Goal: Task Accomplishment & Management: Manage account settings

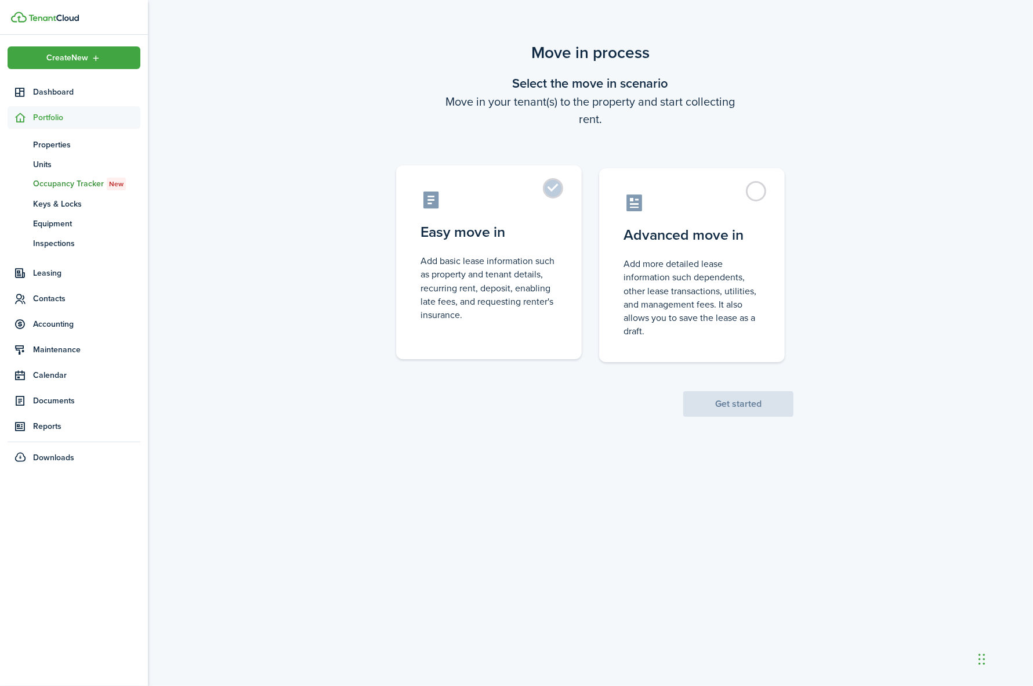
click at [552, 187] on label "Easy move in Add basic lease information such as property and tenant details, r…" at bounding box center [489, 262] width 186 height 194
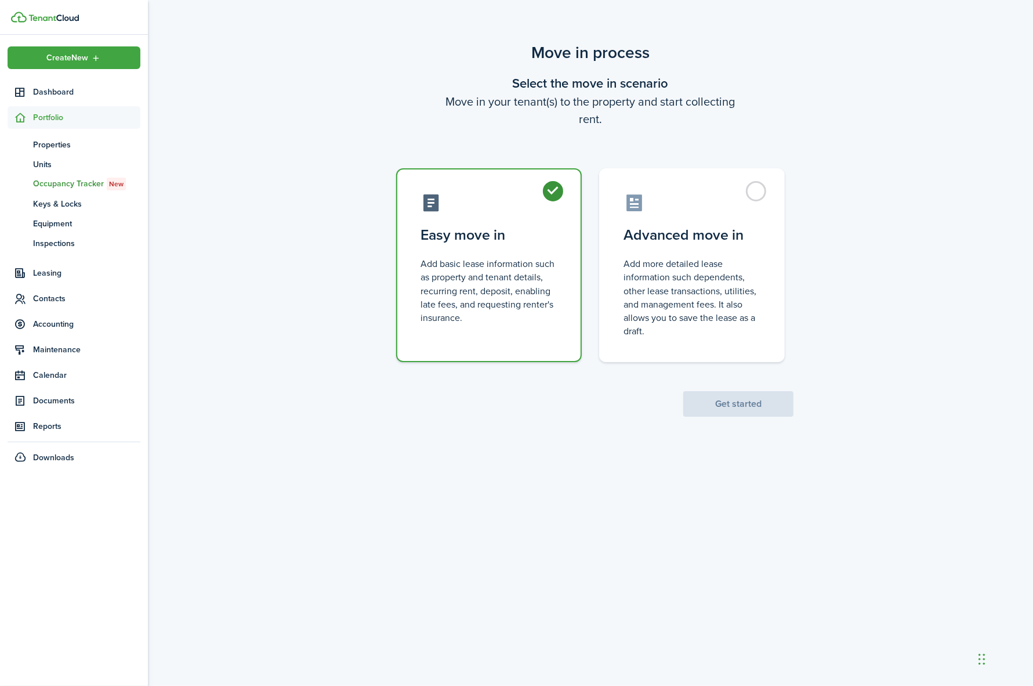
radio input "true"
click at [743, 397] on button "Get started" at bounding box center [739, 404] width 110 height 26
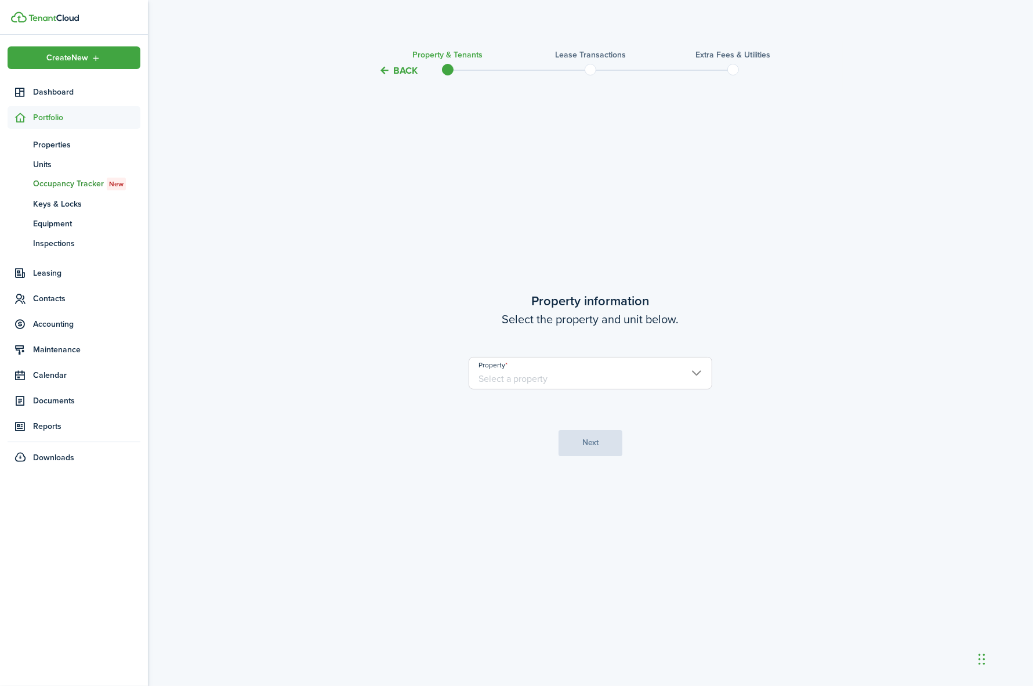
click at [677, 372] on input "Property" at bounding box center [591, 373] width 244 height 32
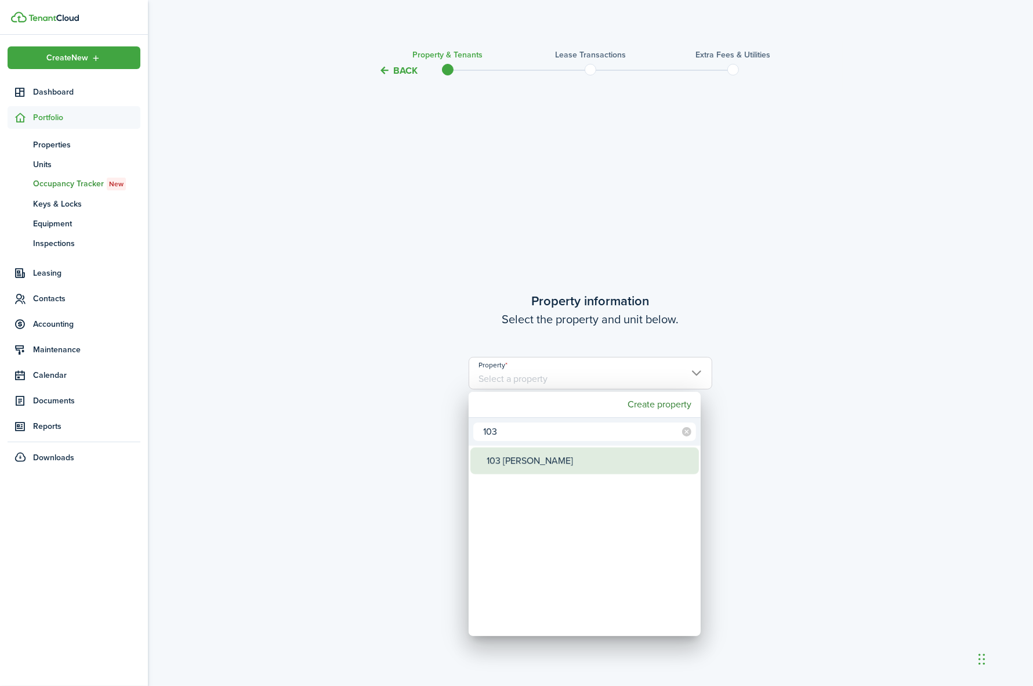
type input "103"
click at [505, 462] on div "103 [PERSON_NAME]" at bounding box center [589, 460] width 205 height 27
type input "103 [PERSON_NAME]"
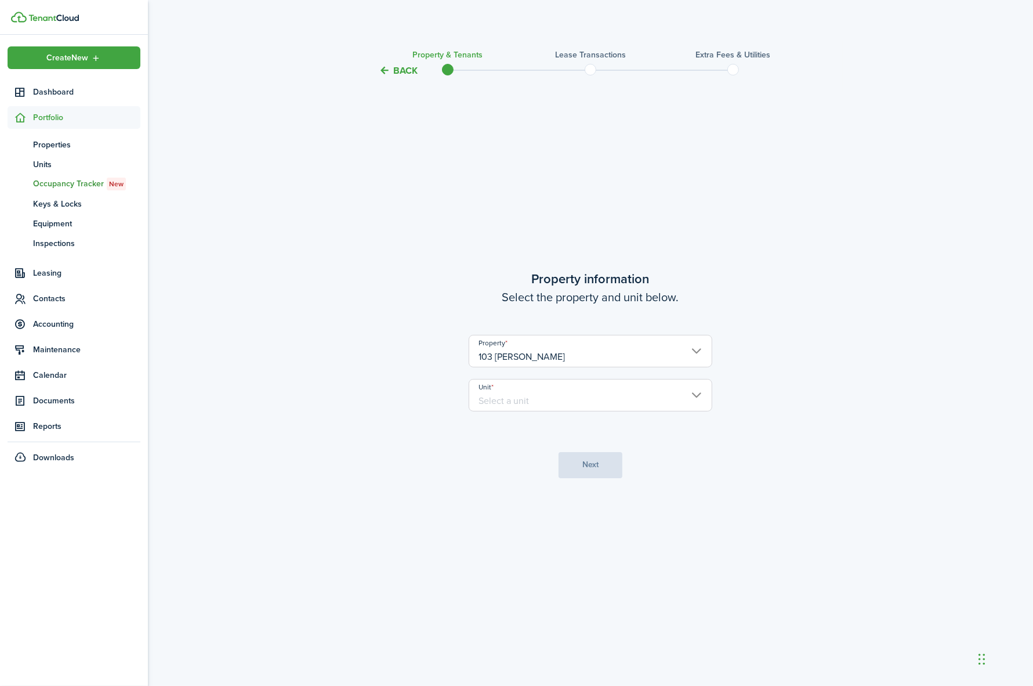
click at [528, 402] on input "Unit" at bounding box center [591, 395] width 244 height 32
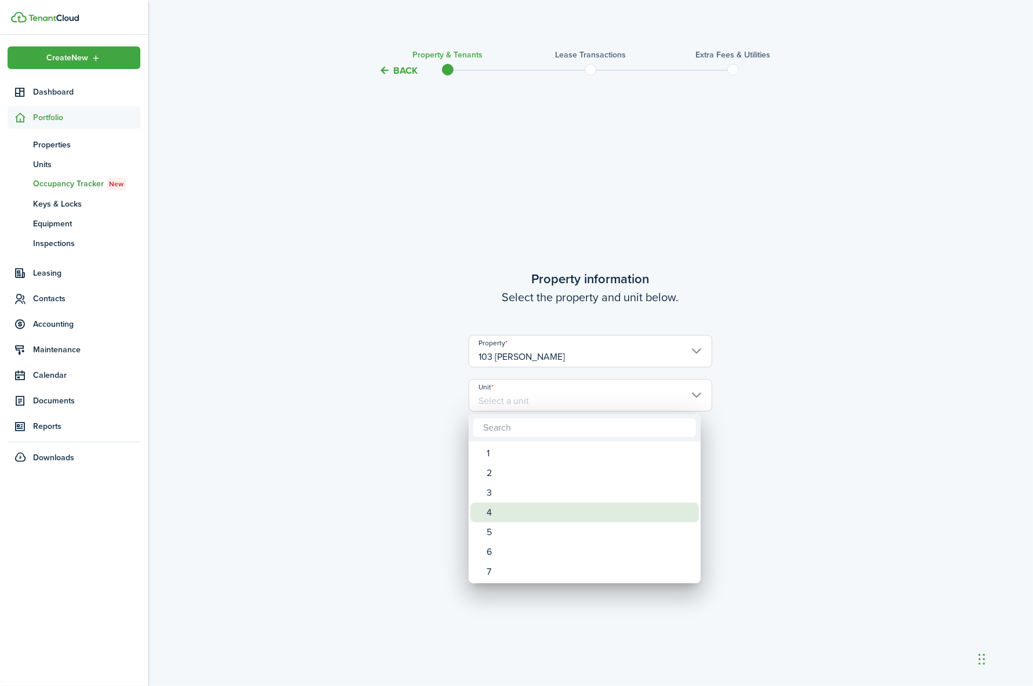
click at [495, 509] on div "4" at bounding box center [589, 512] width 205 height 20
type input "4"
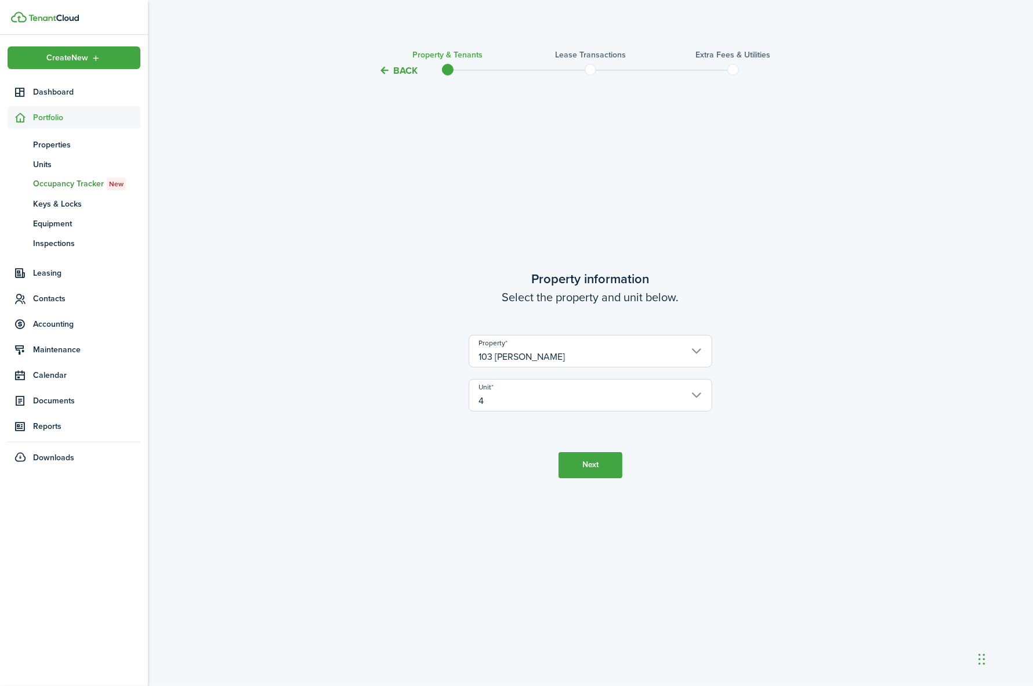
click at [598, 465] on button "Next" at bounding box center [591, 465] width 64 height 26
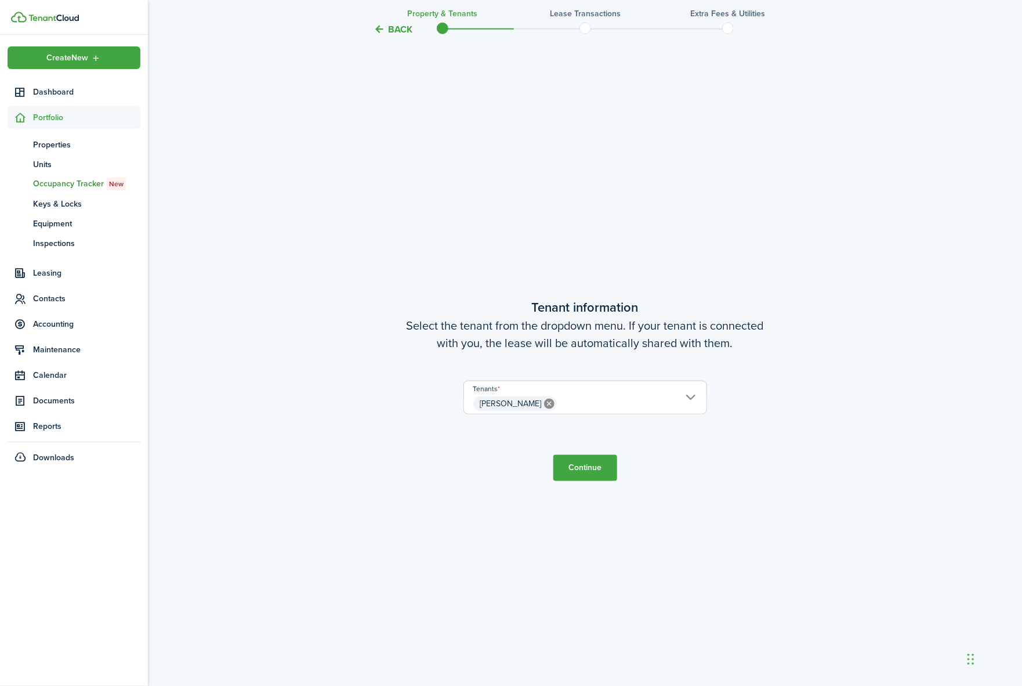
scroll to position [608, 0]
click at [588, 472] on button "Continue" at bounding box center [586, 467] width 64 height 26
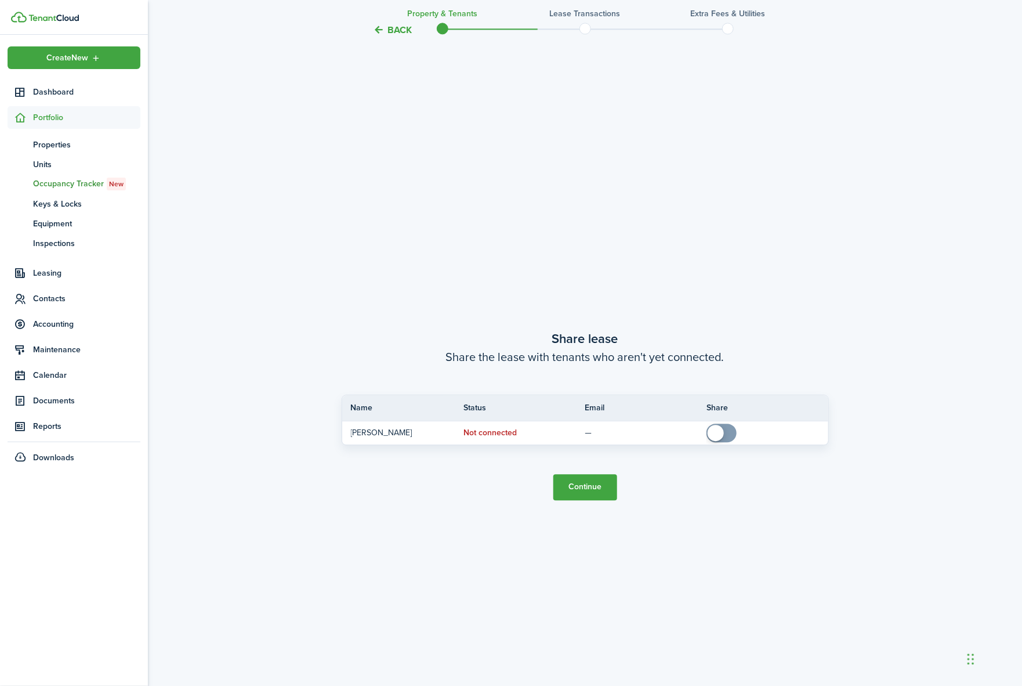
scroll to position [1295, 0]
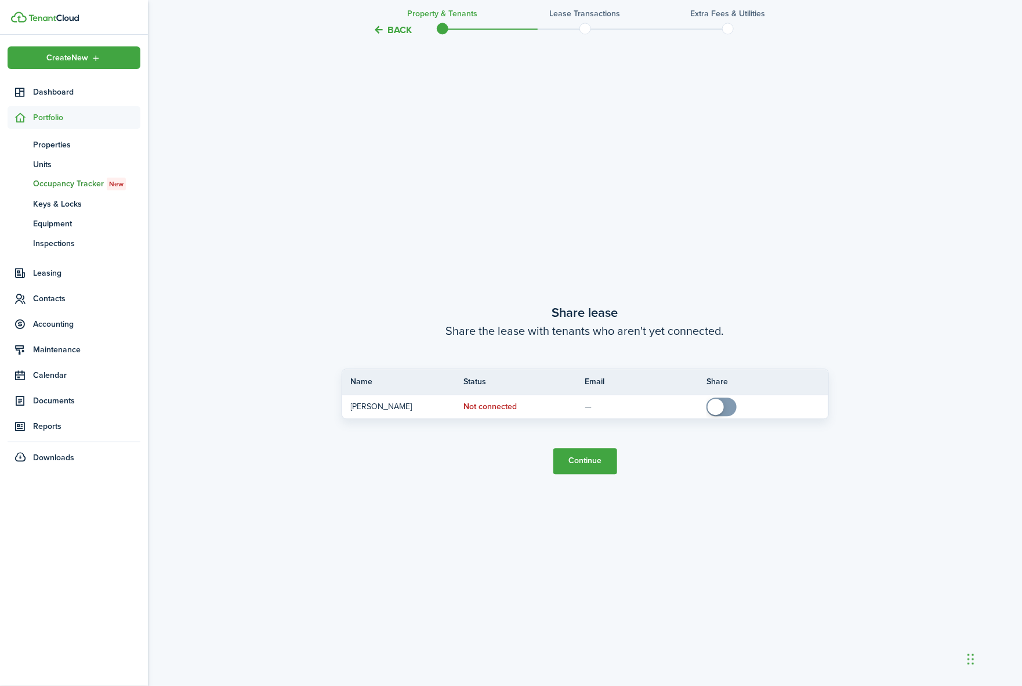
click at [590, 455] on button "Continue" at bounding box center [586, 461] width 64 height 26
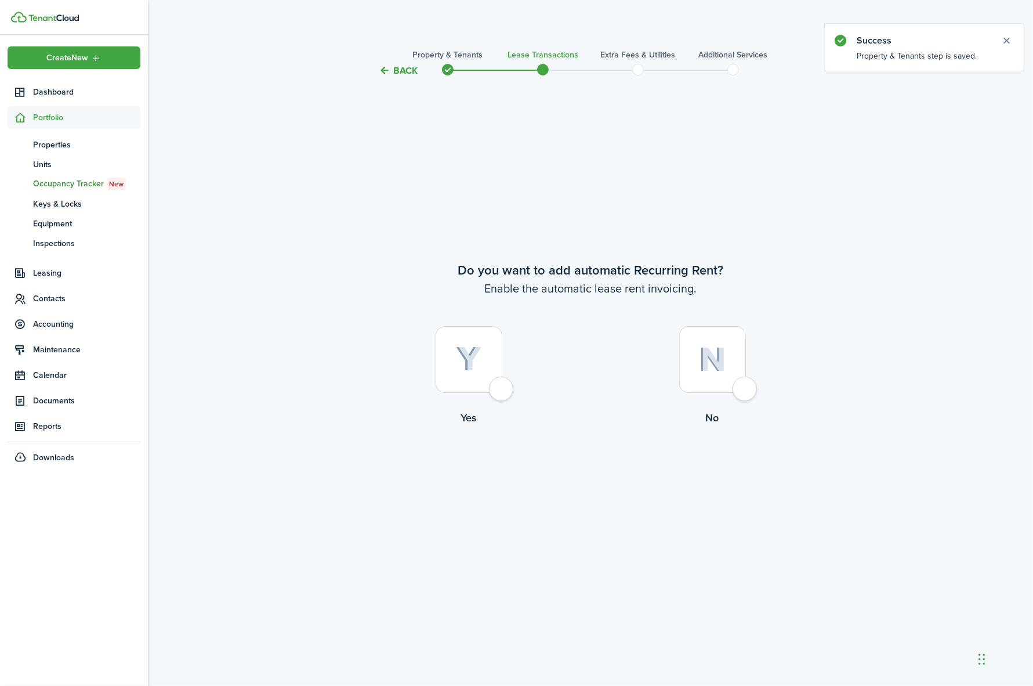
click at [498, 390] on div at bounding box center [469, 359] width 67 height 67
radio input "true"
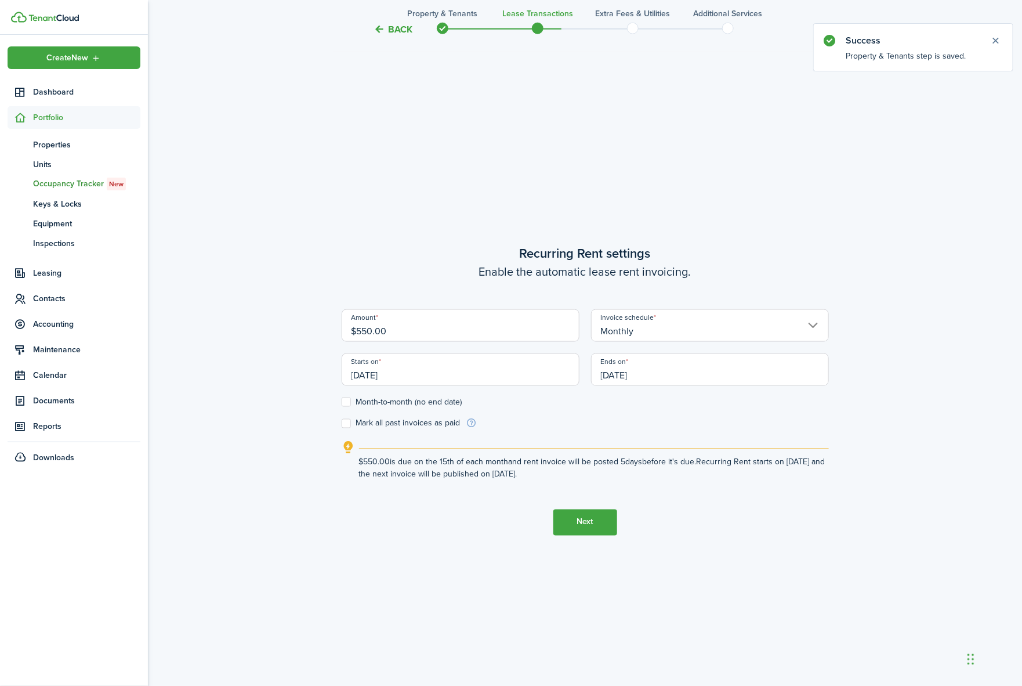
scroll to position [608, 0]
drag, startPoint x: 404, startPoint y: 331, endPoint x: 352, endPoint y: 321, distance: 53.8
click at [352, 321] on input "$550.00" at bounding box center [461, 325] width 238 height 32
click at [416, 371] on input "[DATE]" at bounding box center [461, 369] width 238 height 32
type input "$750.00"
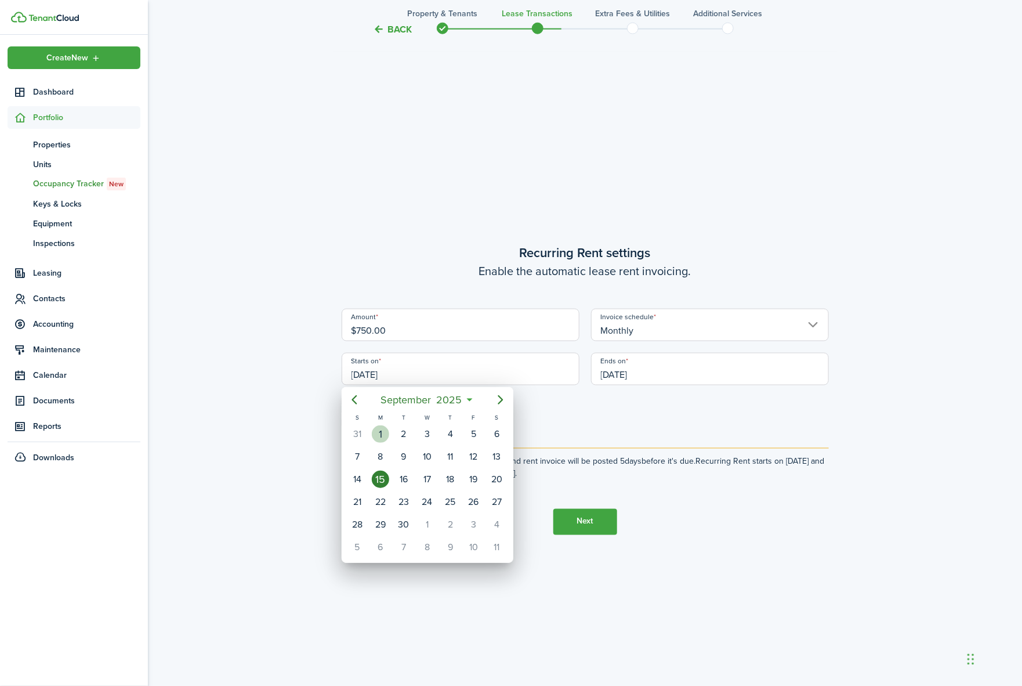
click at [383, 436] on div "1" at bounding box center [380, 433] width 17 height 17
type input "[DATE]"
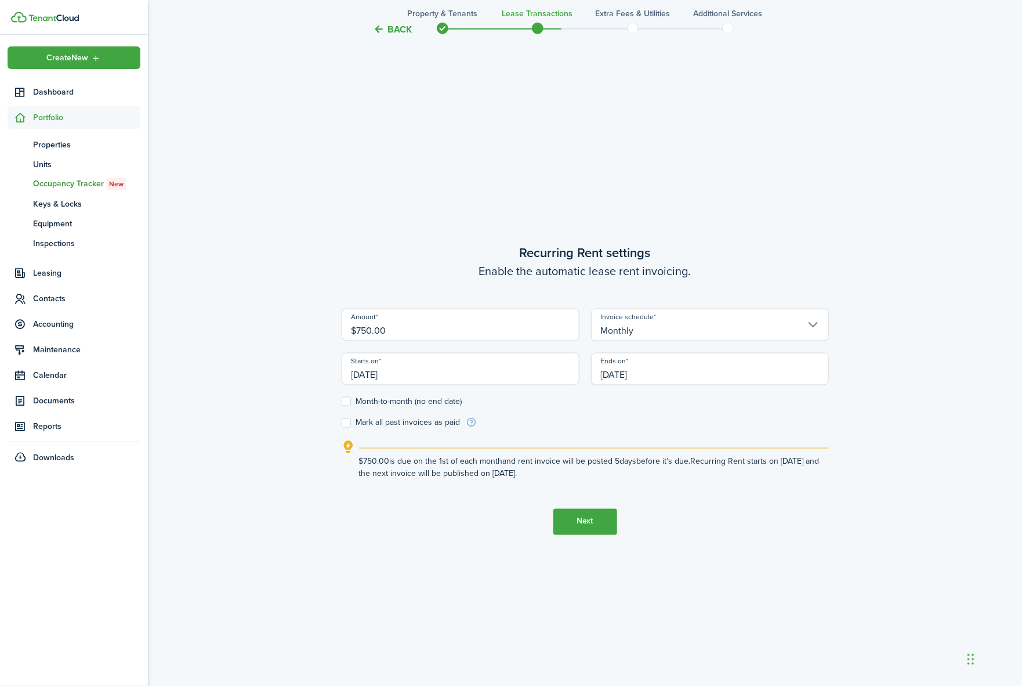
click at [660, 373] on input "[DATE]" at bounding box center [710, 369] width 238 height 32
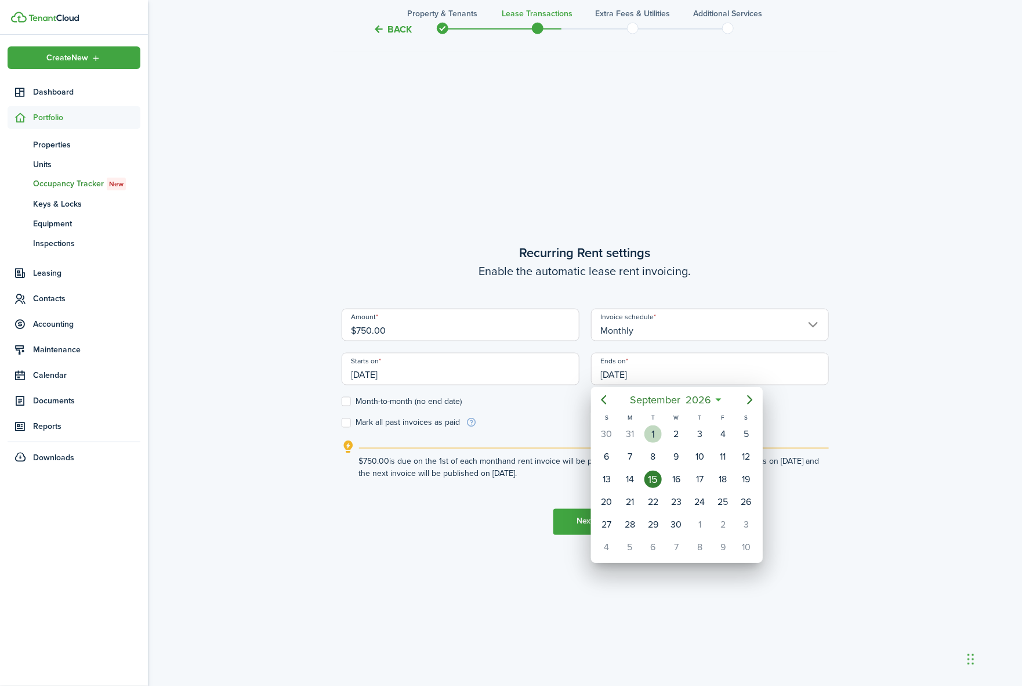
click at [656, 434] on div "1" at bounding box center [653, 433] width 17 height 17
type input "09/01/2026"
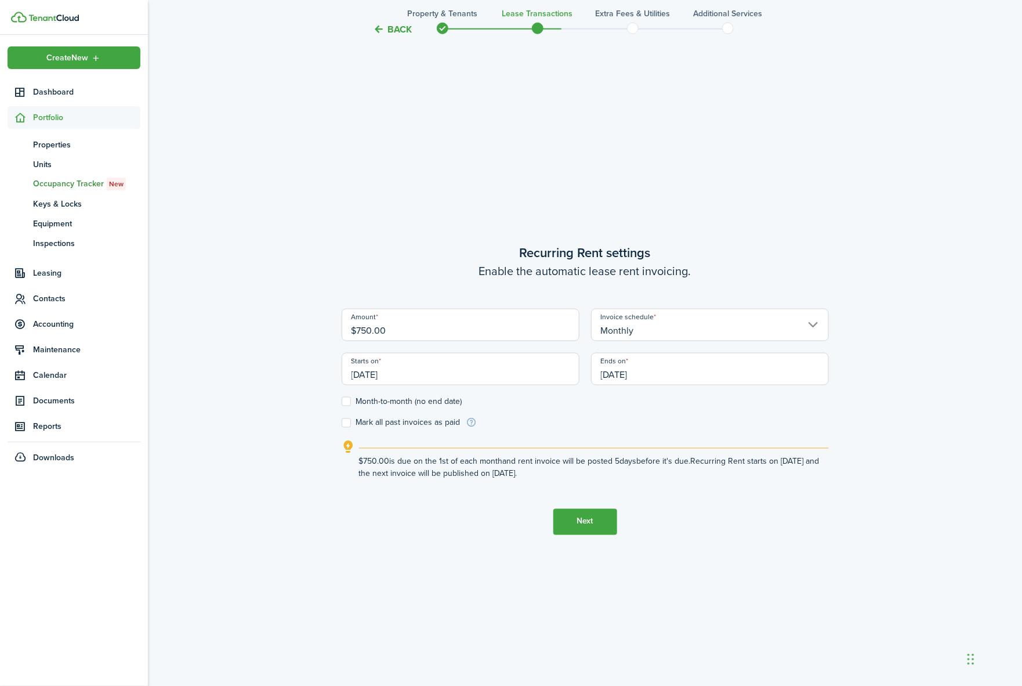
click at [592, 530] on button "Next" at bounding box center [586, 522] width 64 height 26
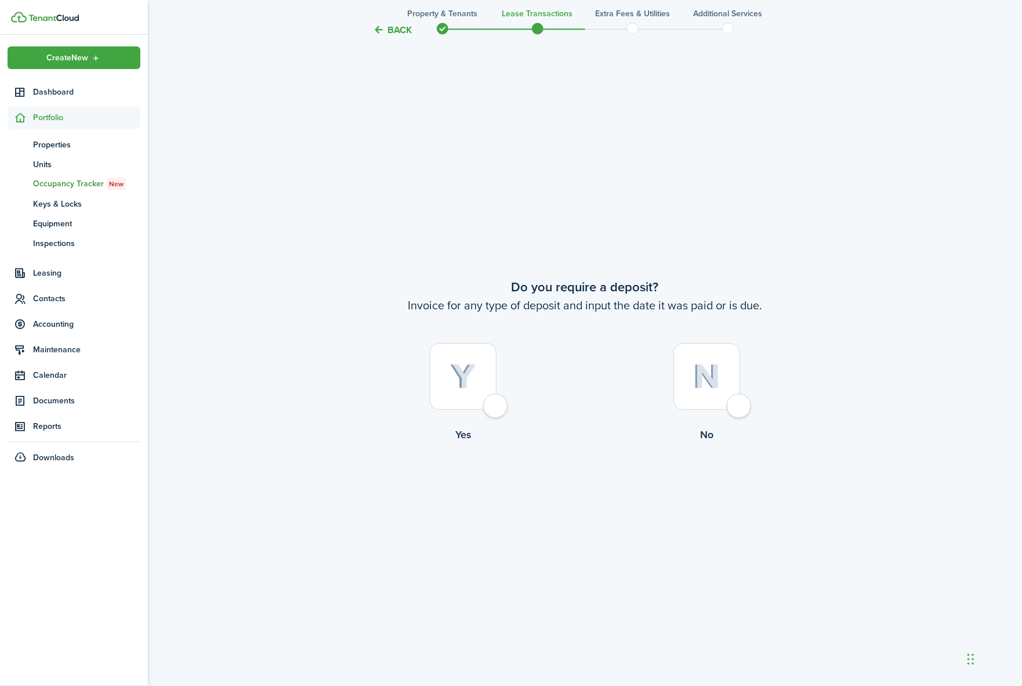
scroll to position [1295, 0]
click at [464, 372] on img at bounding box center [463, 374] width 26 height 26
radio input "true"
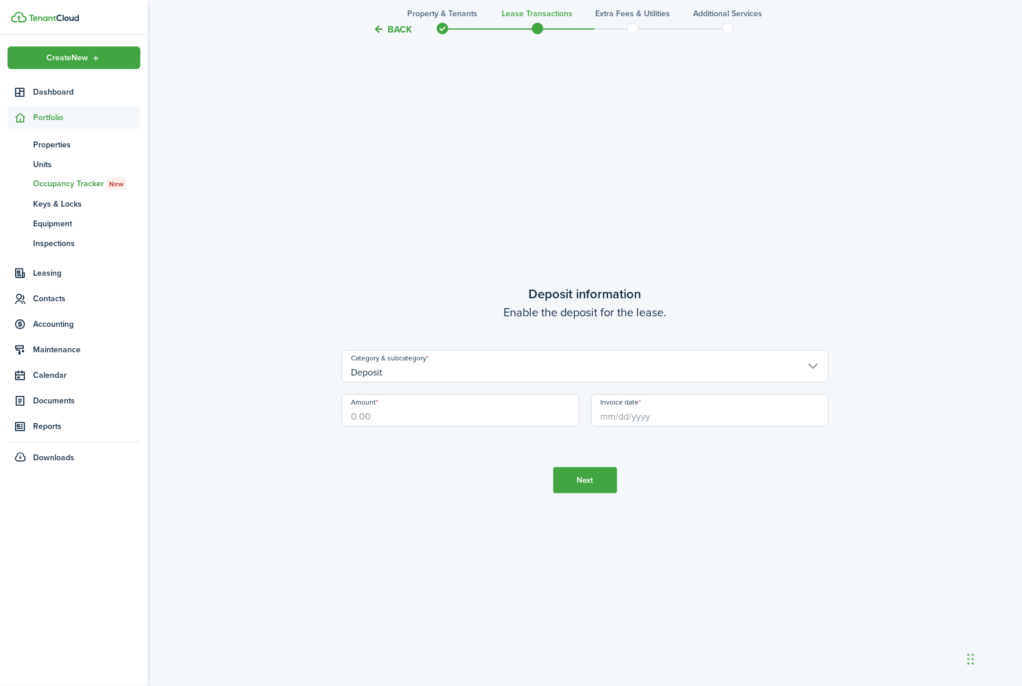
scroll to position [1980, 0]
drag, startPoint x: 373, startPoint y: 407, endPoint x: 317, endPoint y: 392, distance: 57.9
click at [652, 422] on input "Invoice date" at bounding box center [710, 409] width 238 height 32
type input "$750.00"
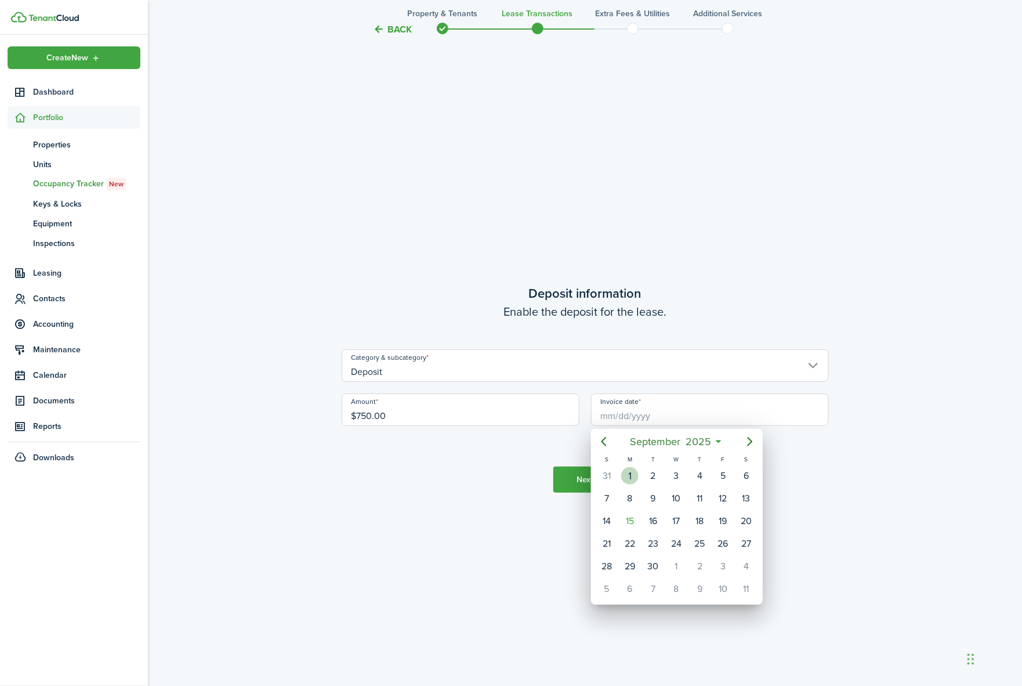
click at [634, 477] on div "1" at bounding box center [629, 475] width 17 height 17
type input "[DATE]"
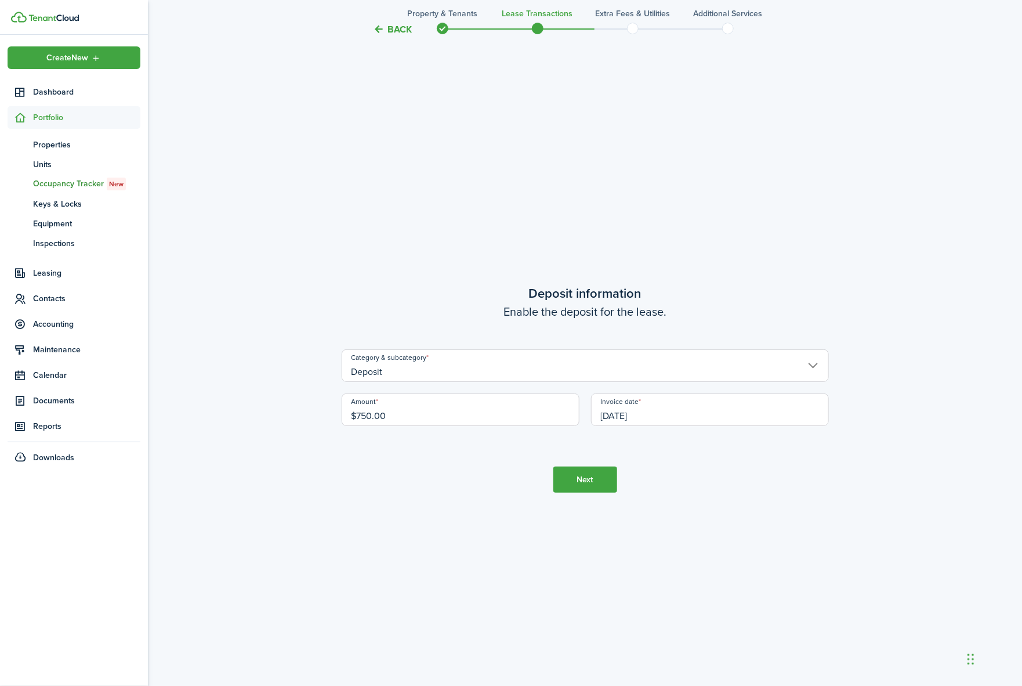
click at [590, 478] on button "Next" at bounding box center [586, 480] width 64 height 26
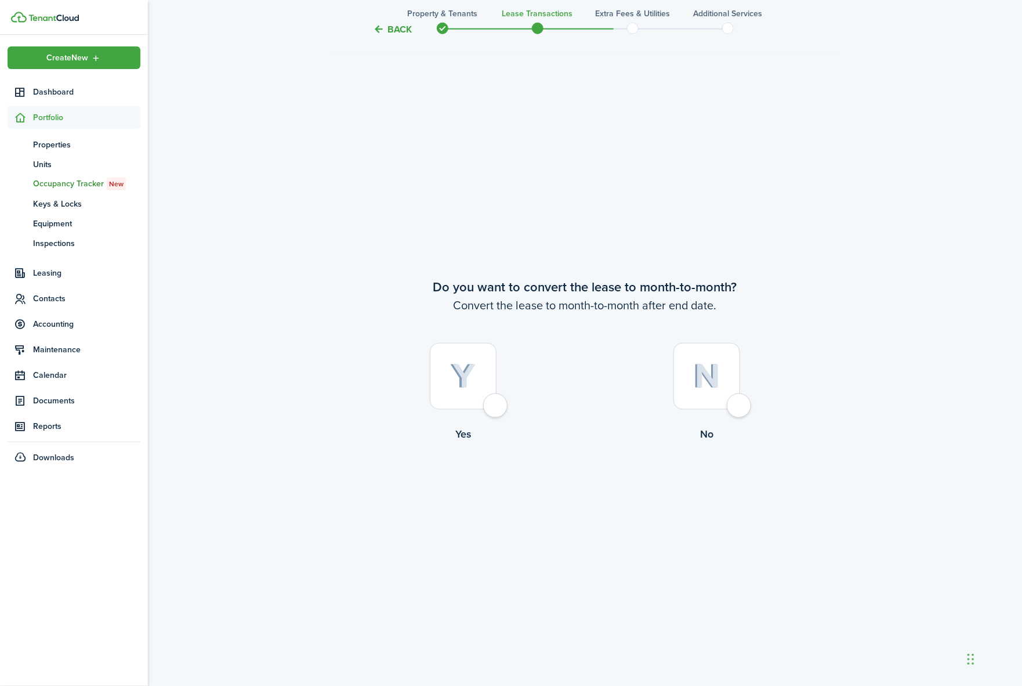
scroll to position [2667, 0]
click at [489, 407] on div at bounding box center [463, 373] width 67 height 67
radio input "true"
click at [587, 488] on button "Continue" at bounding box center [586, 488] width 64 height 26
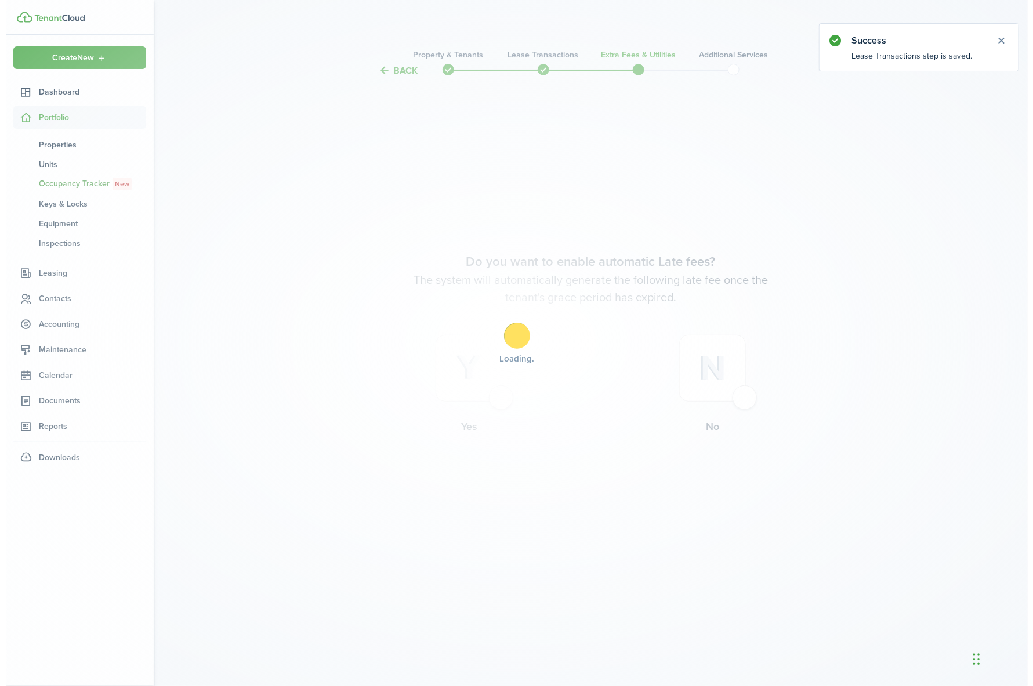
scroll to position [0, 0]
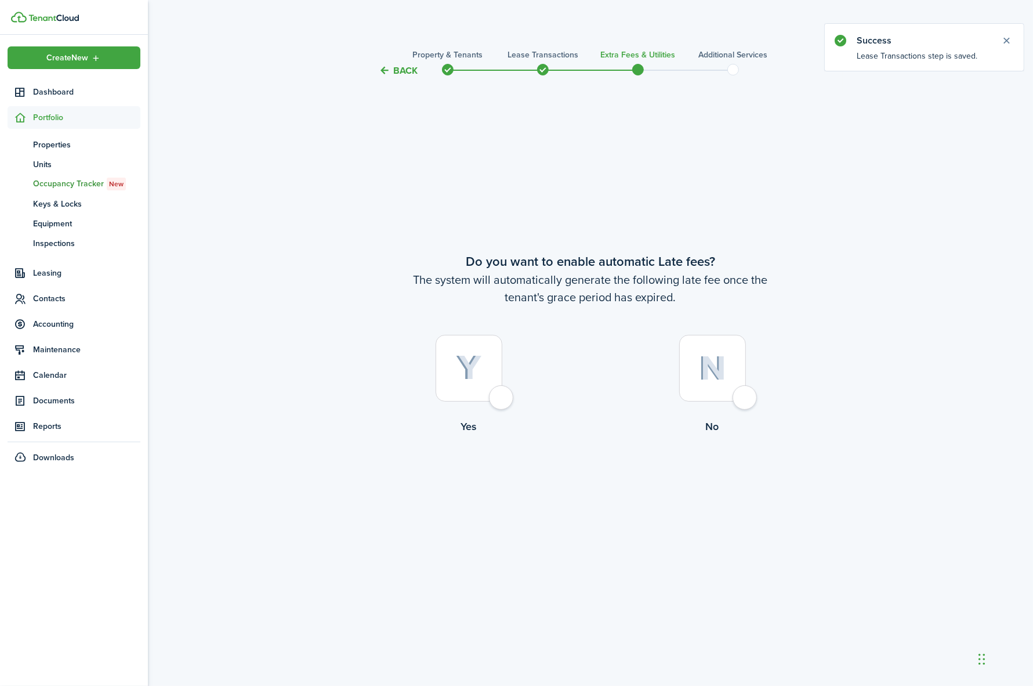
click at [502, 398] on div at bounding box center [469, 368] width 67 height 67
radio input "true"
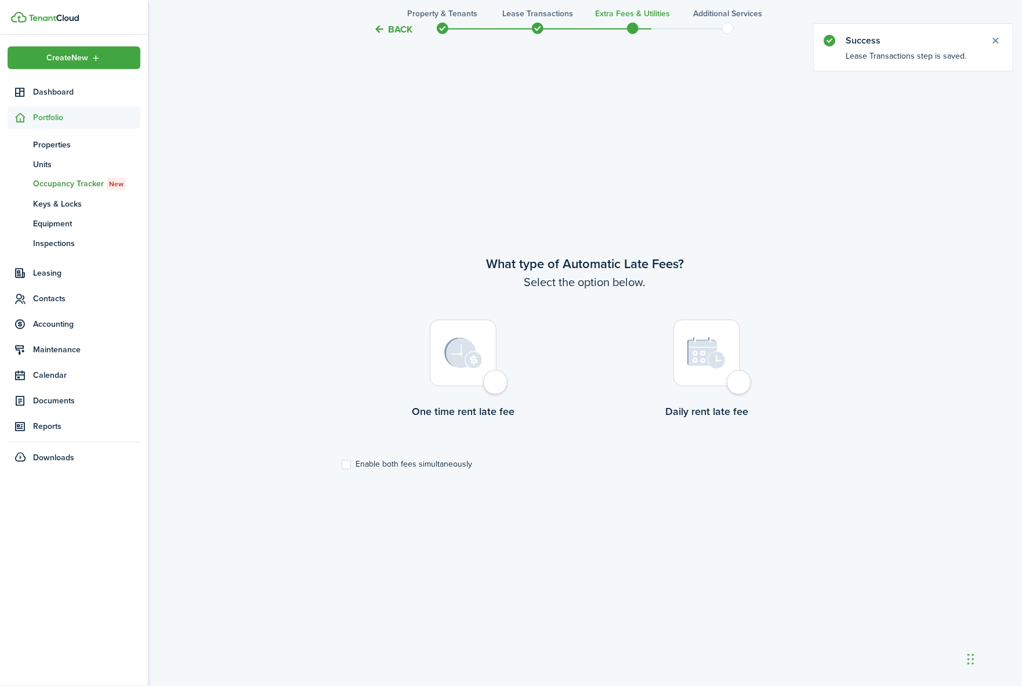
scroll to position [608, 0]
click at [493, 386] on div at bounding box center [463, 352] width 67 height 67
radio input "true"
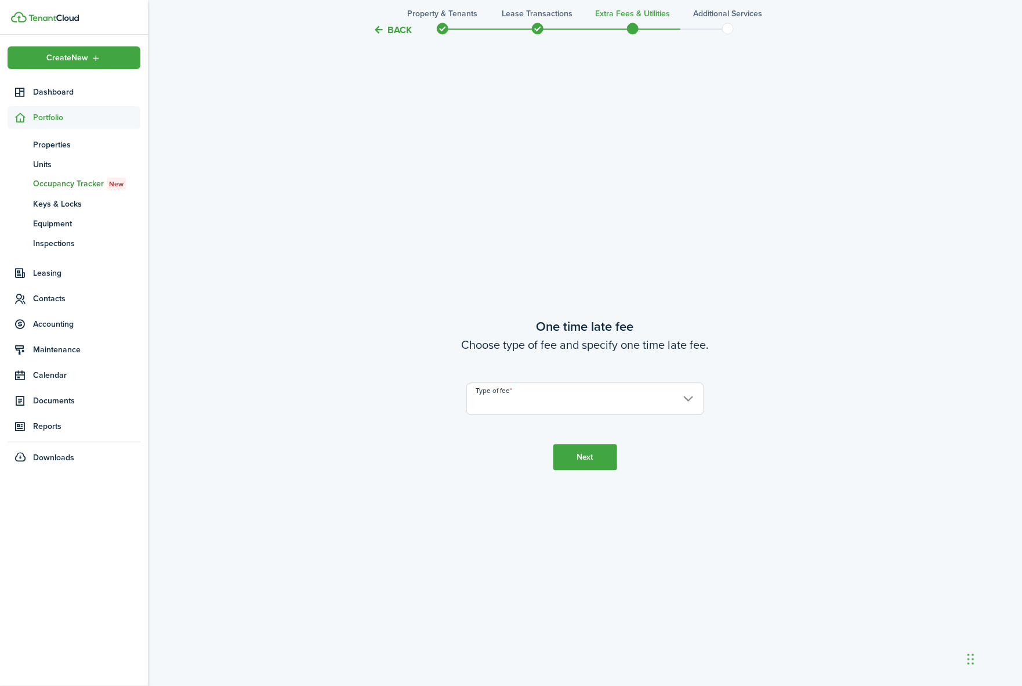
scroll to position [1295, 0]
click at [530, 402] on input "Type of fee" at bounding box center [586, 393] width 238 height 32
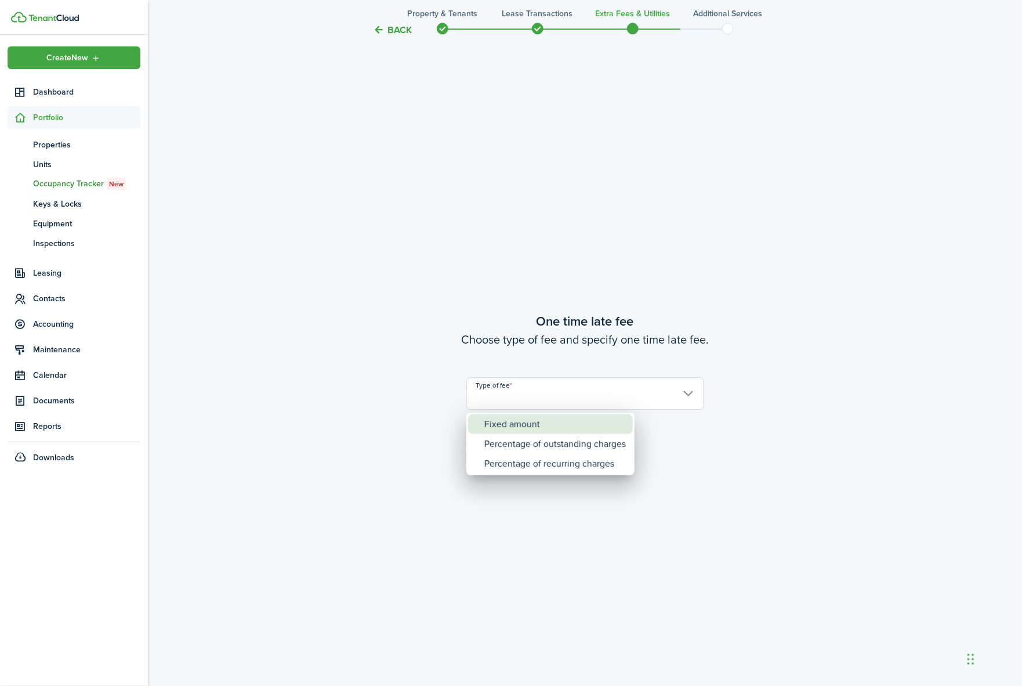
click at [530, 428] on div "Fixed amount" at bounding box center [555, 424] width 142 height 20
type input "Fixed amount"
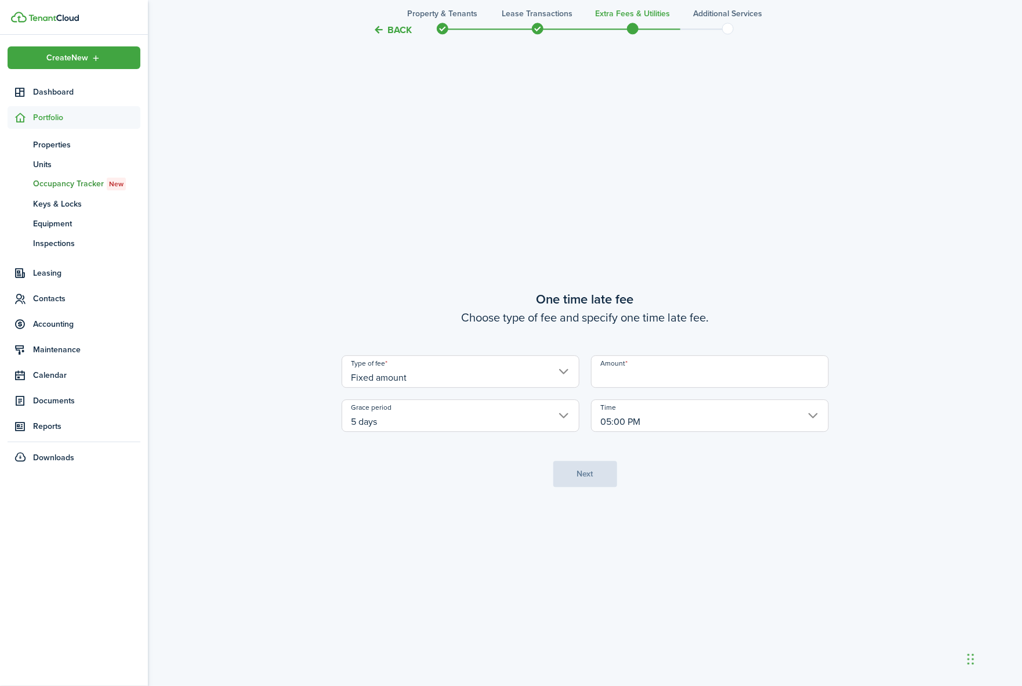
click at [612, 378] on input "Amount" at bounding box center [710, 371] width 238 height 32
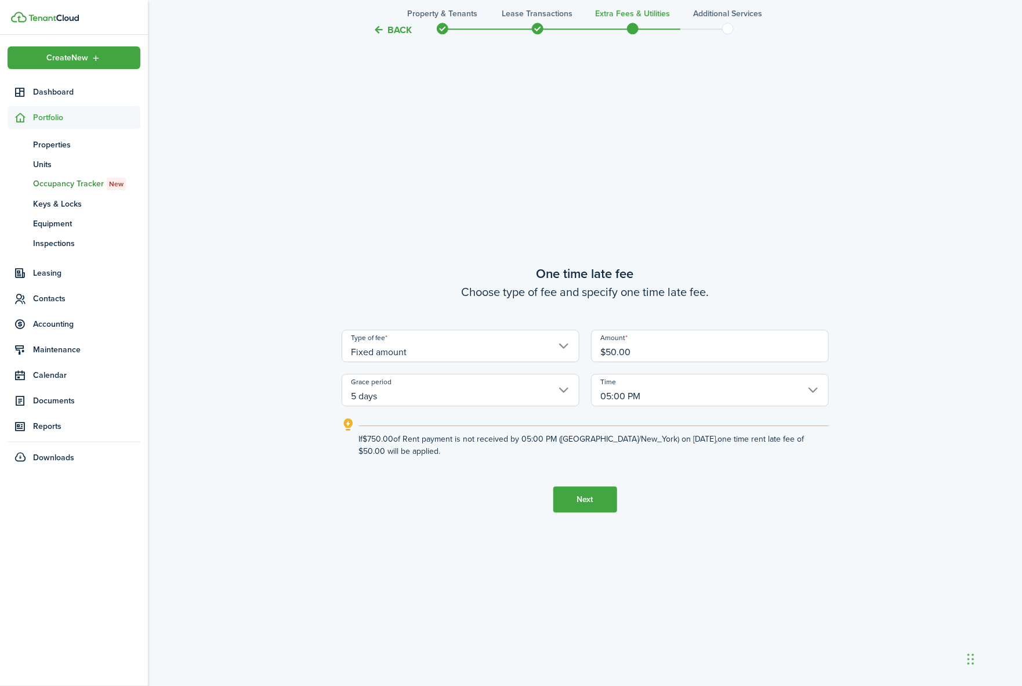
type input "$50.00"
drag, startPoint x: 583, startPoint y: 492, endPoint x: 576, endPoint y: 482, distance: 12.4
click at [580, 487] on button "Next" at bounding box center [586, 499] width 64 height 26
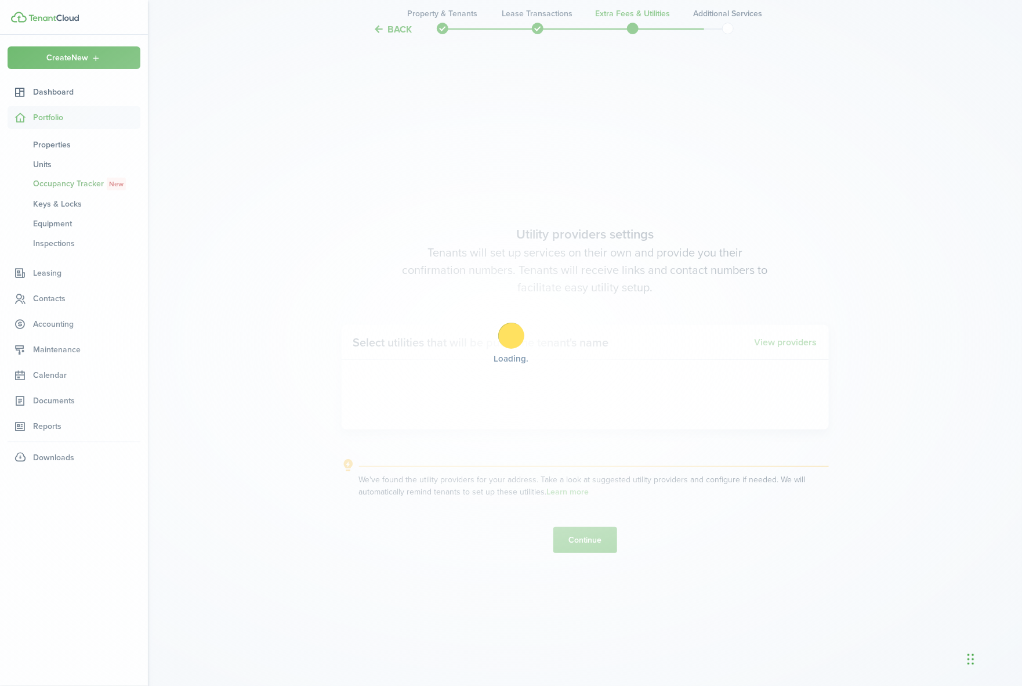
scroll to position [1980, 0]
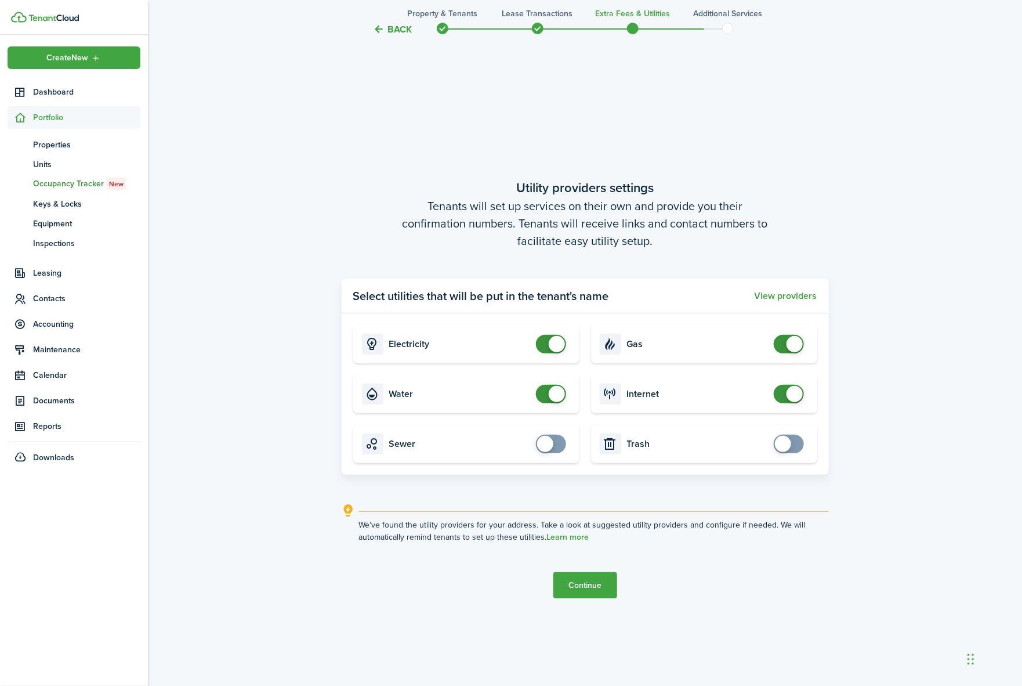
click at [592, 581] on button "Continue" at bounding box center [586, 585] width 64 height 26
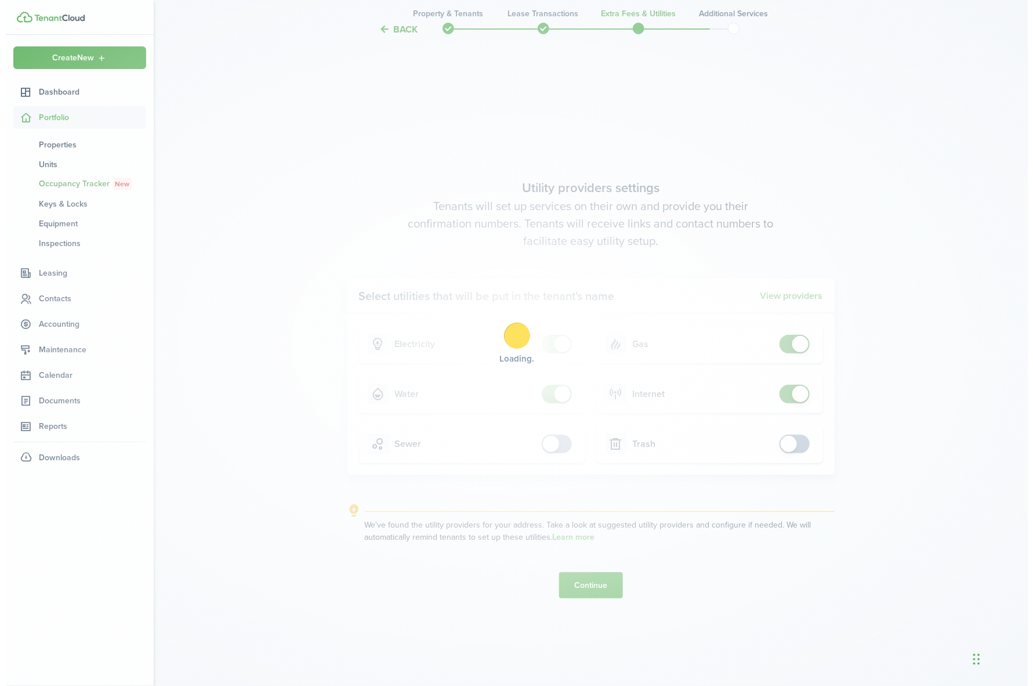
scroll to position [0, 0]
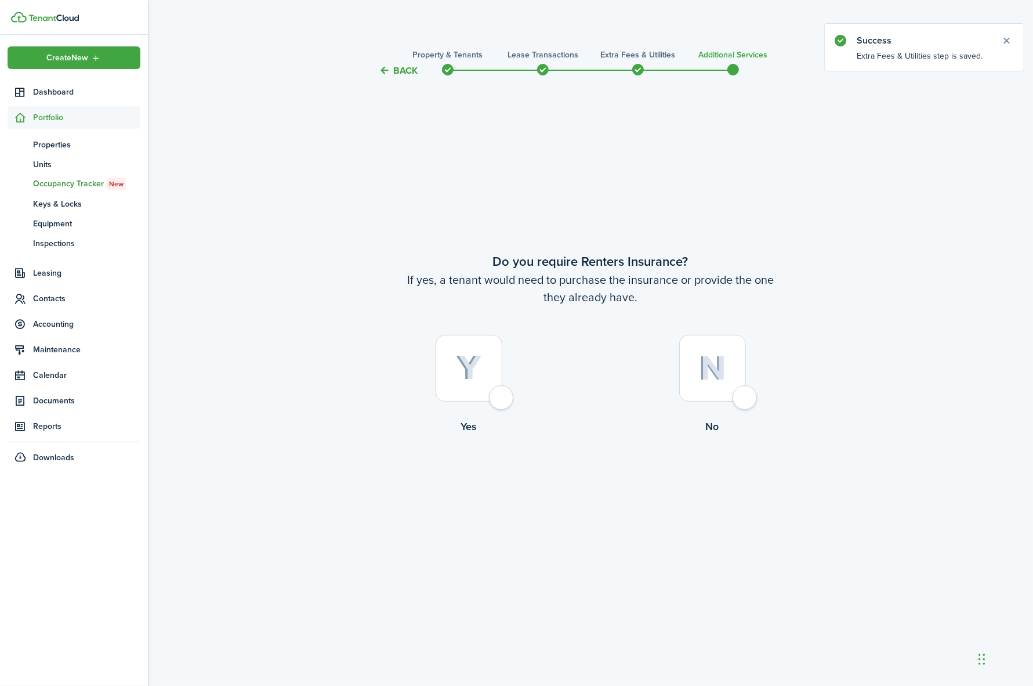
click at [495, 400] on div at bounding box center [469, 368] width 67 height 67
radio input "true"
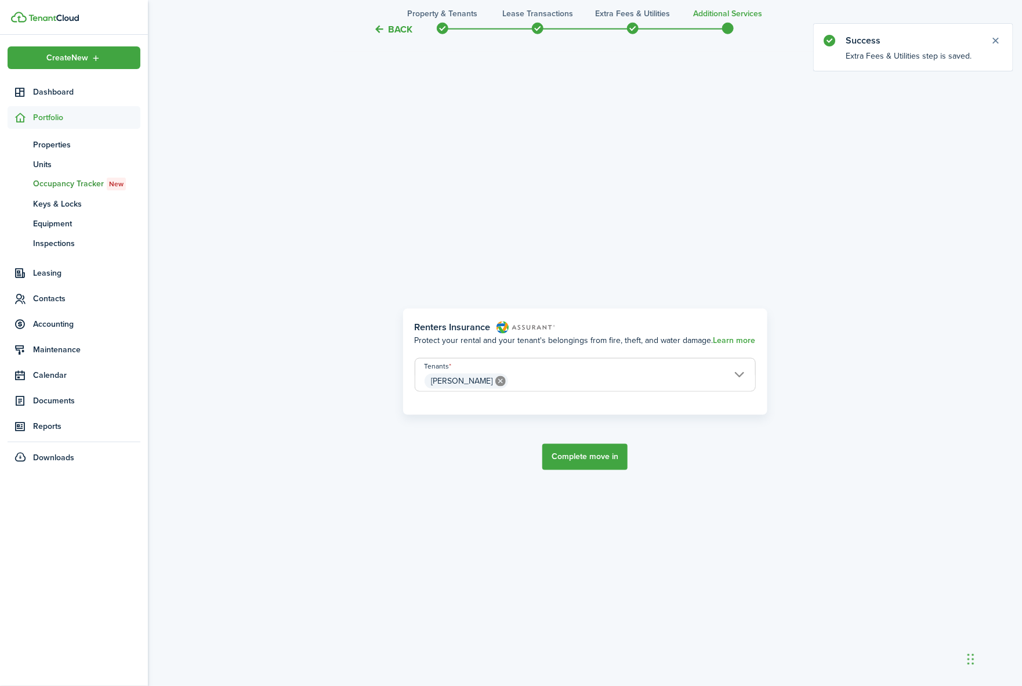
scroll to position [608, 0]
click at [589, 454] on button "Complete move in" at bounding box center [585, 456] width 85 height 26
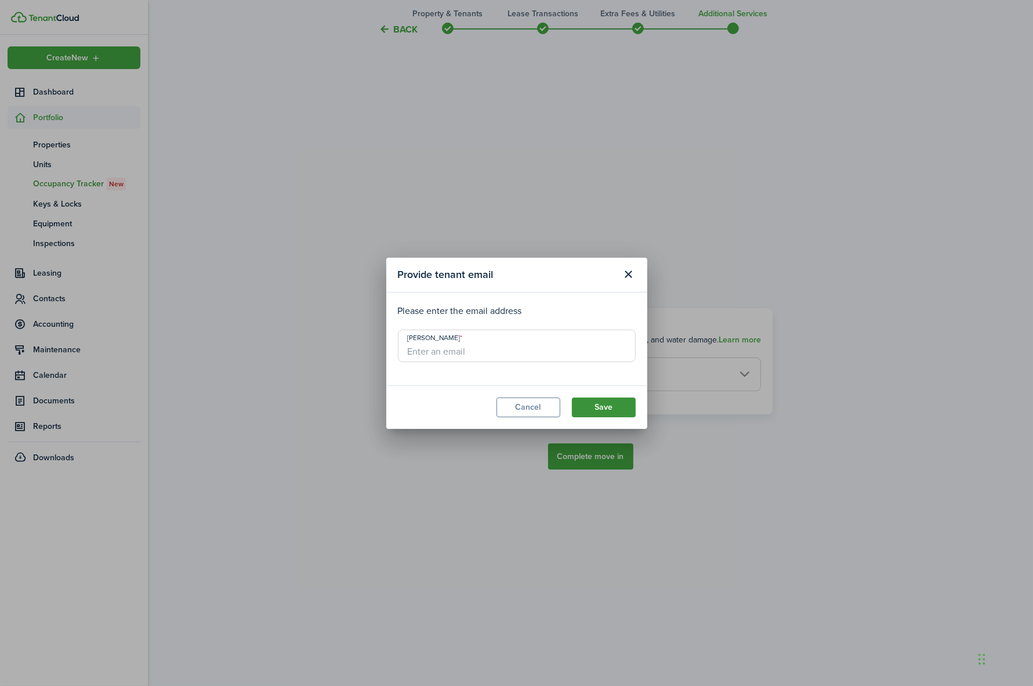
click at [608, 409] on button "Save" at bounding box center [604, 407] width 64 height 20
click at [418, 343] on input "[PERSON_NAME]" at bounding box center [517, 346] width 238 height 32
paste input "[EMAIL_ADDRESS][DOMAIN_NAME]"
type input "[EMAIL_ADDRESS][DOMAIN_NAME]"
click at [602, 405] on button "Save" at bounding box center [604, 407] width 64 height 20
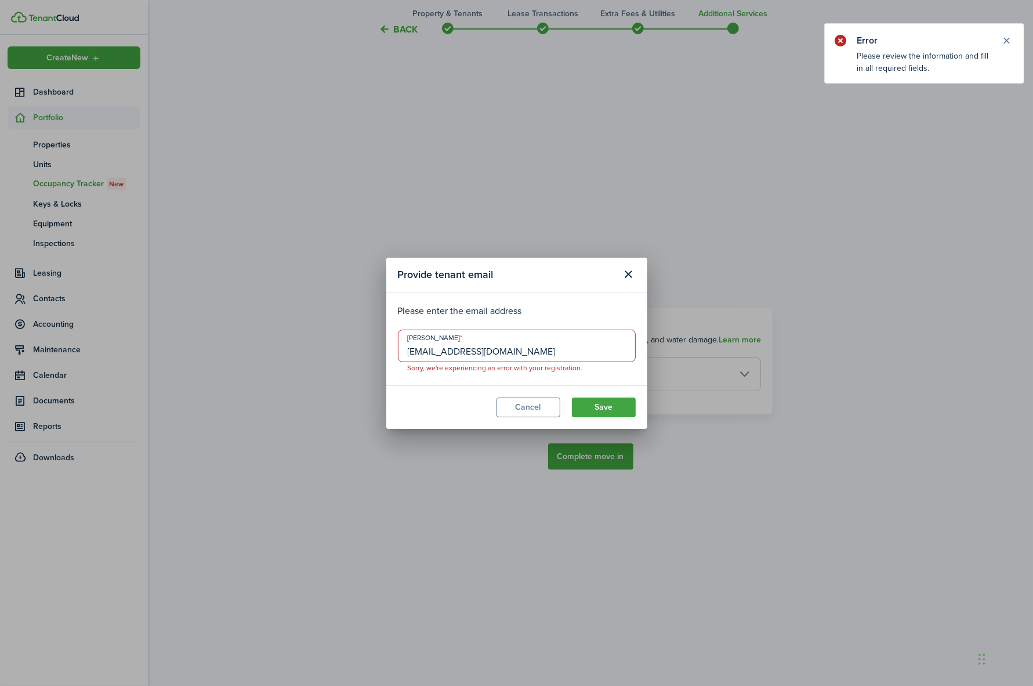
click at [812, 344] on div "Provide tenant email Please enter the email address Brendan Calkins bcalkins17c…" at bounding box center [516, 343] width 1033 height 686
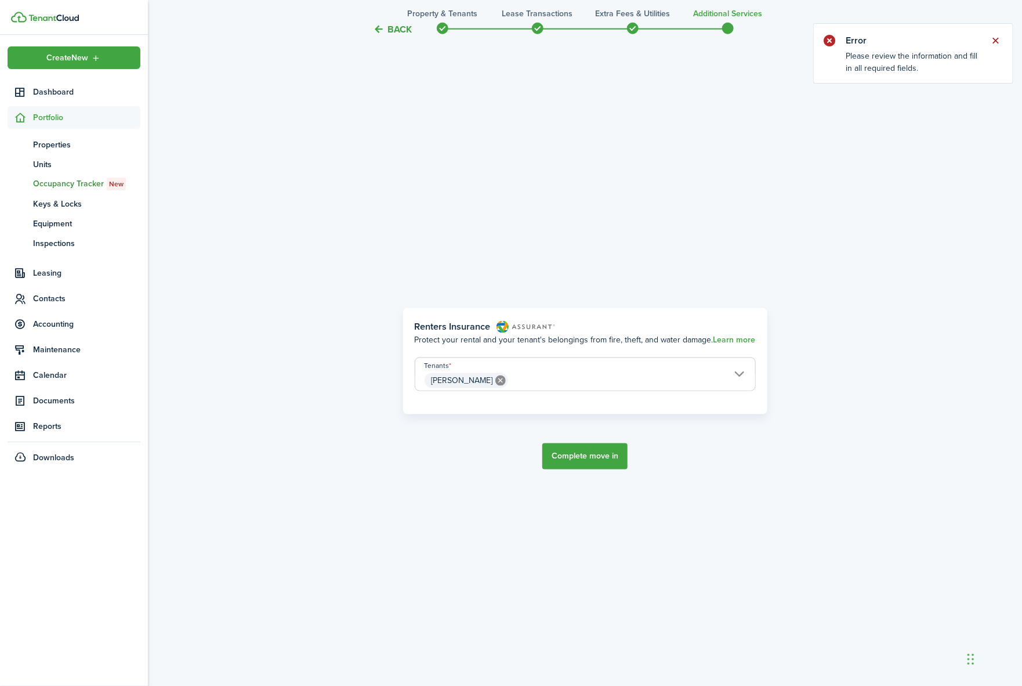
click at [1000, 42] on button "Close notify" at bounding box center [996, 40] width 16 height 16
click at [607, 456] on button "Complete move in" at bounding box center [585, 456] width 85 height 26
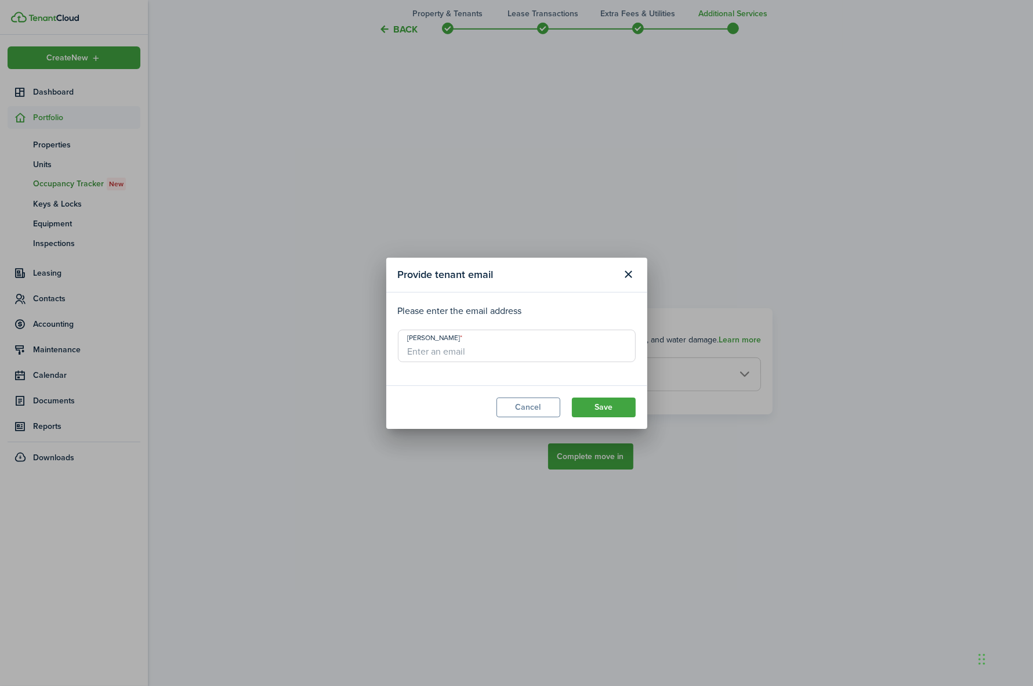
click at [448, 353] on input "[PERSON_NAME]" at bounding box center [517, 346] width 238 height 32
click at [407, 352] on input ".com" at bounding box center [517, 346] width 238 height 32
type input "12.com"
click at [610, 411] on button "Save" at bounding box center [604, 407] width 64 height 20
drag, startPoint x: 472, startPoint y: 351, endPoint x: 388, endPoint y: 343, distance: 84.5
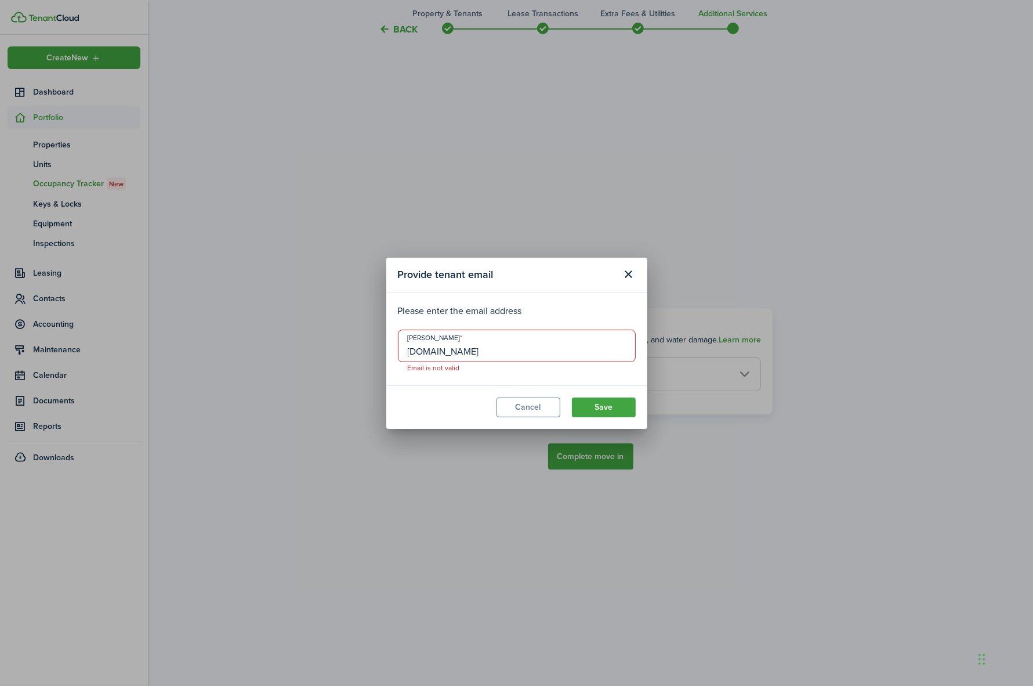
click at [388, 343] on modal-body "Please enter the email address Brendan Calkins 12.com Email is not valid" at bounding box center [516, 338] width 261 height 93
type input "darcy@jpgroupmi.com"
click at [602, 410] on button "Save" at bounding box center [604, 407] width 64 height 20
click at [605, 397] on button "Save" at bounding box center [604, 407] width 64 height 20
click at [590, 407] on button "Save" at bounding box center [604, 407] width 64 height 20
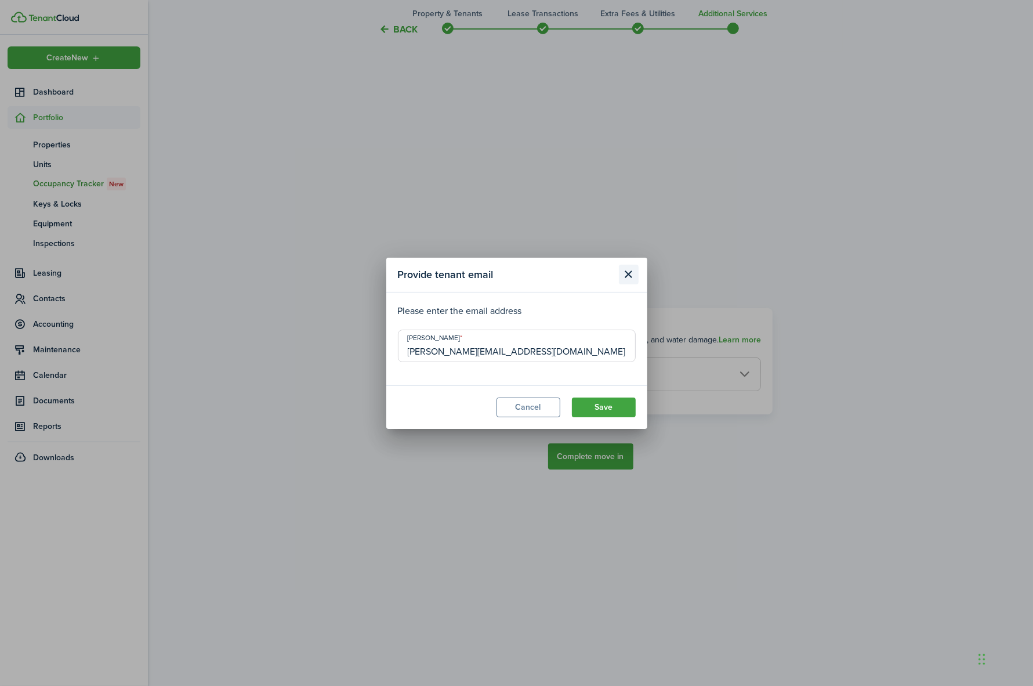
click at [627, 272] on button "Close modal" at bounding box center [629, 275] width 20 height 20
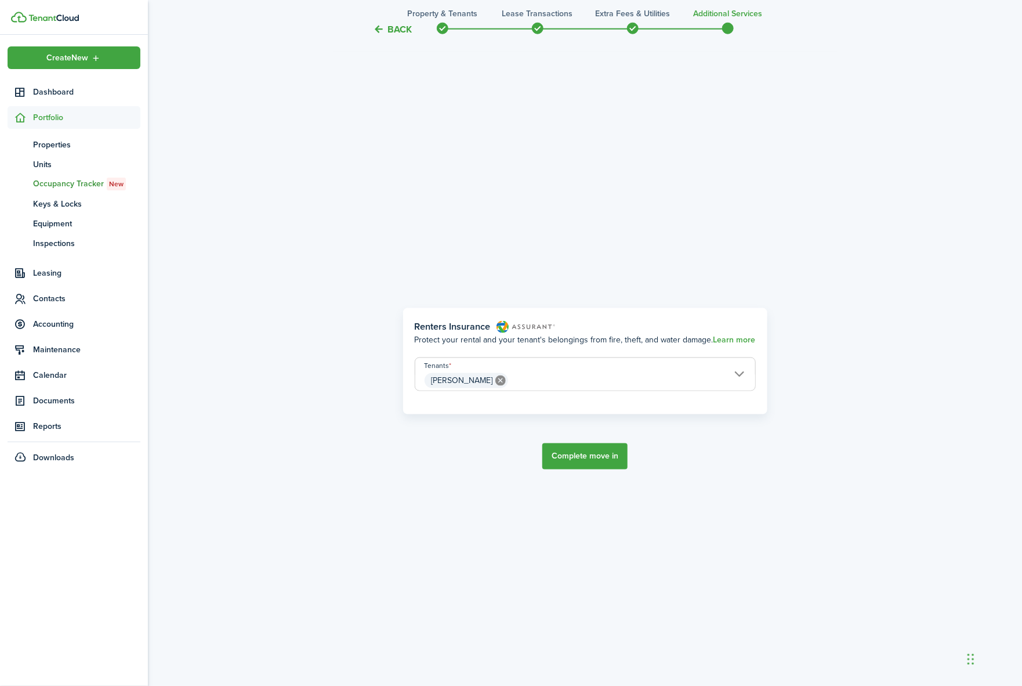
click at [726, 376] on span "[PERSON_NAME]" at bounding box center [585, 381] width 340 height 20
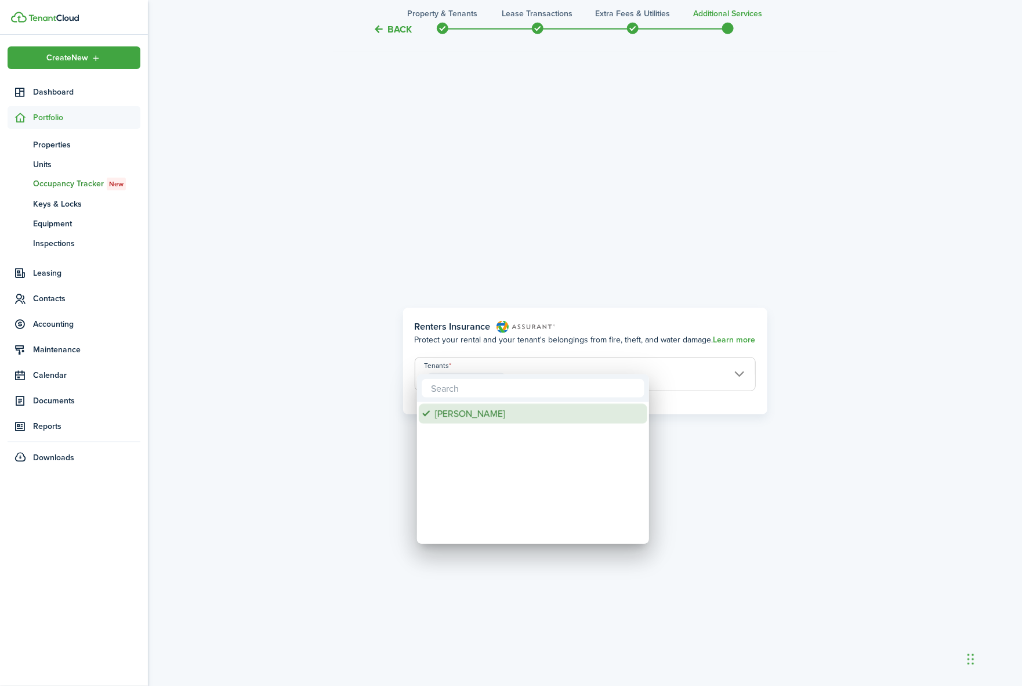
click at [460, 415] on div "[PERSON_NAME]" at bounding box center [537, 414] width 205 height 20
click at [758, 463] on div at bounding box center [511, 343] width 1208 height 872
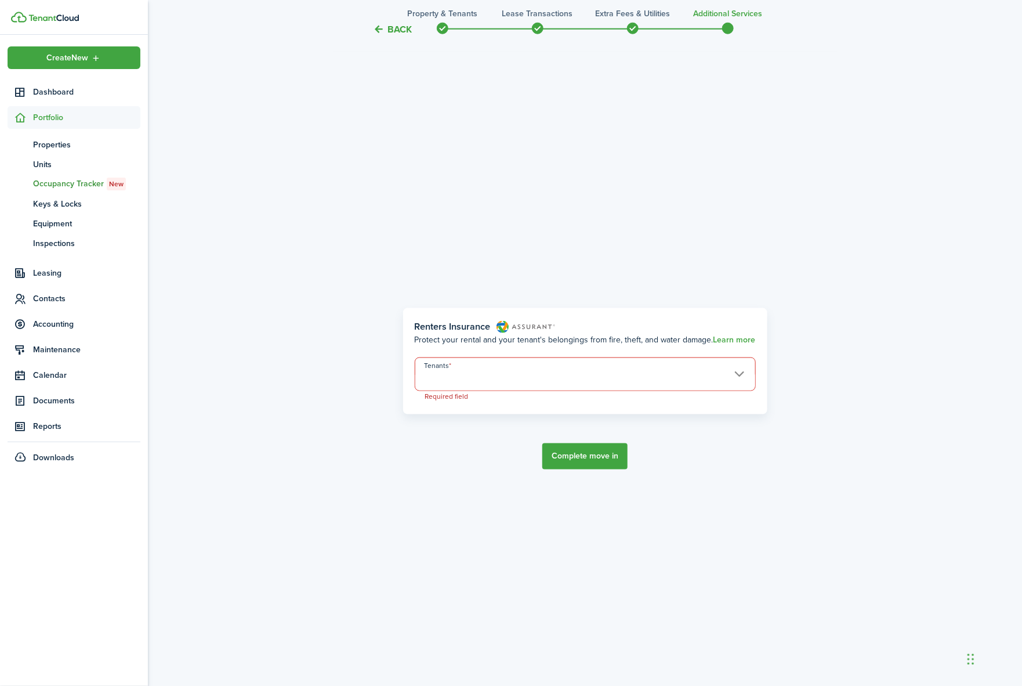
click at [457, 372] on span at bounding box center [585, 381] width 340 height 20
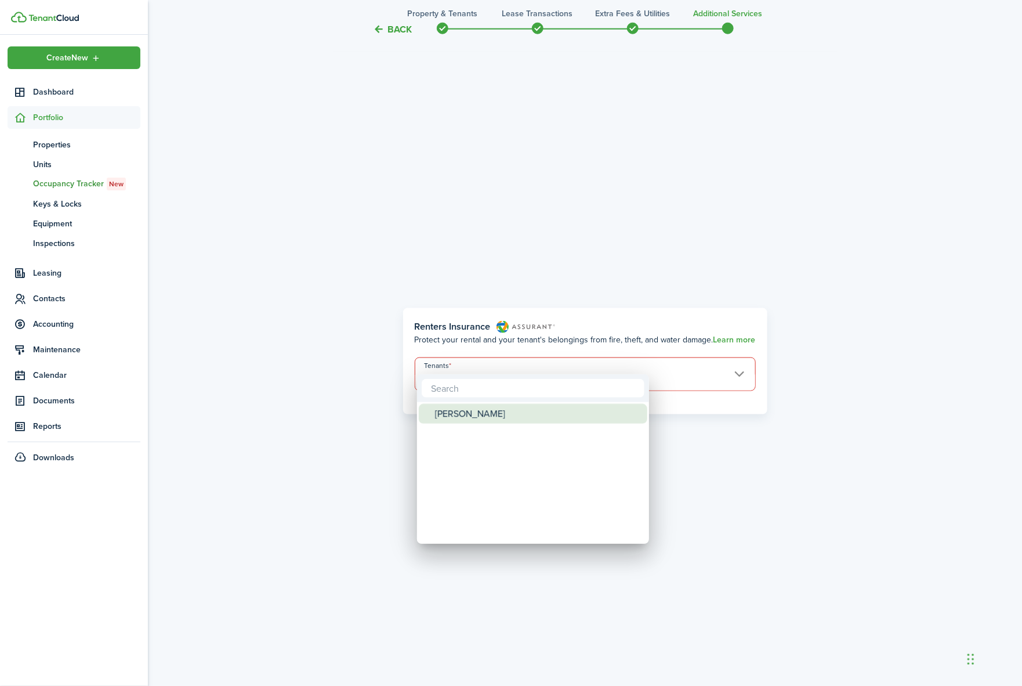
click at [475, 413] on div "[PERSON_NAME]" at bounding box center [537, 414] width 205 height 20
type input "[PERSON_NAME]"
click at [763, 500] on div at bounding box center [511, 343] width 1208 height 872
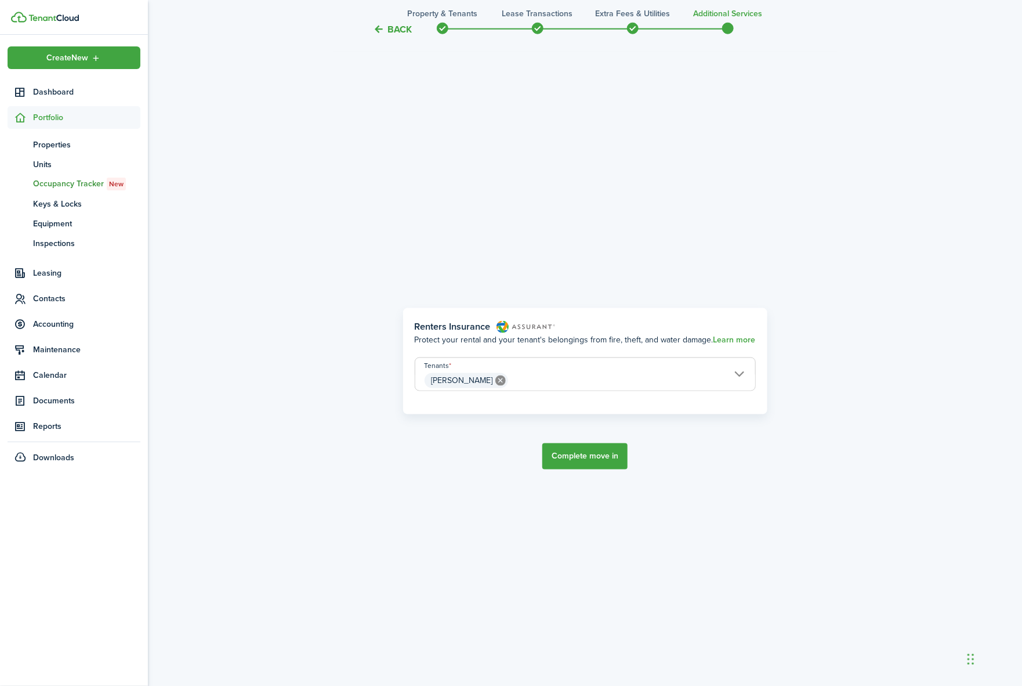
click at [588, 459] on button "Complete move in" at bounding box center [585, 456] width 85 height 26
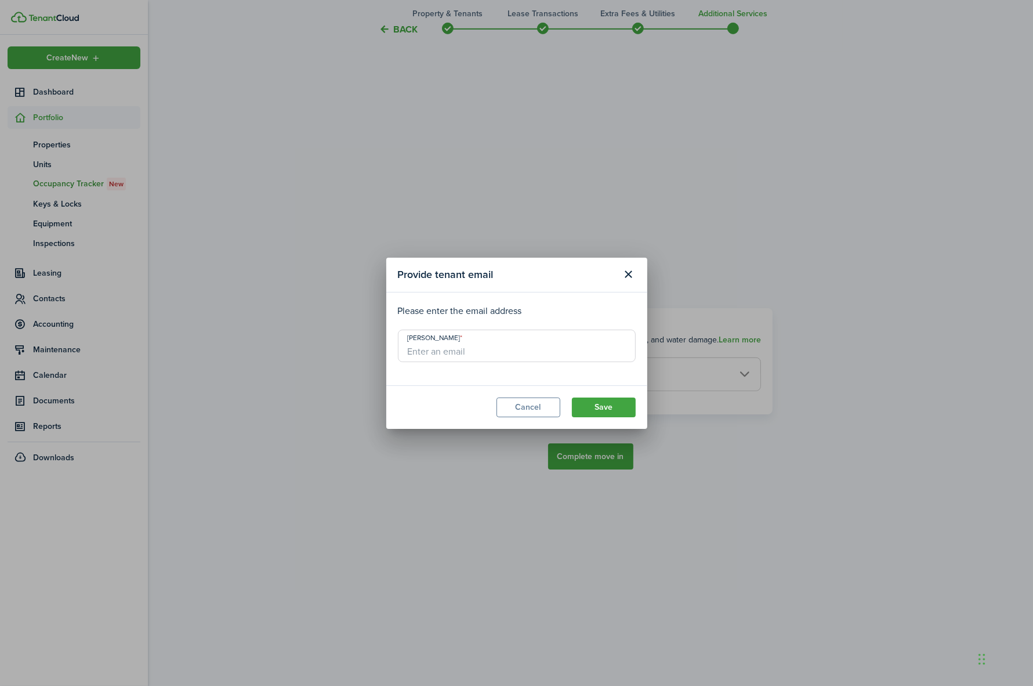
click at [447, 351] on input "[PERSON_NAME]" at bounding box center [517, 346] width 238 height 32
type input "darcy@jpgroupmi.com"
click at [610, 405] on button "Save" at bounding box center [604, 407] width 64 height 20
drag, startPoint x: 515, startPoint y: 356, endPoint x: 389, endPoint y: 344, distance: 125.9
click at [387, 345] on modal-body "Please enter the email address Brendan Calkins darcy@jpgroupmi.com" at bounding box center [516, 338] width 261 height 93
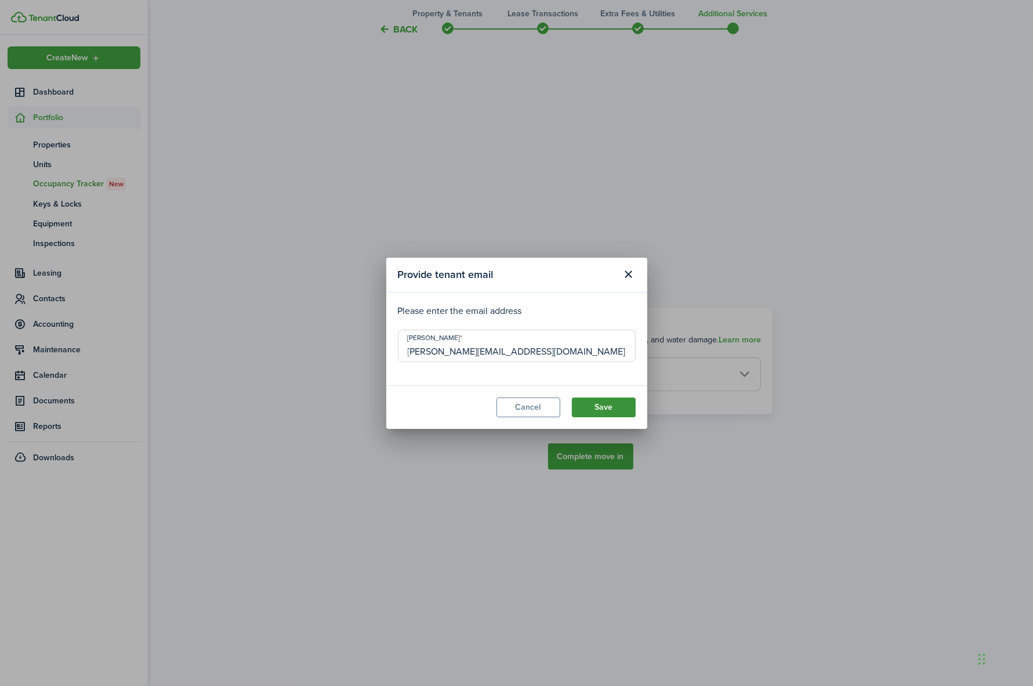
type input "erica@jpgroupmi.com"
click at [601, 404] on button "Save" at bounding box center [604, 407] width 64 height 20
click at [633, 271] on button "Close modal" at bounding box center [629, 275] width 20 height 20
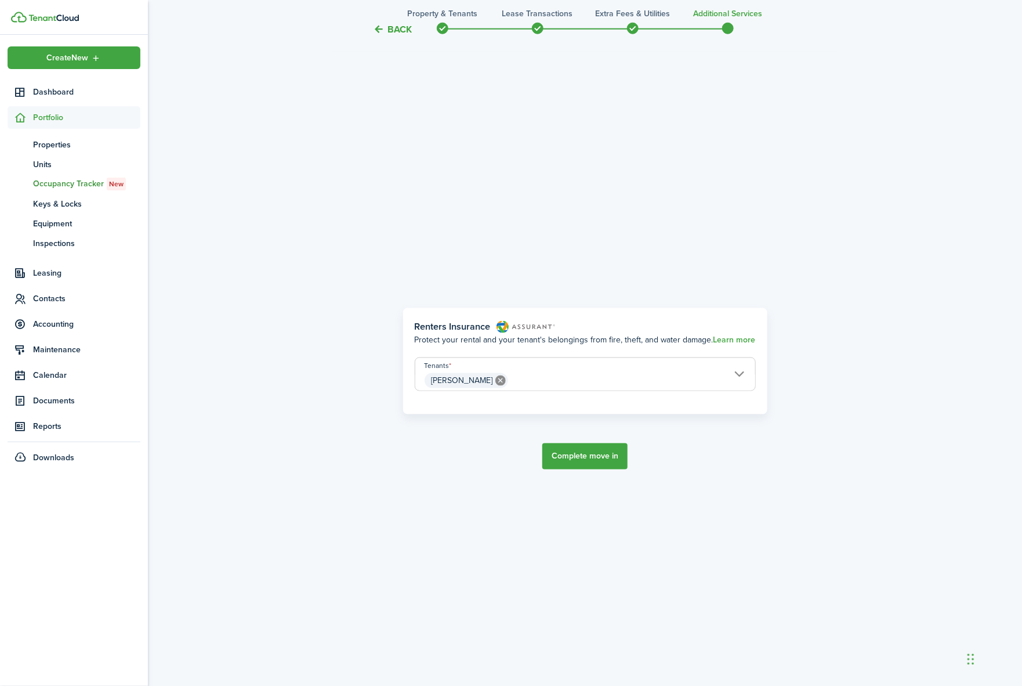
click at [603, 463] on button "Complete move in" at bounding box center [585, 456] width 85 height 26
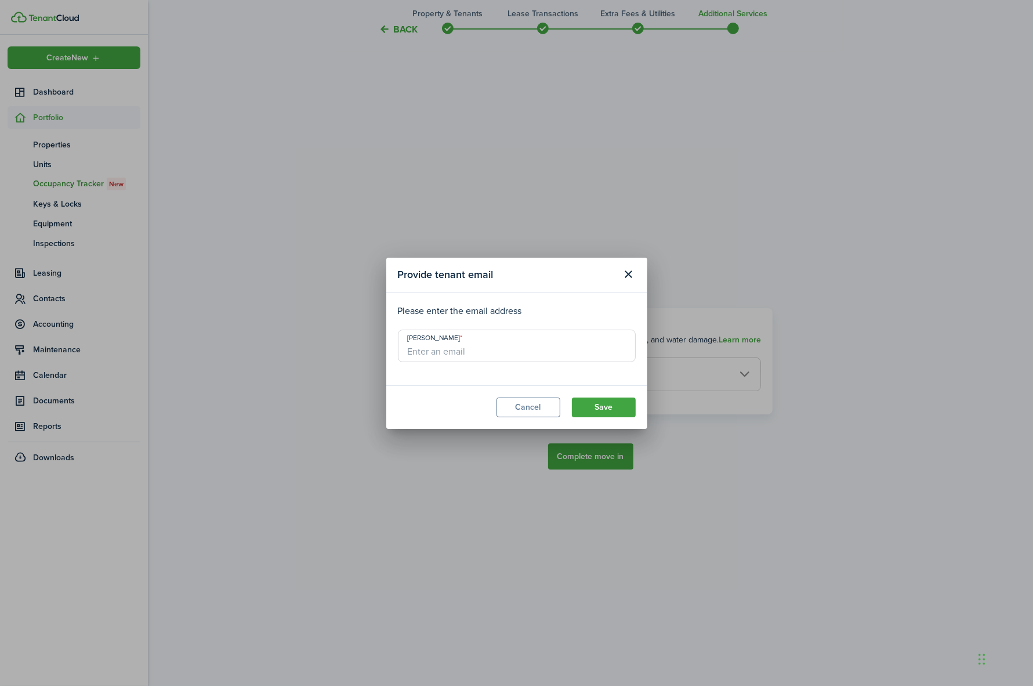
click at [469, 357] on input "[PERSON_NAME]" at bounding box center [517, 346] width 238 height 32
type input "darcysimons@yahoo.com"
click at [411, 454] on div "Provide tenant email Please enter the email address Brendan Calkins darcysimons…" at bounding box center [516, 343] width 1033 height 686
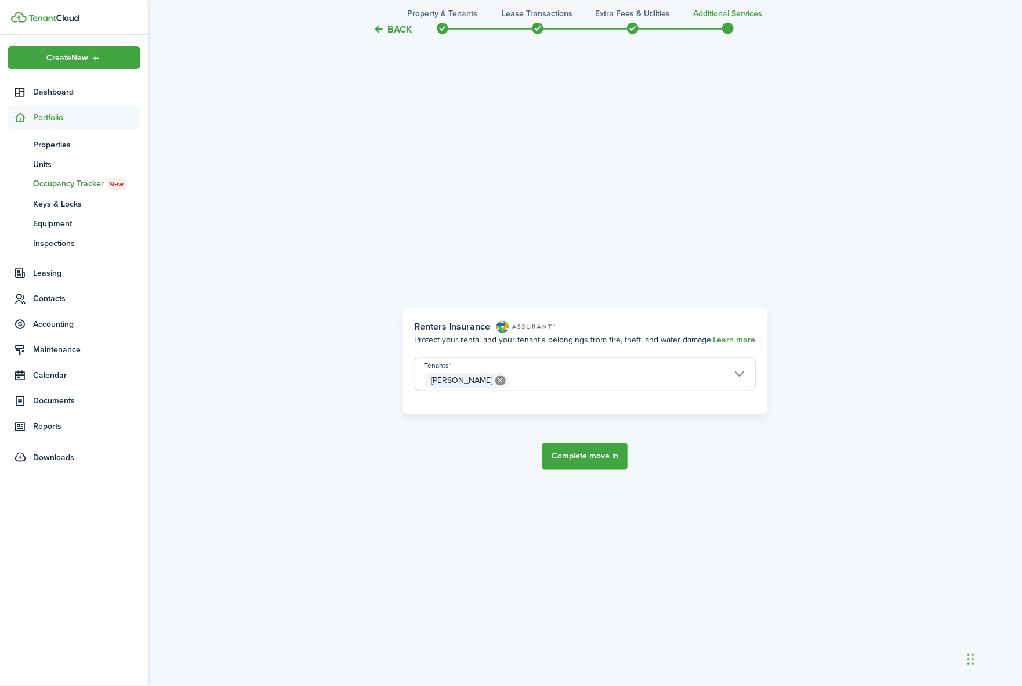
click at [595, 459] on button "Complete move in" at bounding box center [585, 456] width 85 height 26
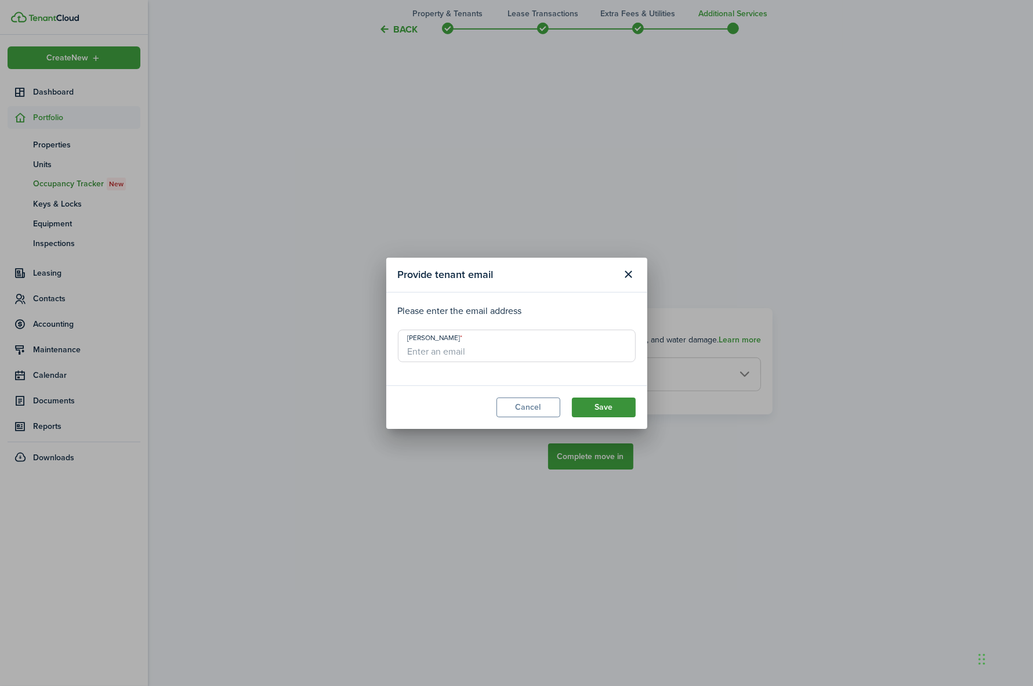
click at [594, 411] on button "Save" at bounding box center [604, 407] width 64 height 20
click at [431, 349] on input "[PERSON_NAME]" at bounding box center [517, 346] width 238 height 32
type input "darcysimons@yahoo.com"
click at [590, 402] on button "Save" at bounding box center [604, 407] width 64 height 20
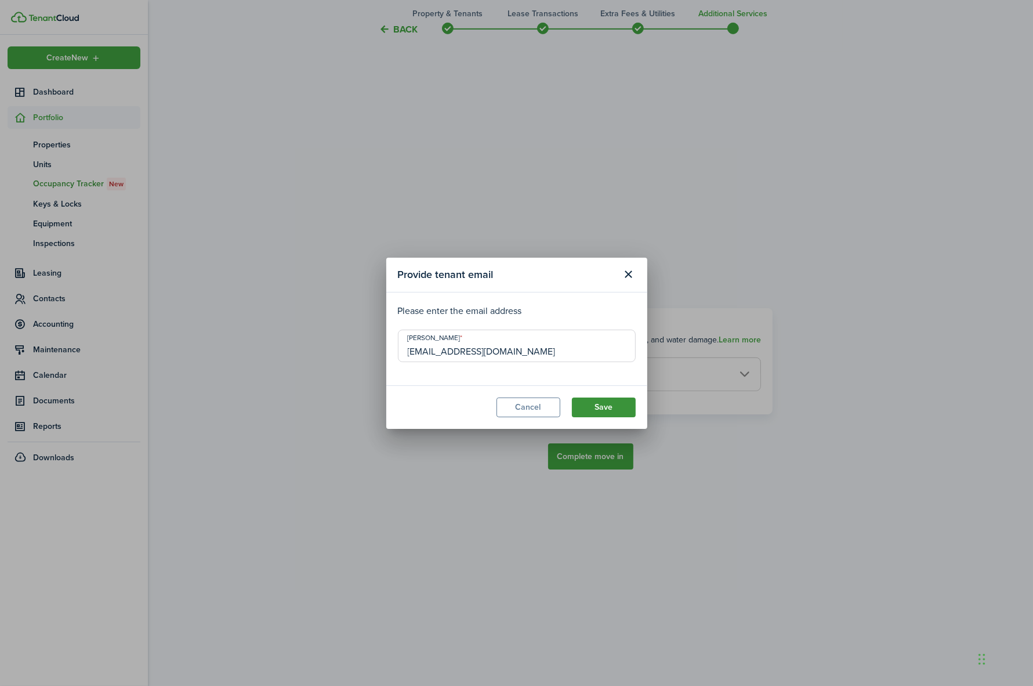
click at [590, 402] on button "Save" at bounding box center [604, 407] width 64 height 20
click at [633, 277] on button "Close modal" at bounding box center [629, 275] width 20 height 20
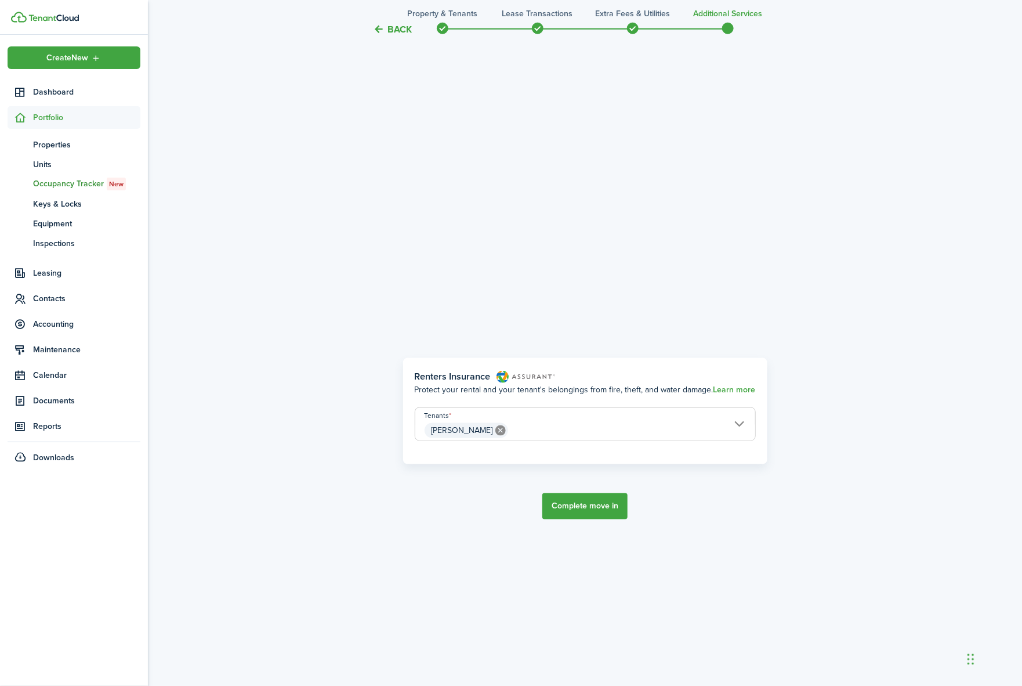
scroll to position [541, 0]
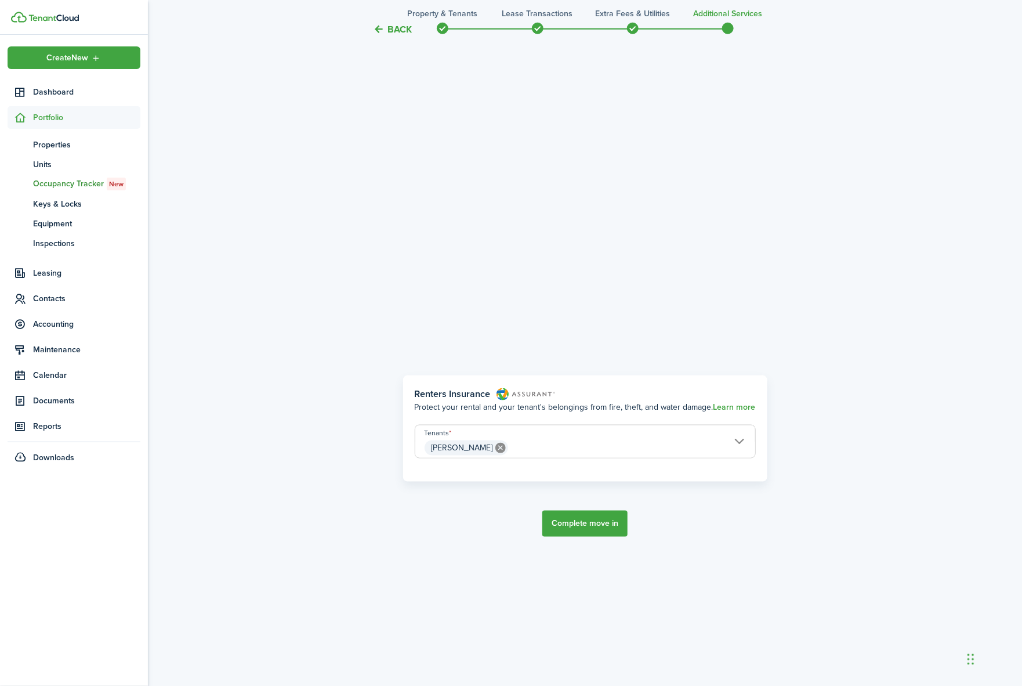
click at [587, 518] on button "Complete move in" at bounding box center [585, 524] width 85 height 26
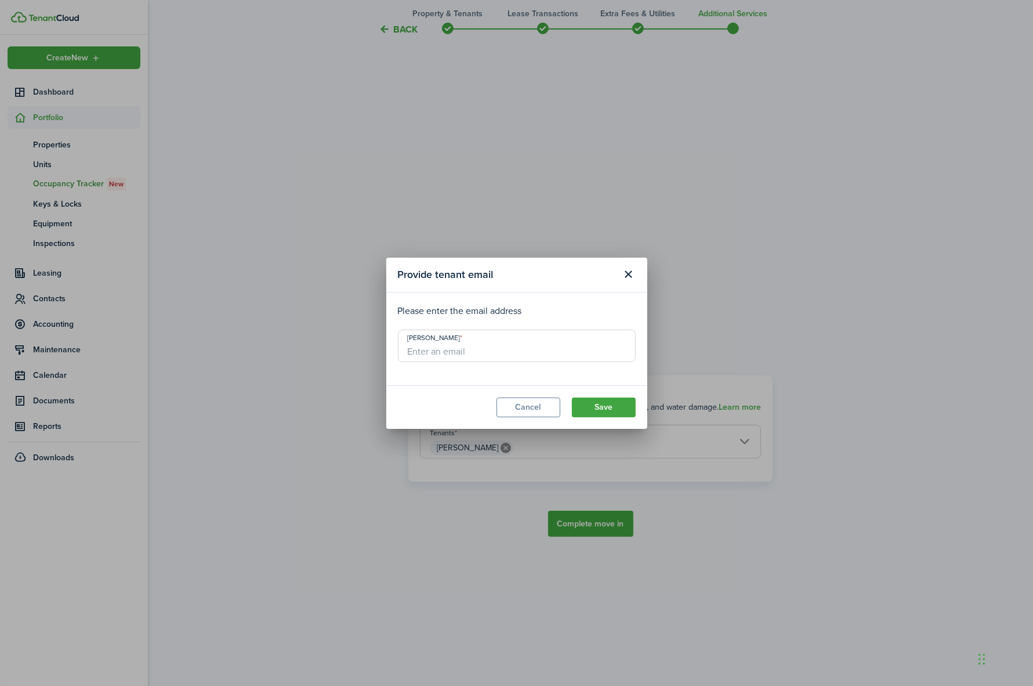
click at [439, 354] on input "[PERSON_NAME]" at bounding box center [517, 346] width 238 height 32
type input "darcydsimons@gmail.com"
click at [596, 410] on button "Save" at bounding box center [604, 407] width 64 height 20
click at [595, 412] on button "Save" at bounding box center [604, 407] width 64 height 20
click at [537, 407] on button "Cancel" at bounding box center [529, 407] width 64 height 20
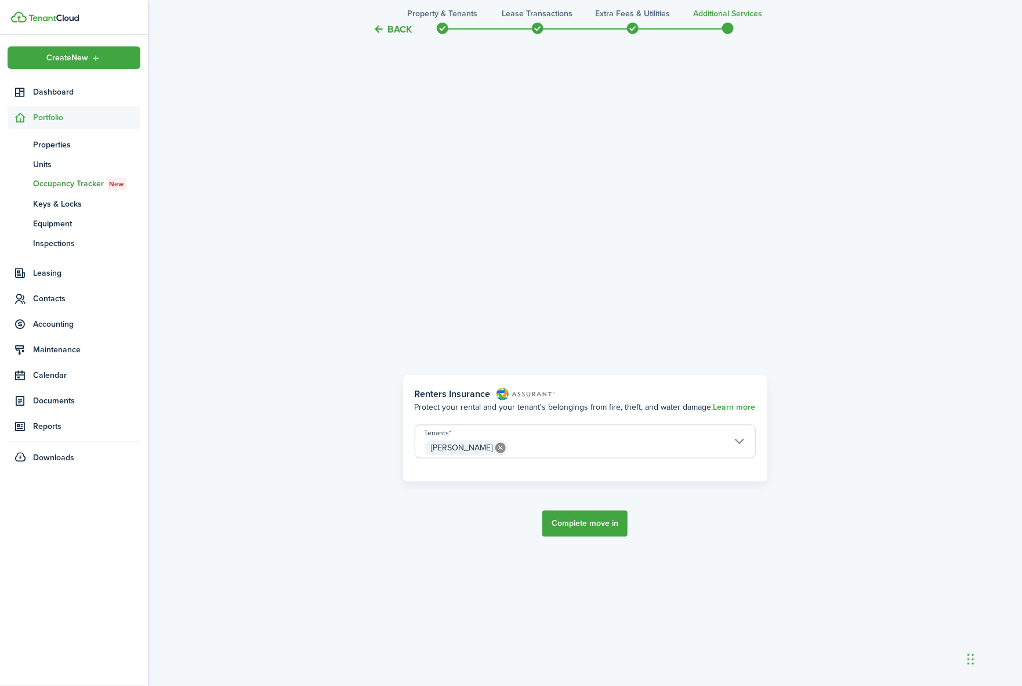
click at [730, 442] on span "[PERSON_NAME]" at bounding box center [585, 448] width 340 height 20
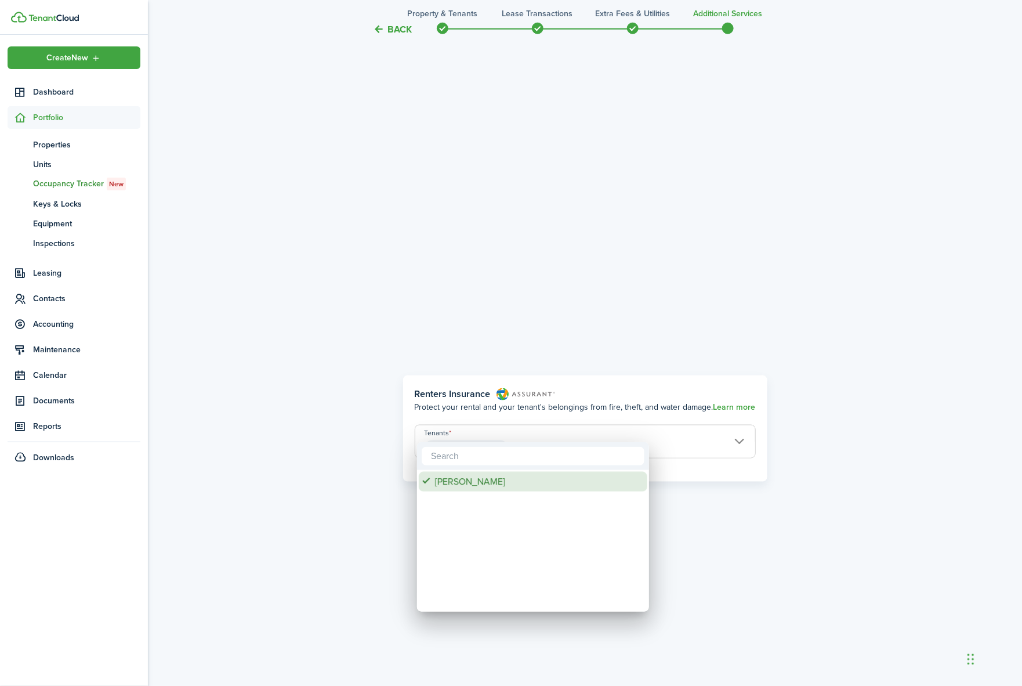
click at [428, 475] on span "Tenants" at bounding box center [427, 481] width 16 height 16
click at [701, 504] on div at bounding box center [511, 343] width 1208 height 872
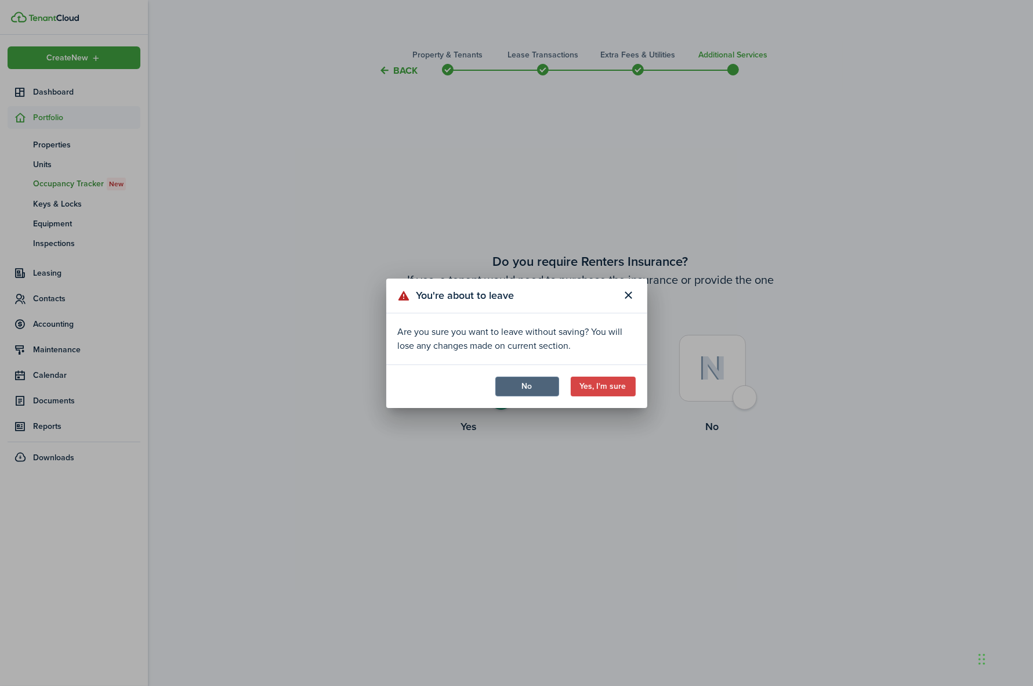
click at [546, 386] on button "No" at bounding box center [528, 387] width 64 height 20
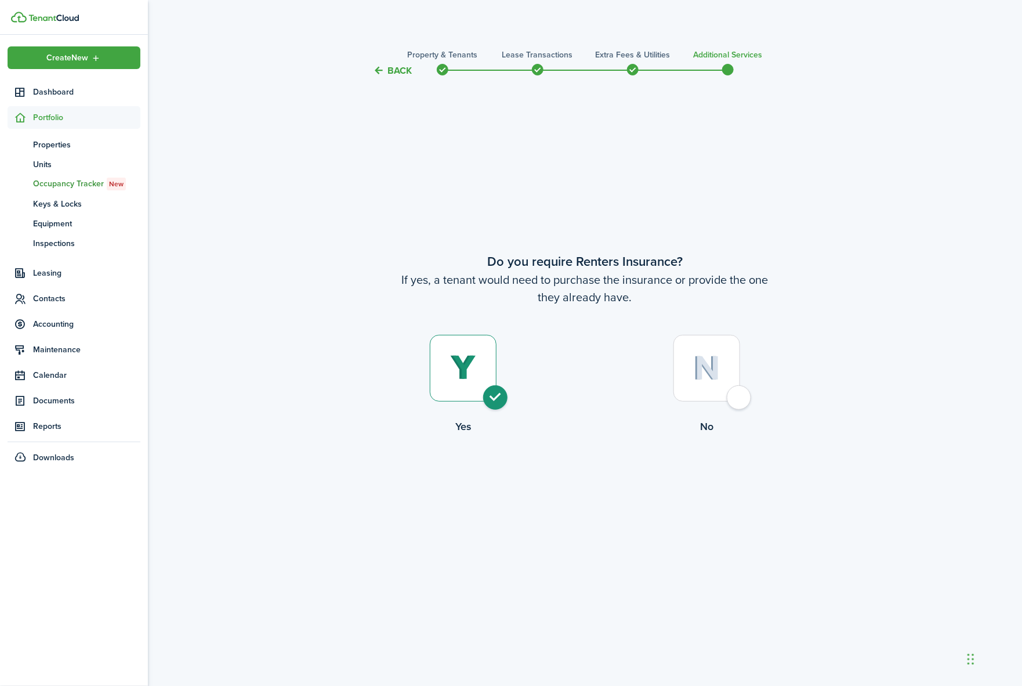
click at [733, 400] on div at bounding box center [707, 368] width 67 height 67
radio input "false"
radio input "true"
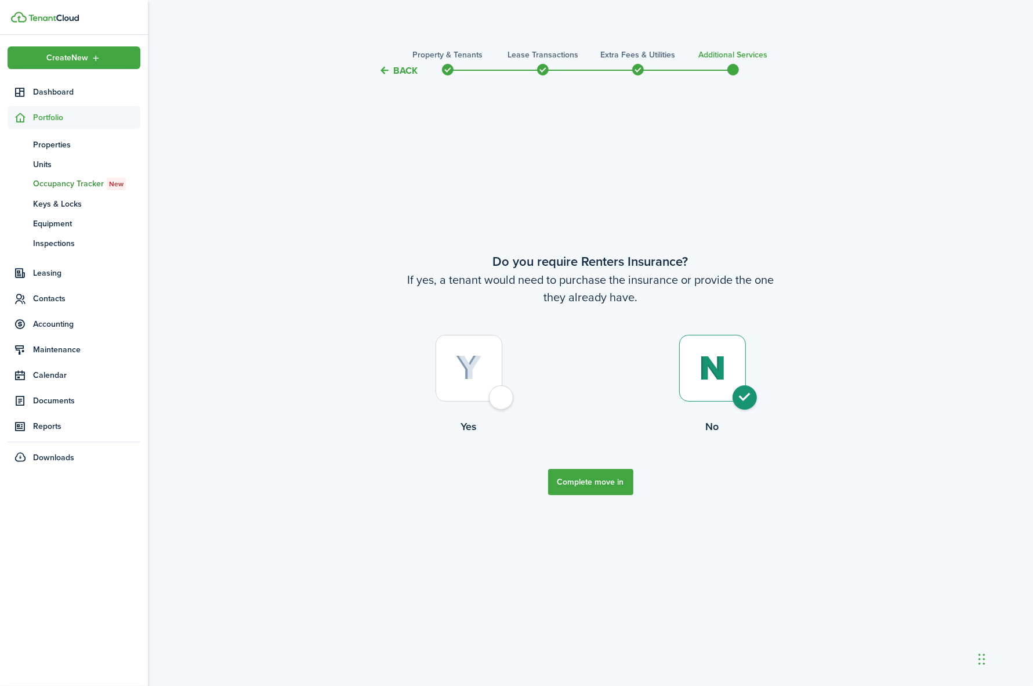
click at [613, 485] on button "Complete move in" at bounding box center [590, 482] width 85 height 26
click at [572, 479] on button "Complete move in" at bounding box center [590, 482] width 85 height 26
click at [570, 475] on button "Complete move in" at bounding box center [590, 482] width 85 height 26
click at [570, 471] on button "Complete move in" at bounding box center [590, 482] width 85 height 26
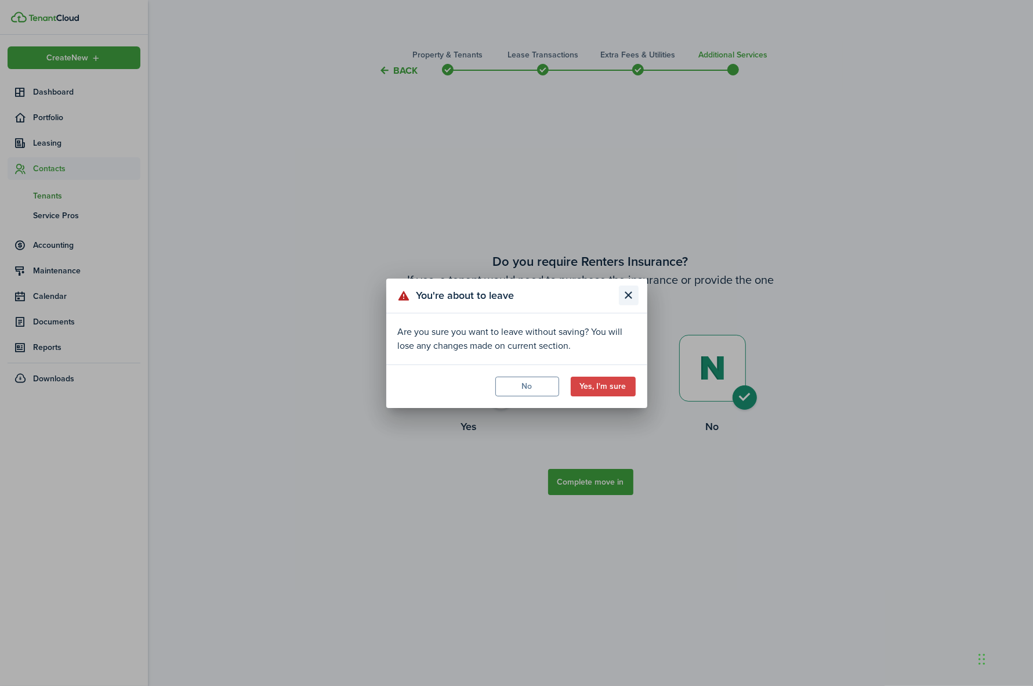
click at [625, 297] on button "Close modal" at bounding box center [629, 295] width 20 height 20
click at [621, 382] on button "Yes, I'm sure" at bounding box center [603, 387] width 65 height 20
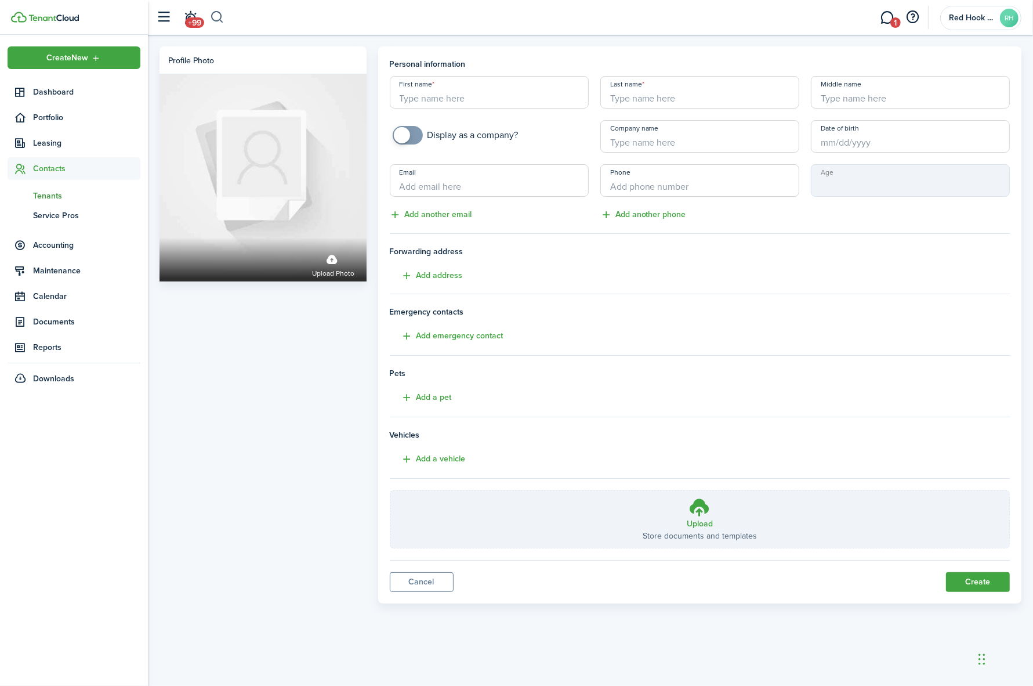
click at [215, 15] on button "button" at bounding box center [217, 18] width 15 height 20
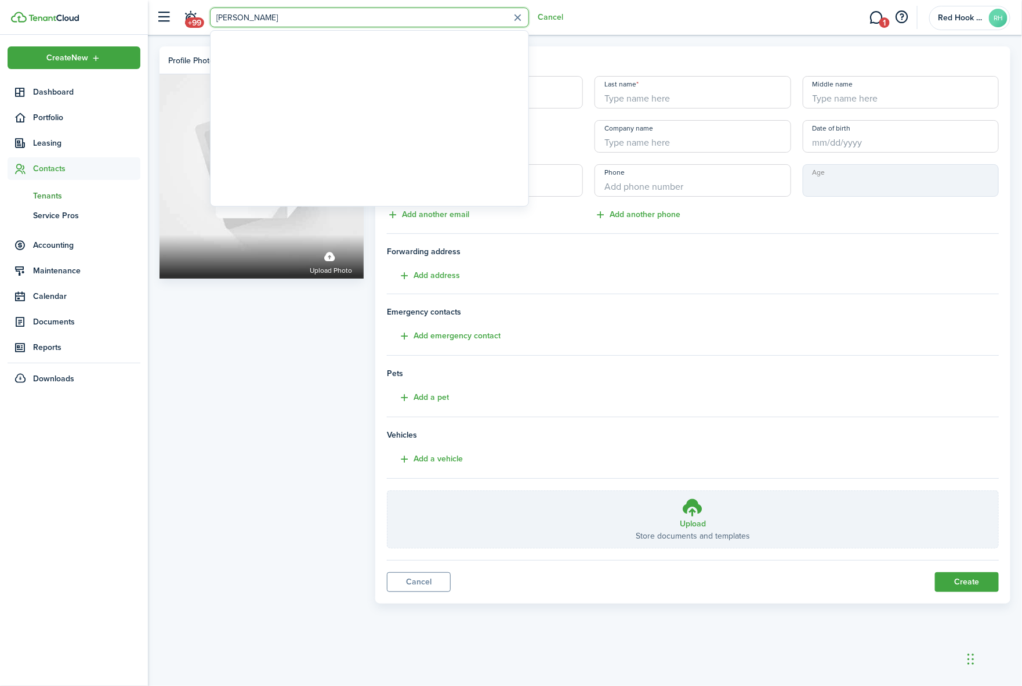
type input "[PERSON_NAME]"
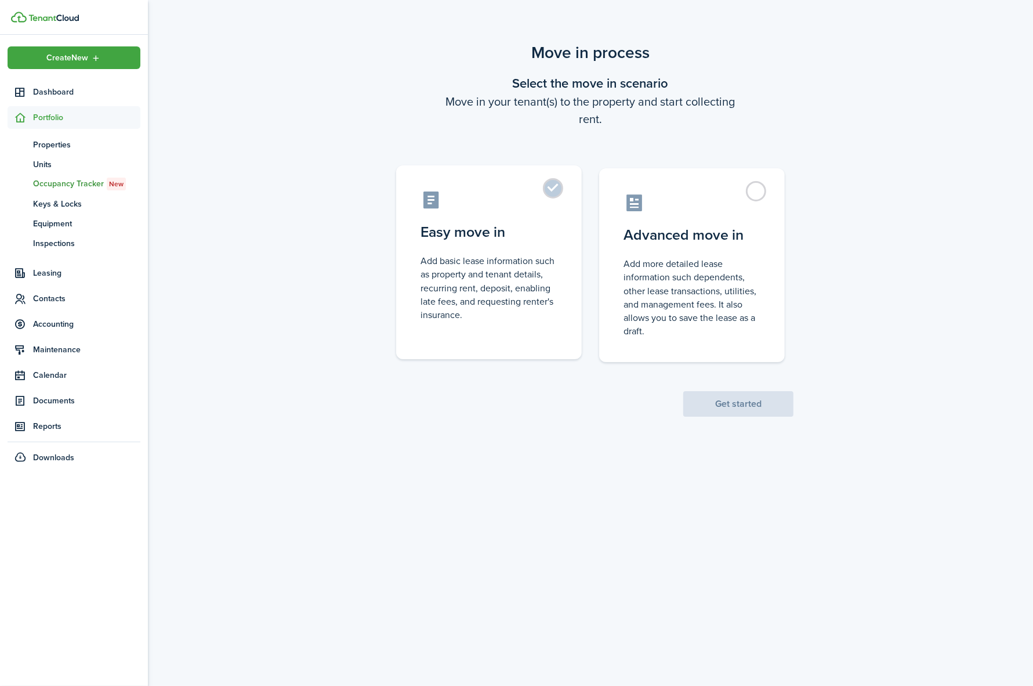
click at [555, 186] on label "Easy move in Add basic lease information such as property and tenant details, r…" at bounding box center [489, 262] width 186 height 194
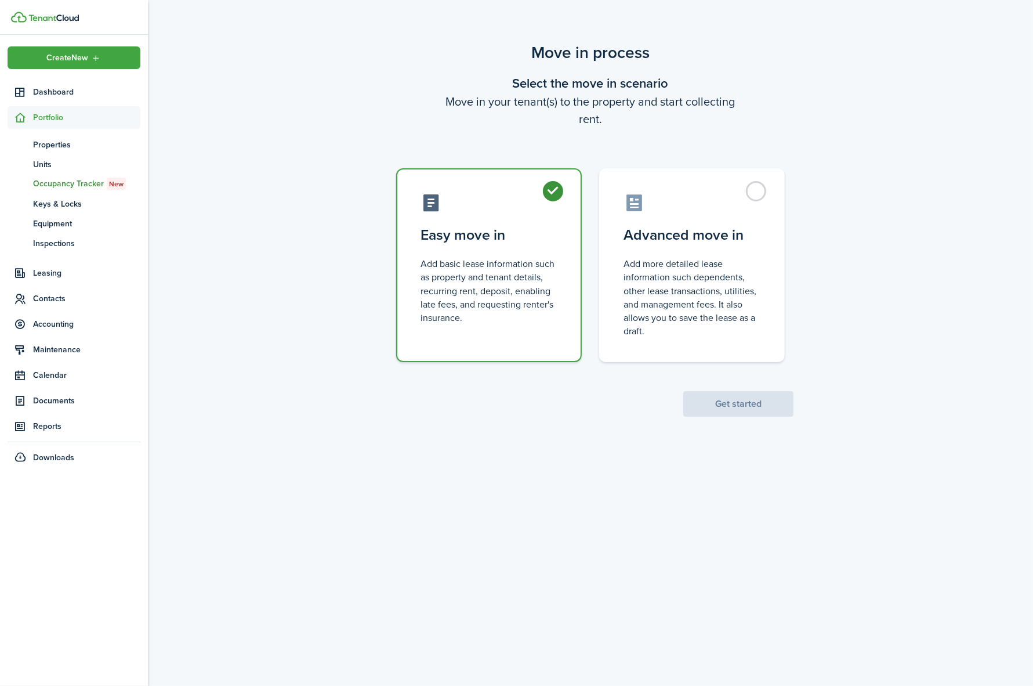
radio input "true"
click at [734, 393] on button "Get started" at bounding box center [739, 404] width 110 height 26
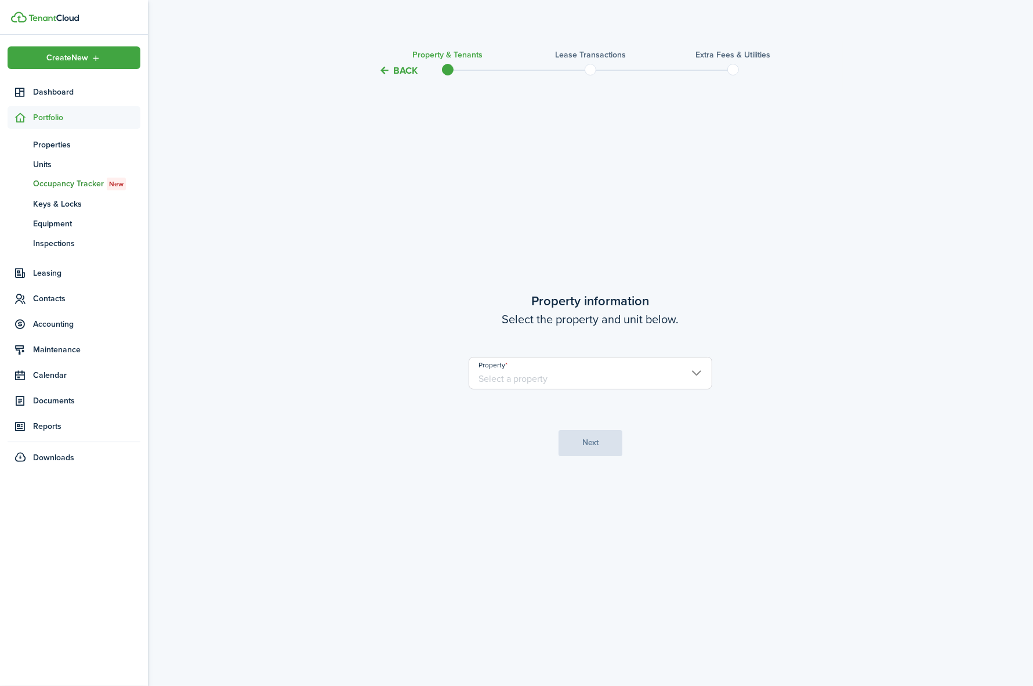
click at [625, 377] on input "Property" at bounding box center [591, 373] width 244 height 32
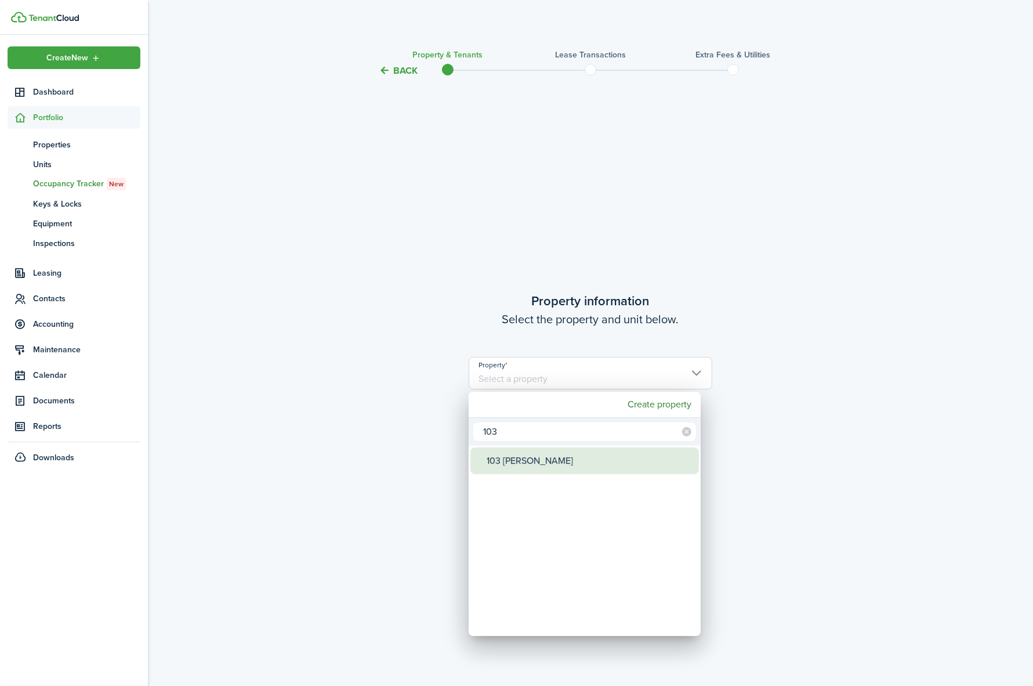
type input "103"
click at [519, 457] on div "103 [PERSON_NAME]" at bounding box center [589, 460] width 205 height 27
type input "103 [PERSON_NAME]"
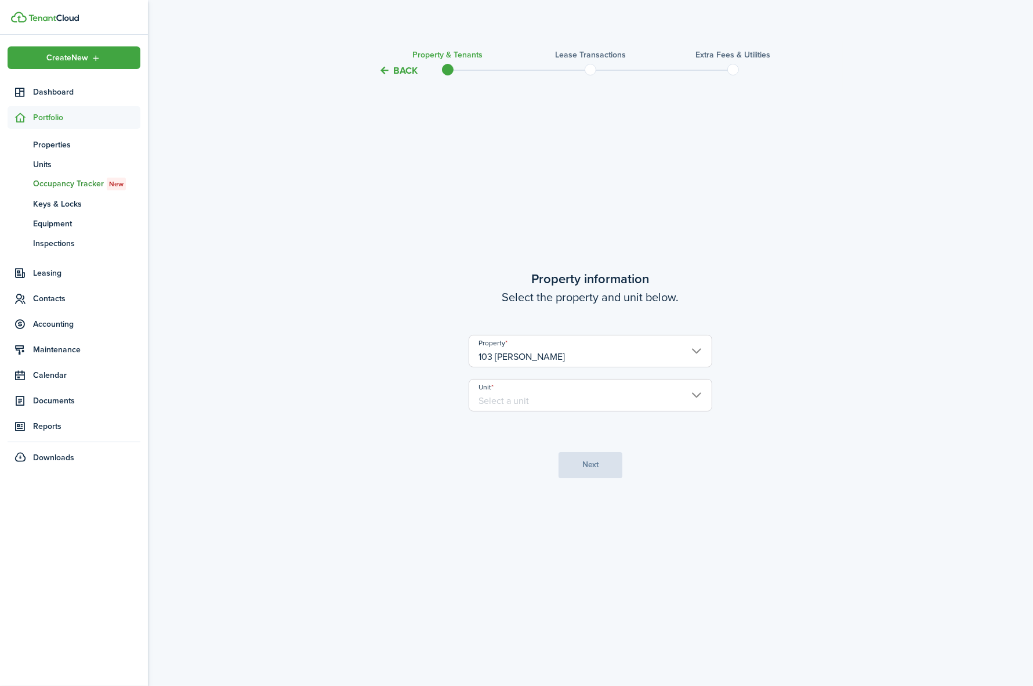
click at [528, 399] on input "Unit" at bounding box center [591, 395] width 244 height 32
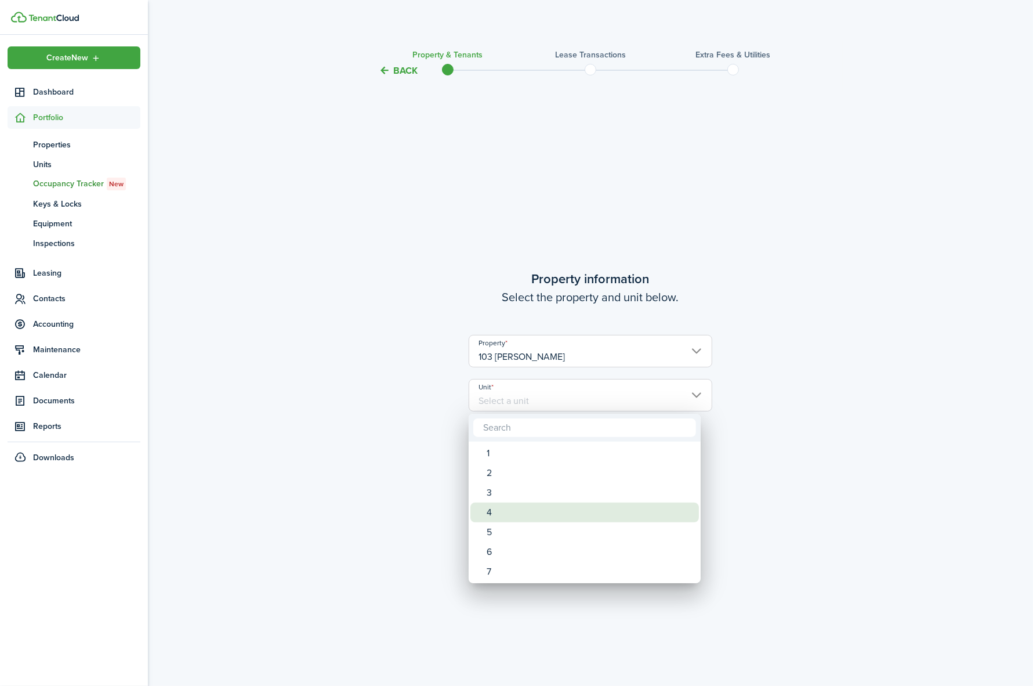
click at [497, 511] on div "4" at bounding box center [589, 512] width 205 height 20
type input "4"
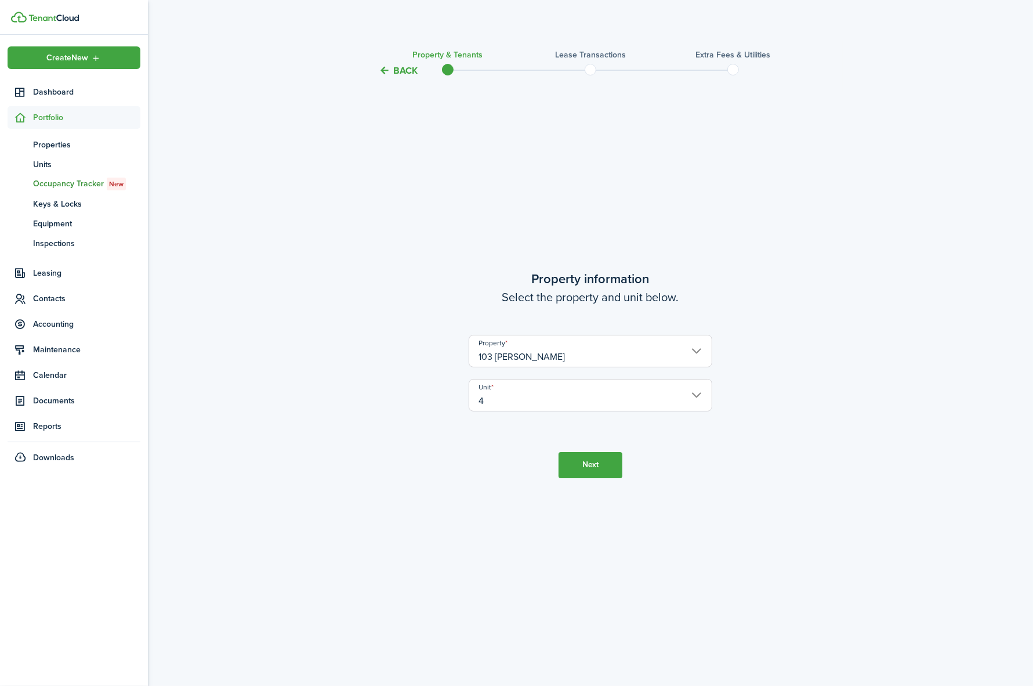
click at [585, 462] on button "Next" at bounding box center [591, 465] width 64 height 26
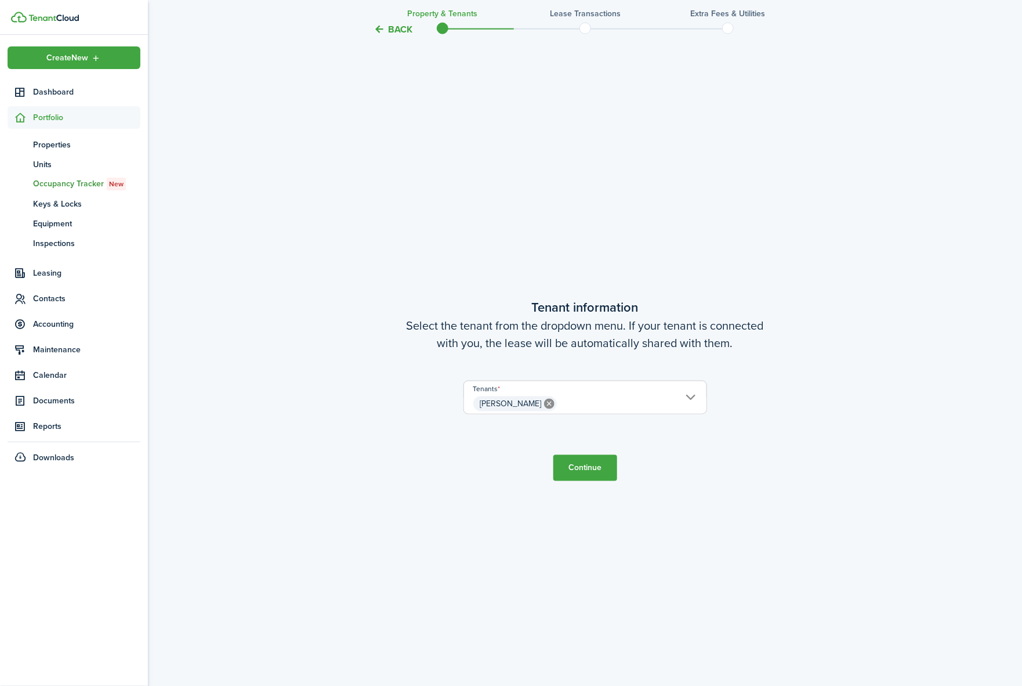
scroll to position [608, 0]
click at [584, 470] on button "Continue" at bounding box center [586, 467] width 64 height 26
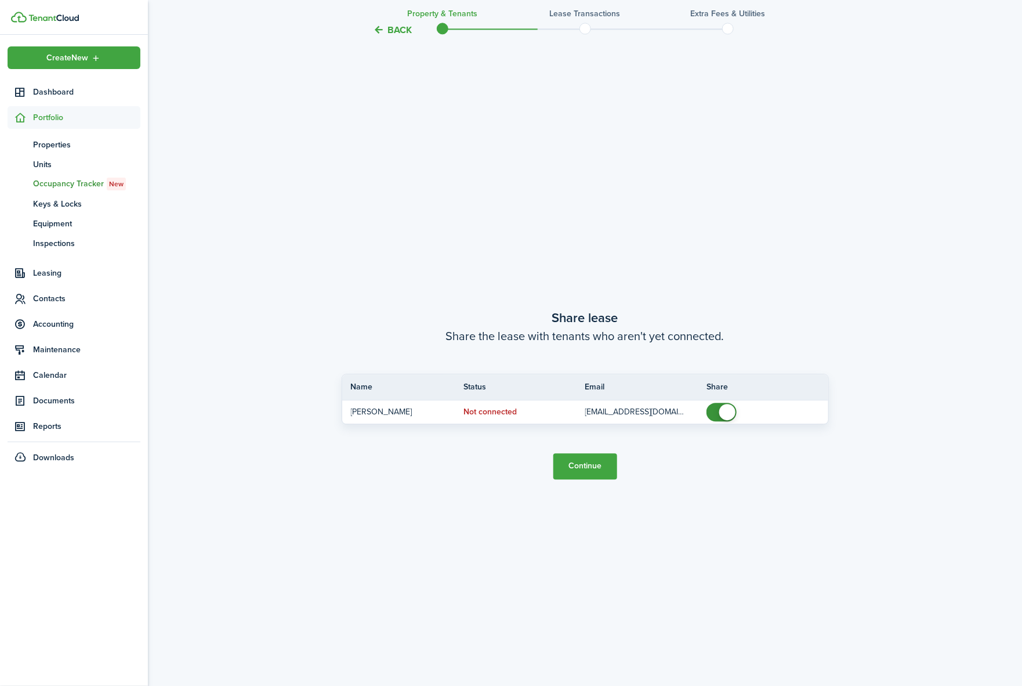
scroll to position [1295, 0]
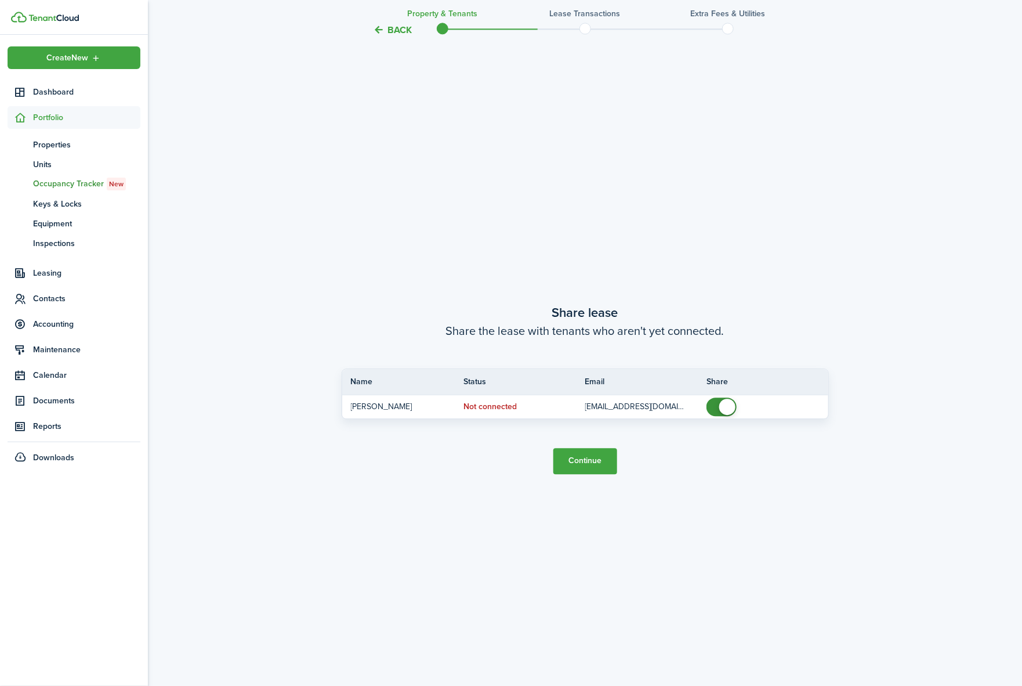
click at [580, 460] on button "Continue" at bounding box center [586, 461] width 64 height 26
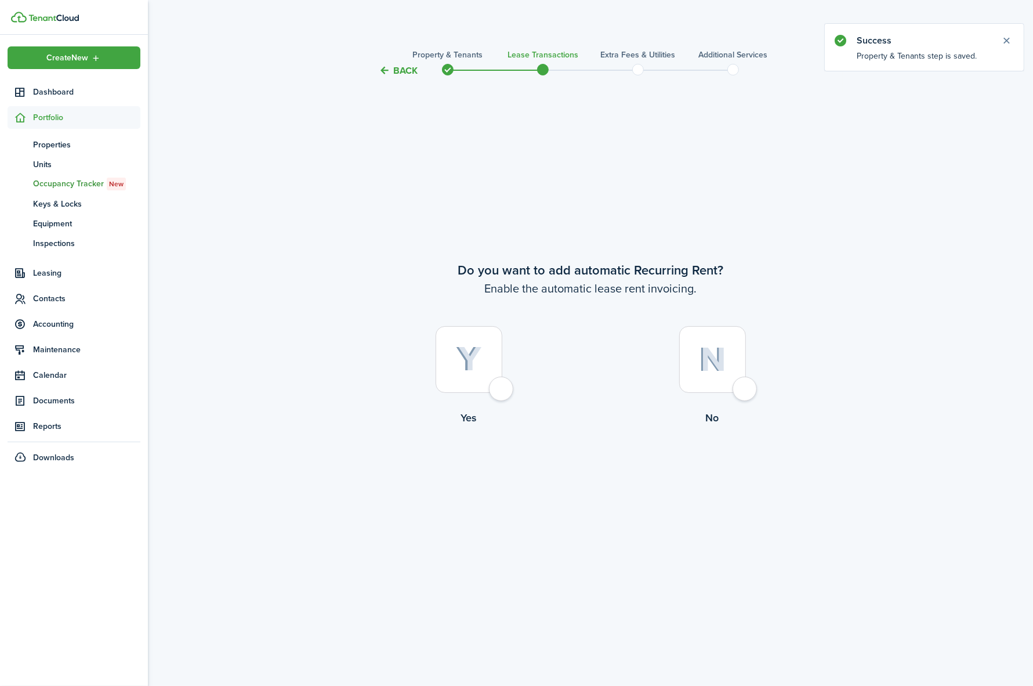
click at [493, 390] on div at bounding box center [469, 359] width 67 height 67
radio input "true"
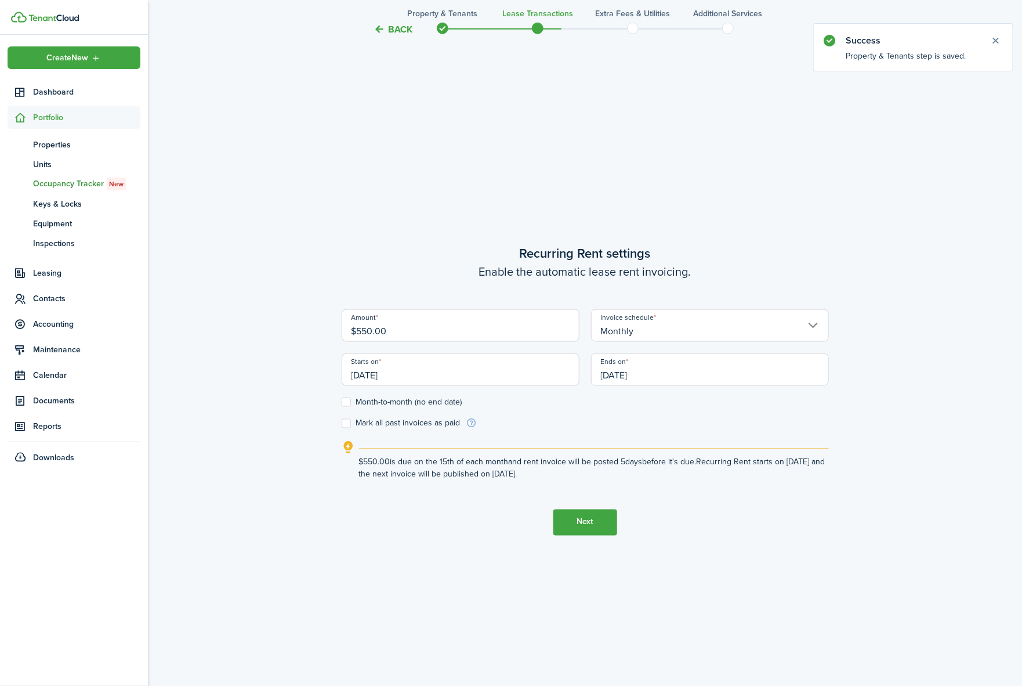
scroll to position [608, 0]
drag, startPoint x: 413, startPoint y: 331, endPoint x: 334, endPoint y: 325, distance: 78.6
click at [334, 325] on div "Back Property & Tenants Lease Transactions Extra fees & Utilities Additional Se…" at bounding box center [585, 82] width 874 height 1299
click at [409, 378] on input "[DATE]" at bounding box center [461, 369] width 238 height 32
type input "$750.00"
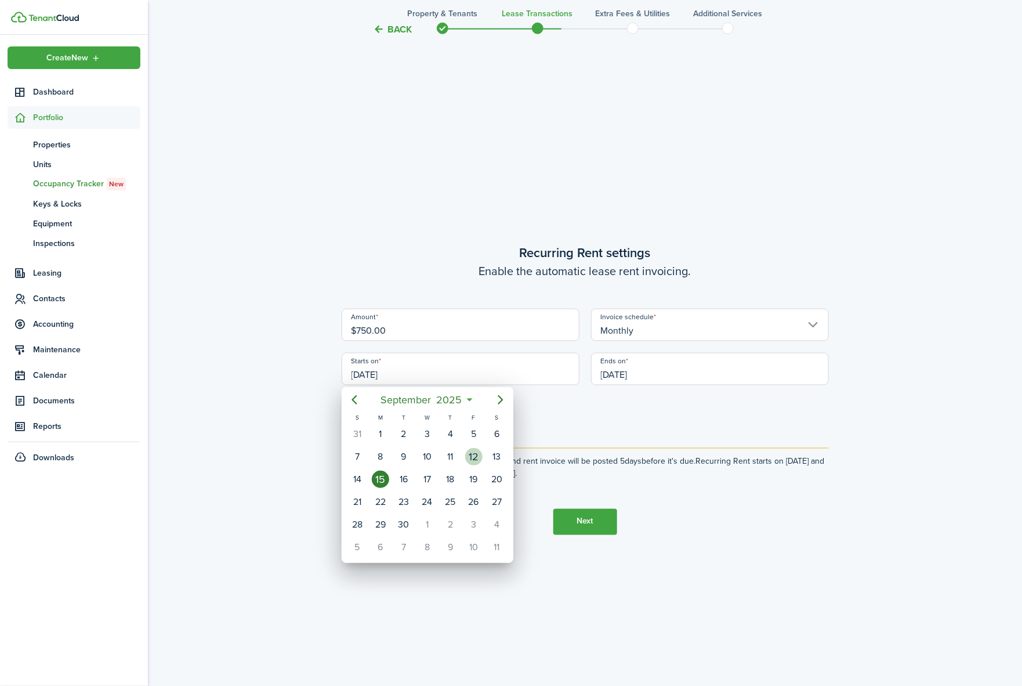
click at [478, 457] on div "12" at bounding box center [473, 456] width 17 height 17
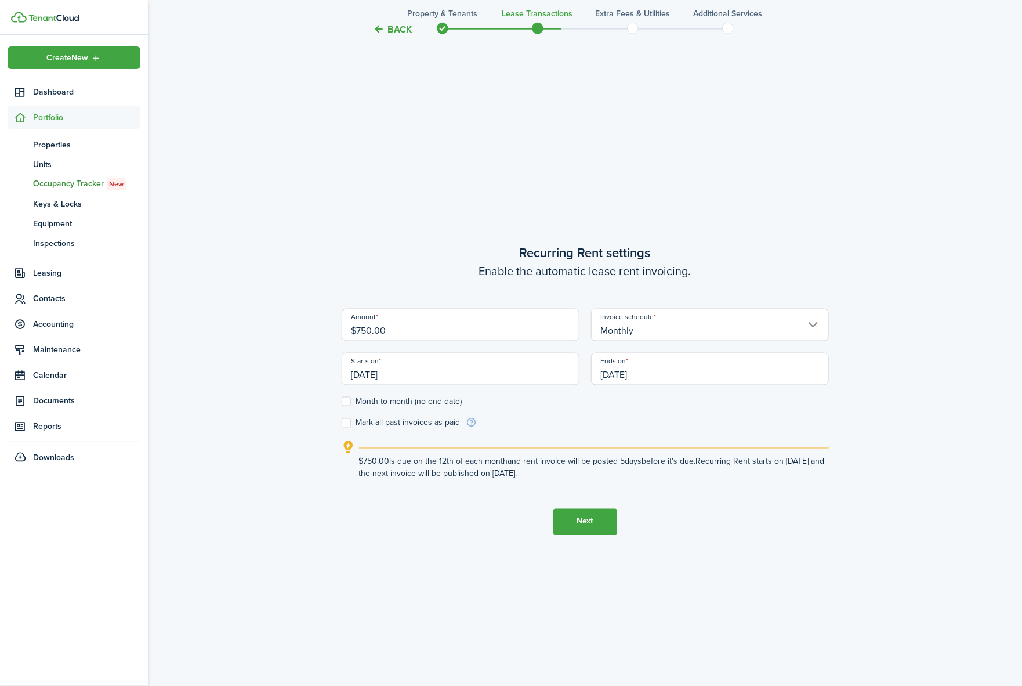
click at [689, 378] on input "[DATE]" at bounding box center [710, 369] width 238 height 32
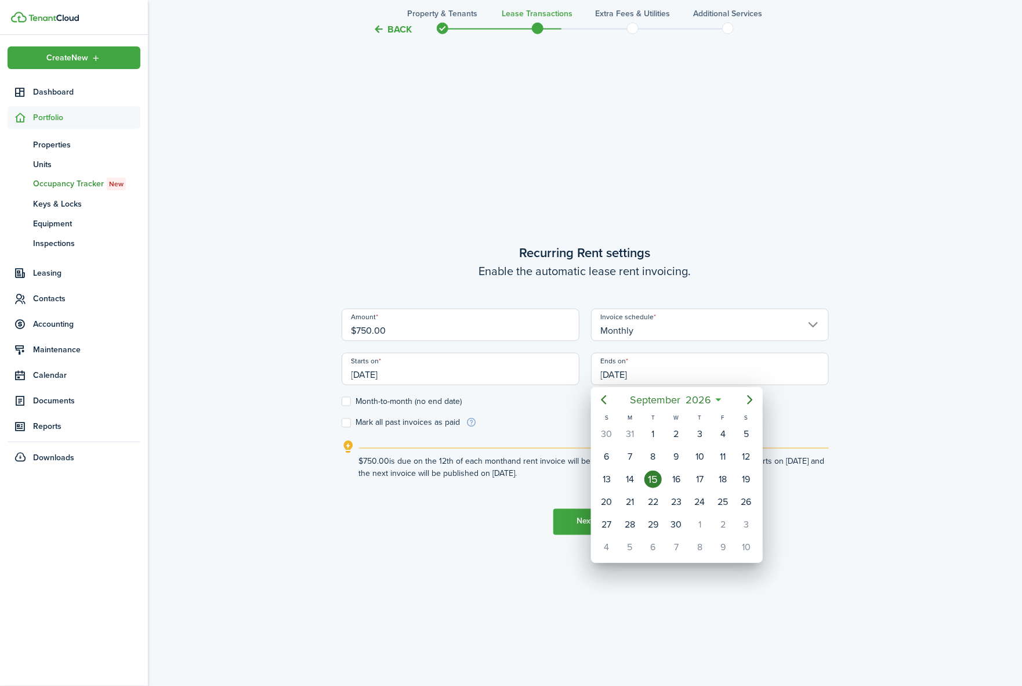
click at [399, 372] on div at bounding box center [511, 343] width 1208 height 872
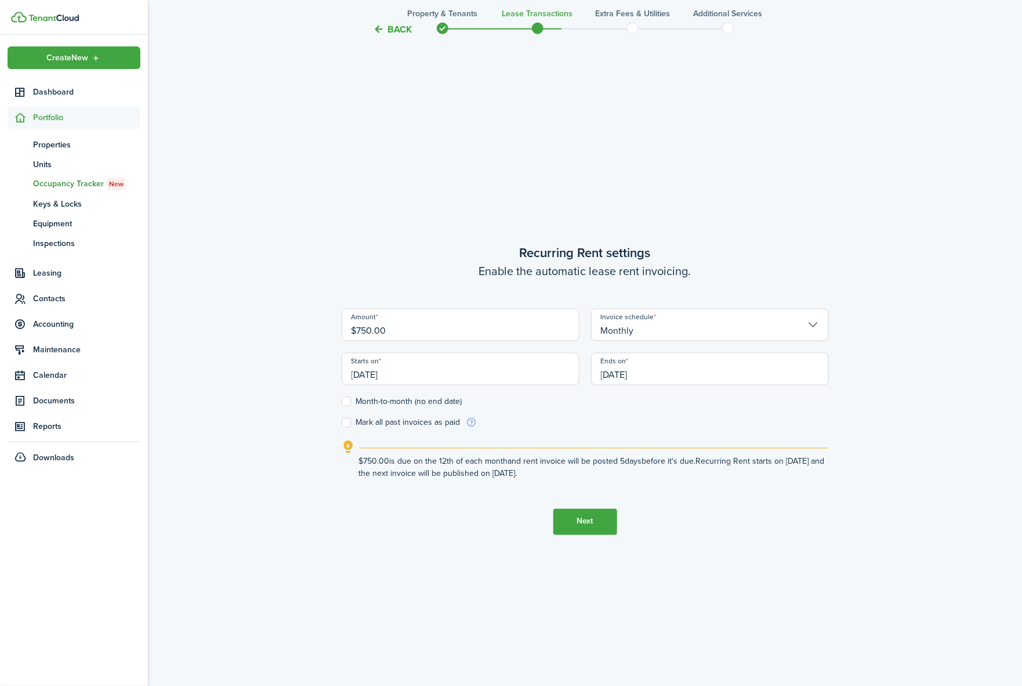
click at [428, 381] on input "[DATE]" at bounding box center [461, 369] width 238 height 32
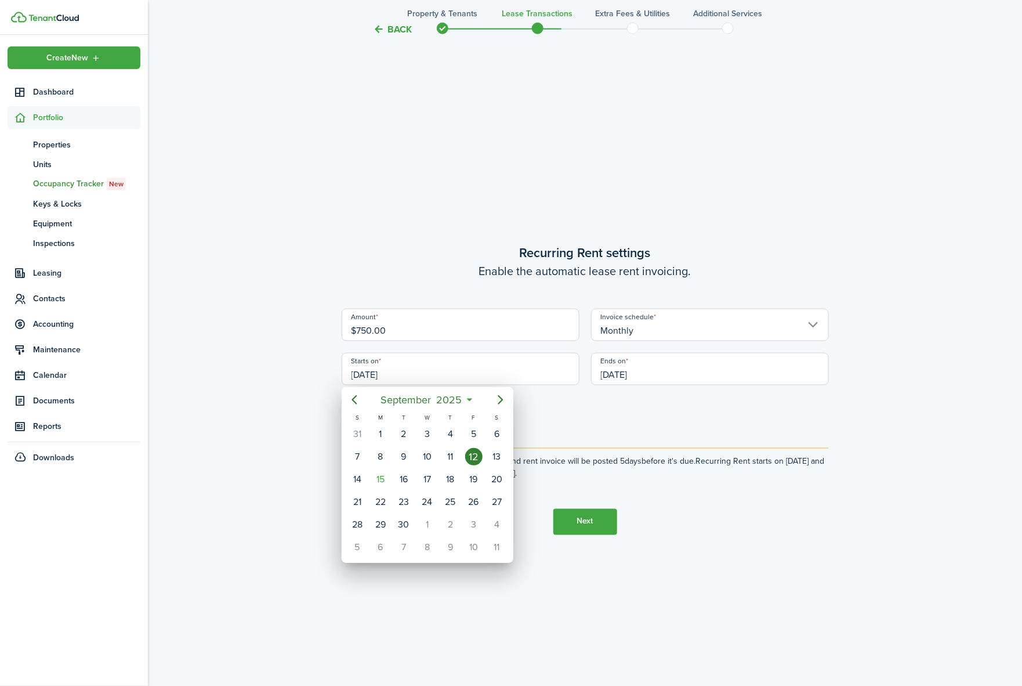
click at [665, 374] on div at bounding box center [511, 343] width 1208 height 872
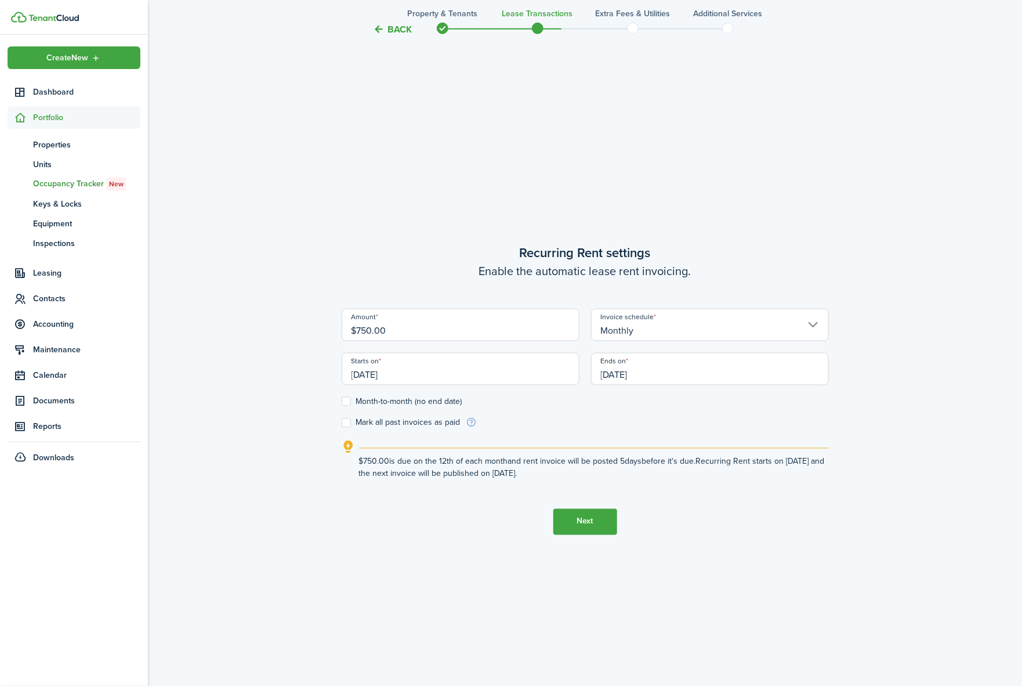
click at [399, 372] on input "[DATE]" at bounding box center [461, 369] width 238 height 32
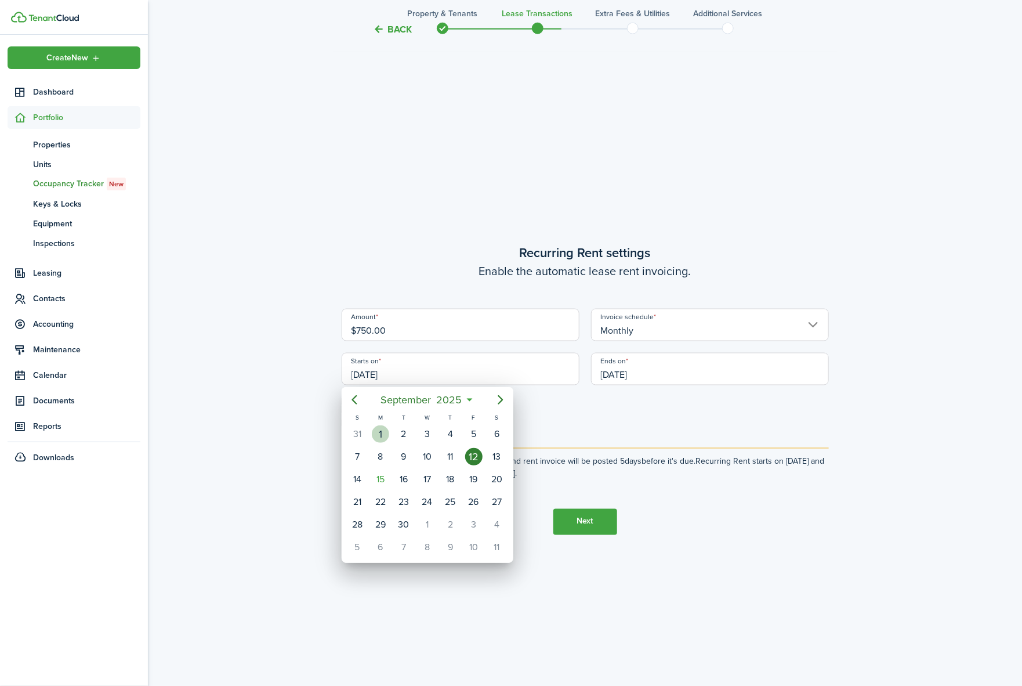
click at [381, 436] on div "1" at bounding box center [380, 433] width 17 height 17
type input "[DATE]"
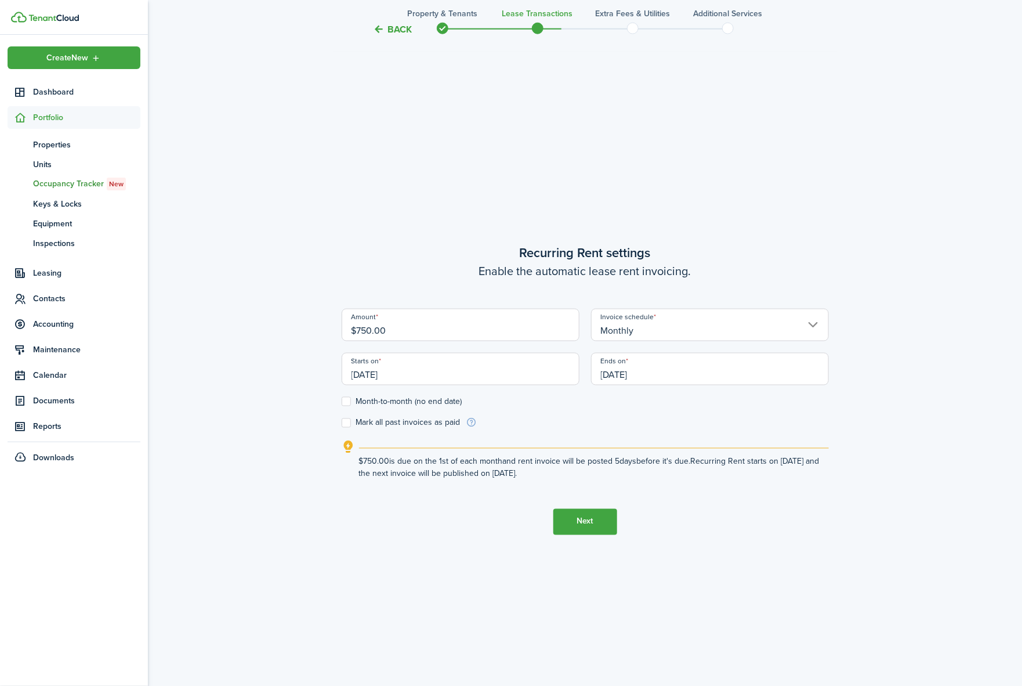
click at [570, 519] on button "Next" at bounding box center [586, 522] width 64 height 26
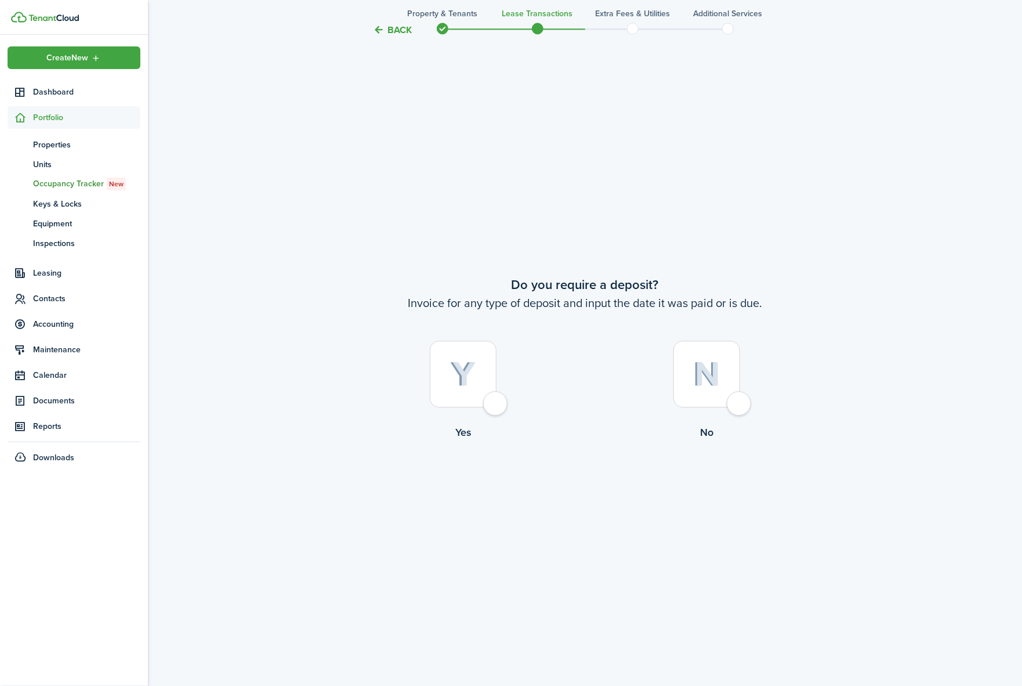
click at [476, 402] on div at bounding box center [463, 374] width 67 height 67
radio input "true"
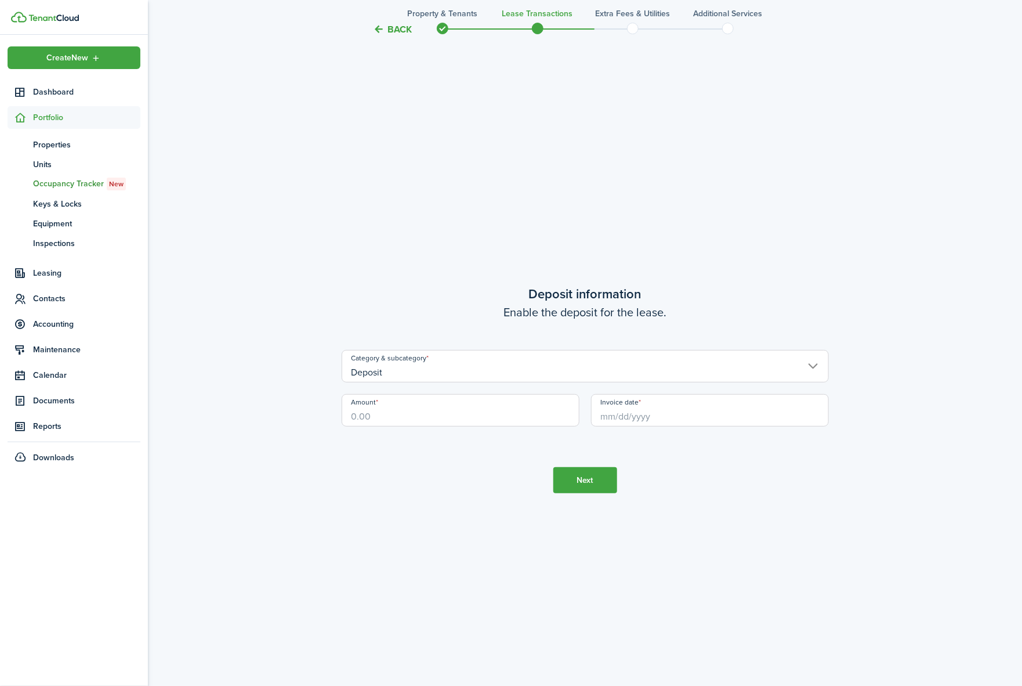
scroll to position [1980, 0]
drag, startPoint x: 396, startPoint y: 420, endPoint x: 313, endPoint y: 407, distance: 83.3
click at [396, 414] on input "Amount" at bounding box center [461, 409] width 238 height 32
click at [634, 416] on input "Invoice date" at bounding box center [710, 409] width 238 height 32
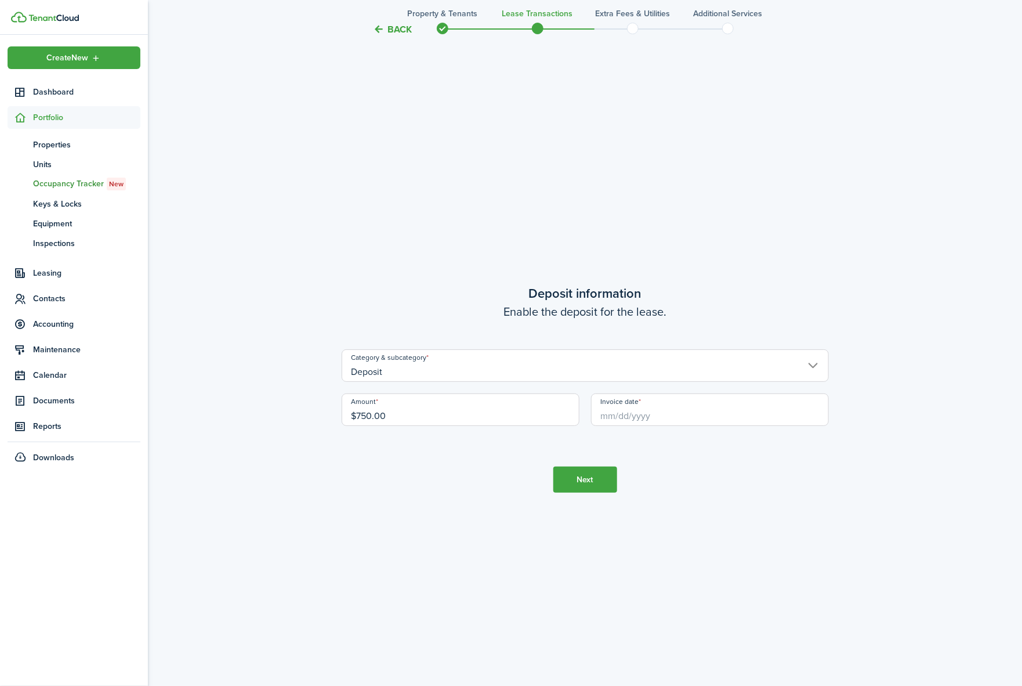
type input "$750.00"
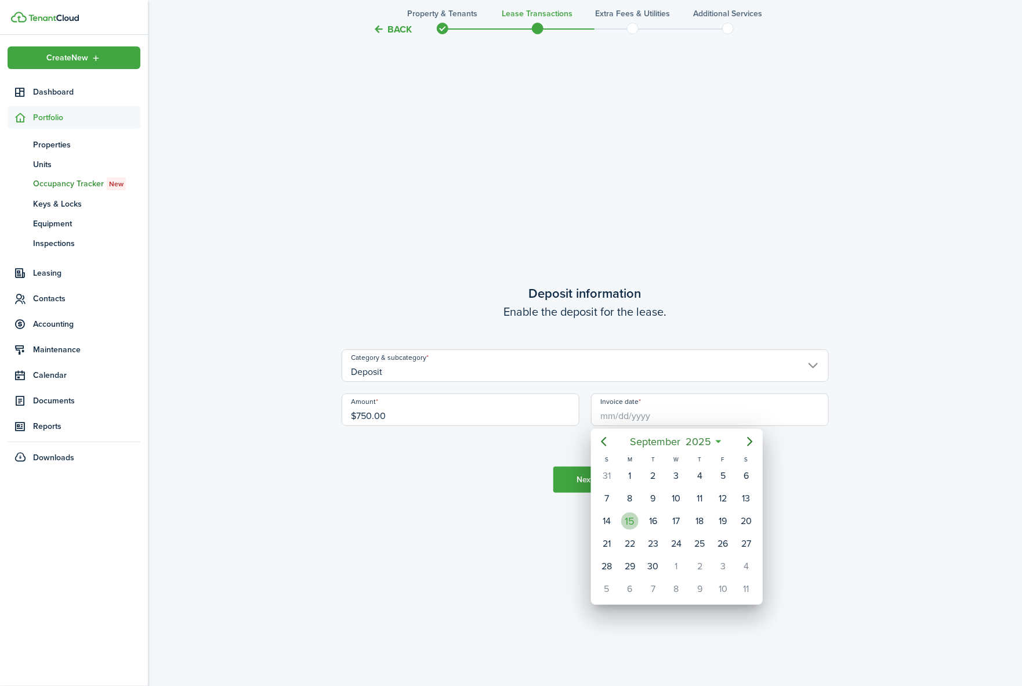
click at [632, 520] on div "15" at bounding box center [629, 520] width 17 height 17
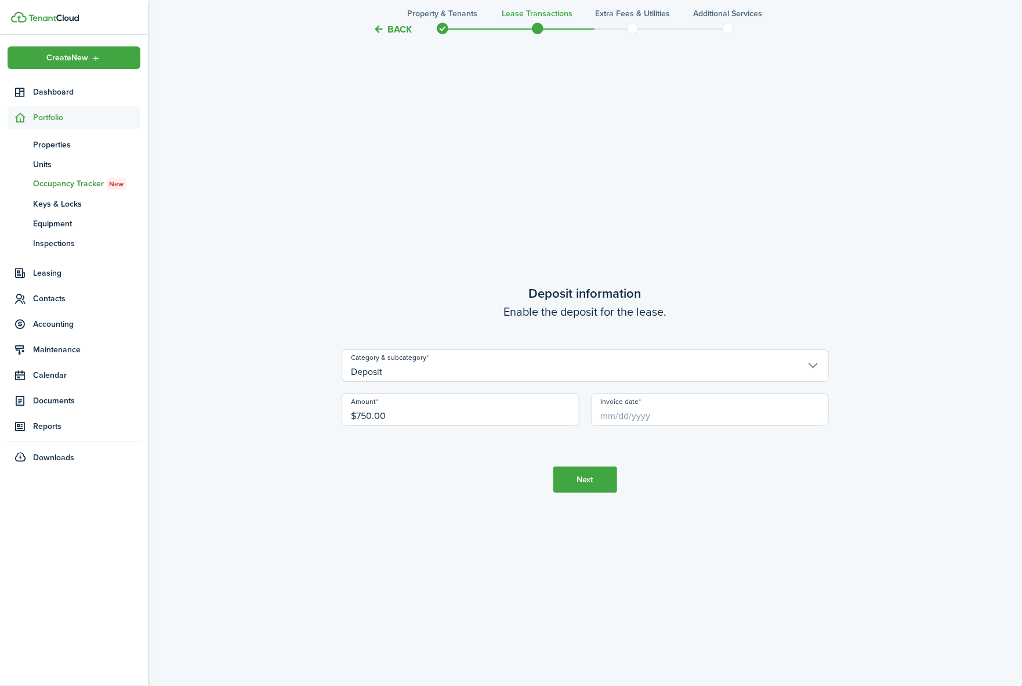
type input "[DATE]"
click at [581, 478] on button "Next" at bounding box center [586, 480] width 64 height 26
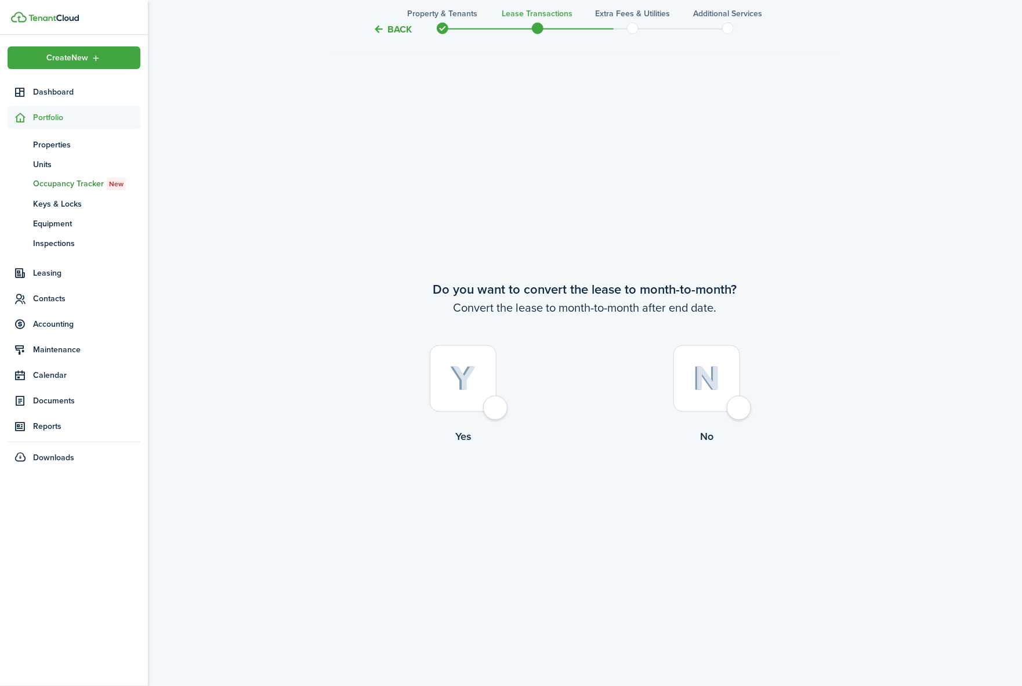
scroll to position [2667, 0]
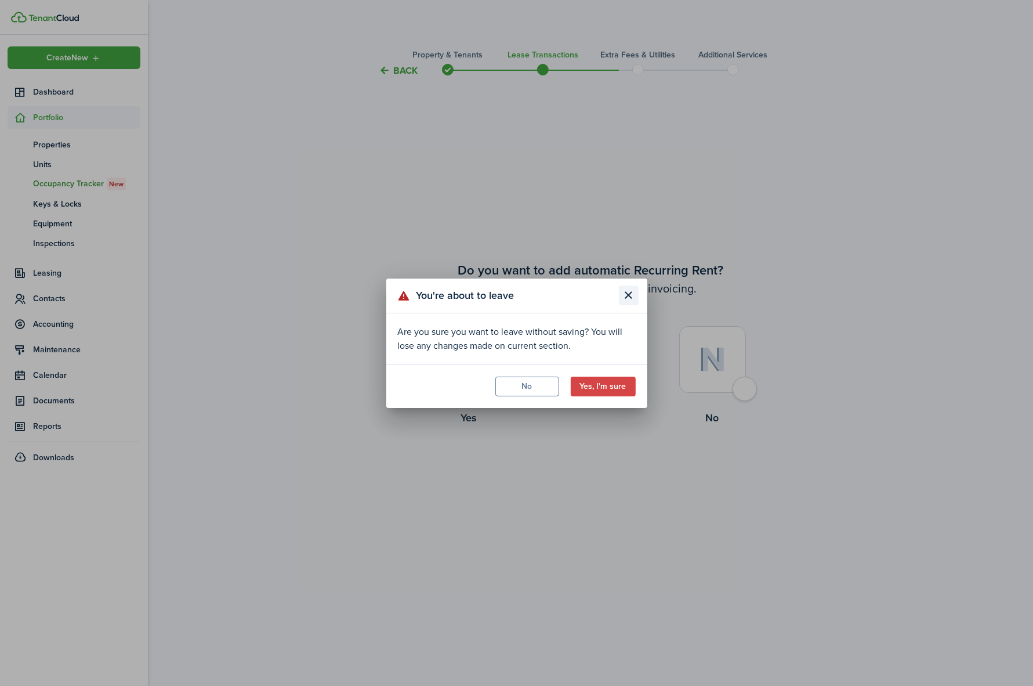
click at [625, 292] on button "Close modal" at bounding box center [629, 295] width 20 height 20
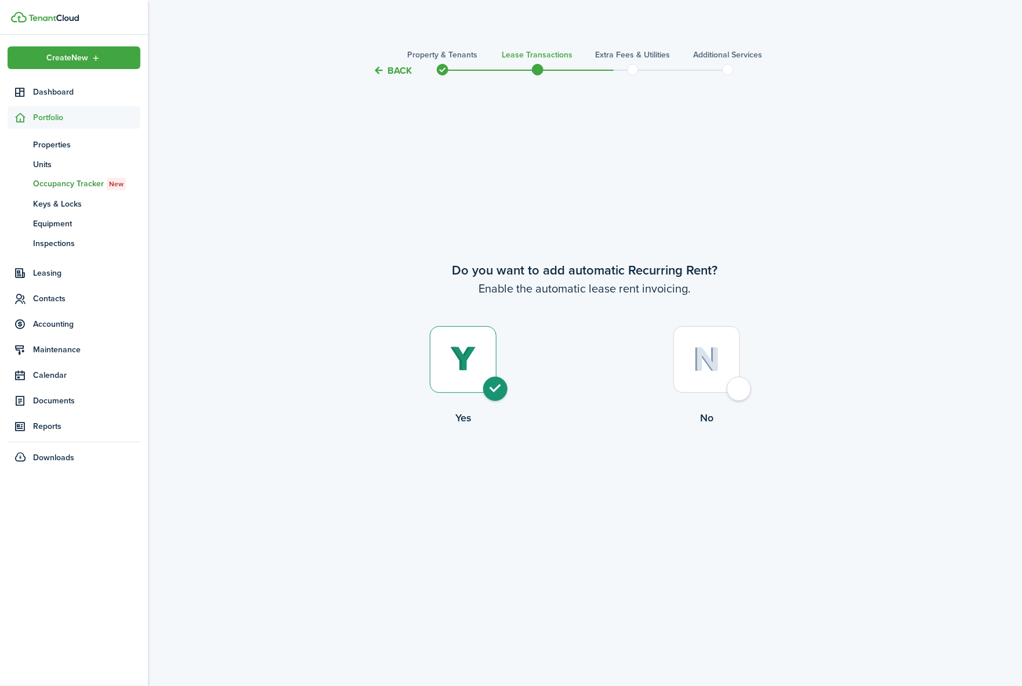
click at [495, 390] on div at bounding box center [463, 359] width 67 height 67
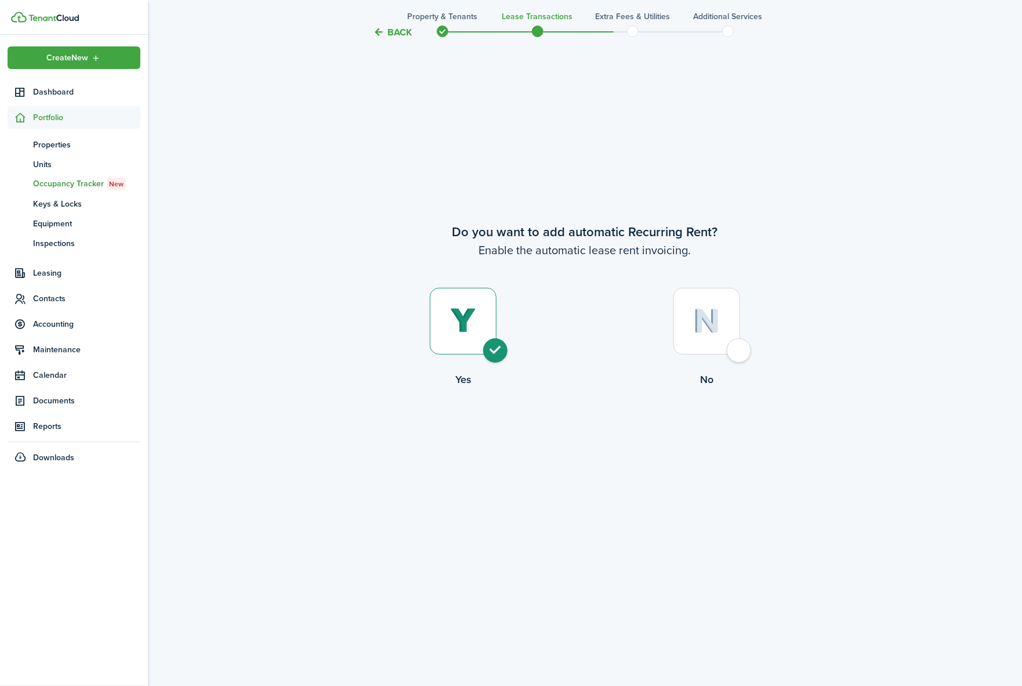
scroll to position [73, 0]
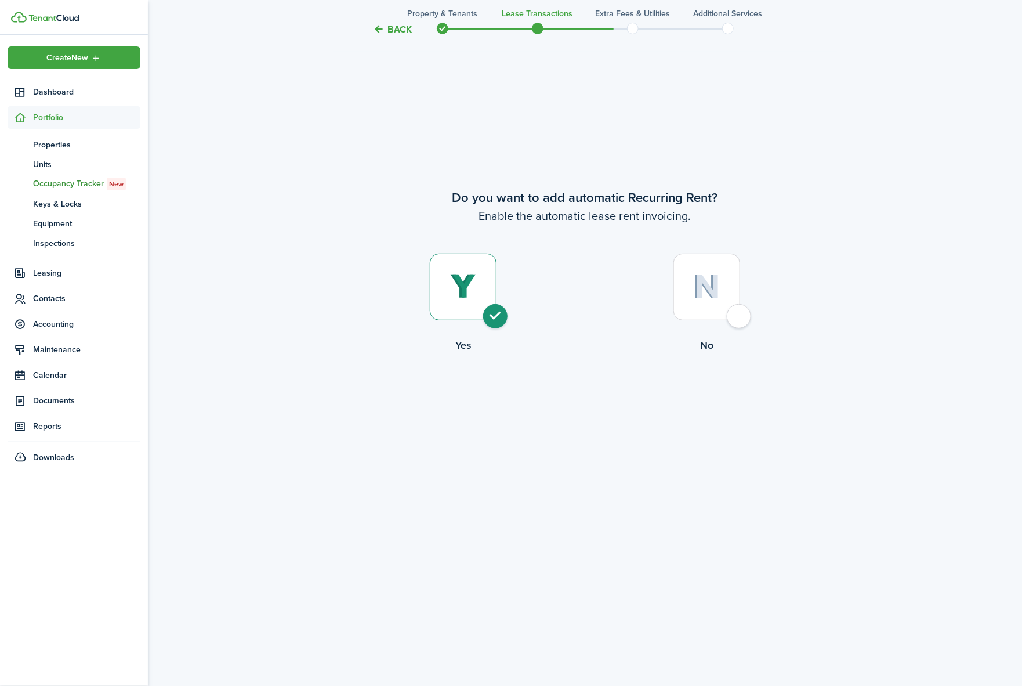
click at [497, 306] on div at bounding box center [463, 287] width 67 height 67
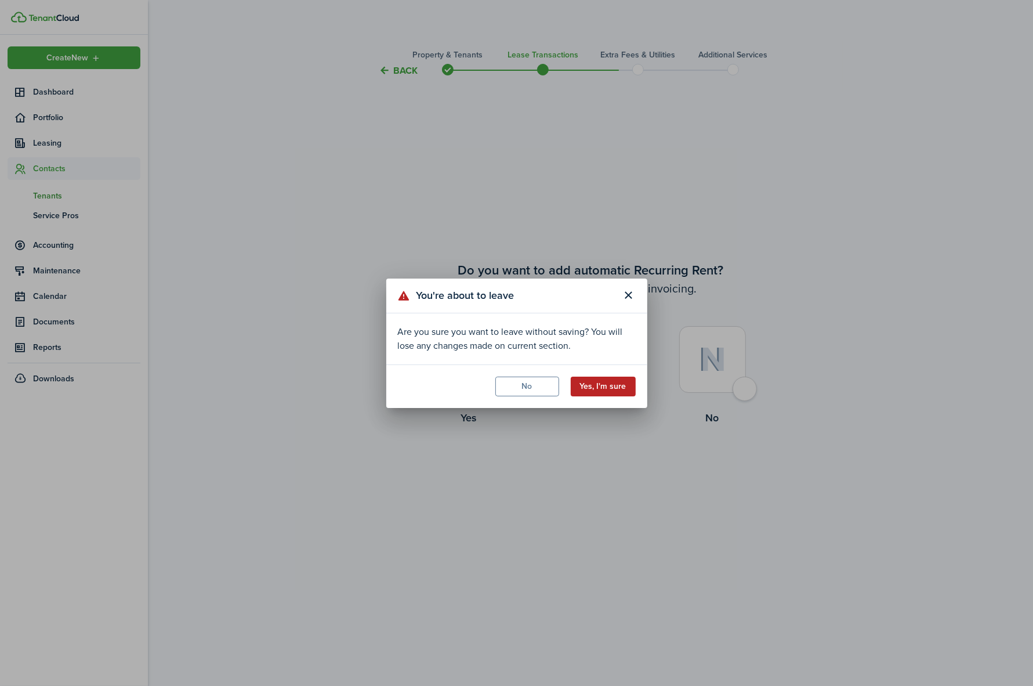
click at [590, 386] on button "Yes, I'm sure" at bounding box center [603, 387] width 65 height 20
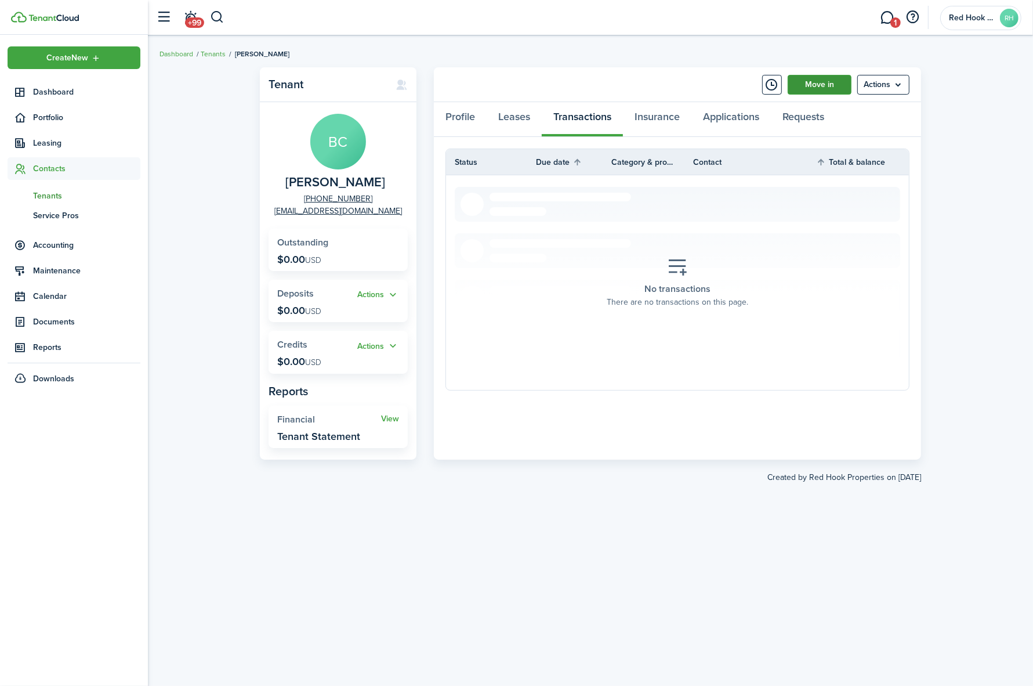
click at [830, 78] on link "Move in" at bounding box center [820, 85] width 64 height 20
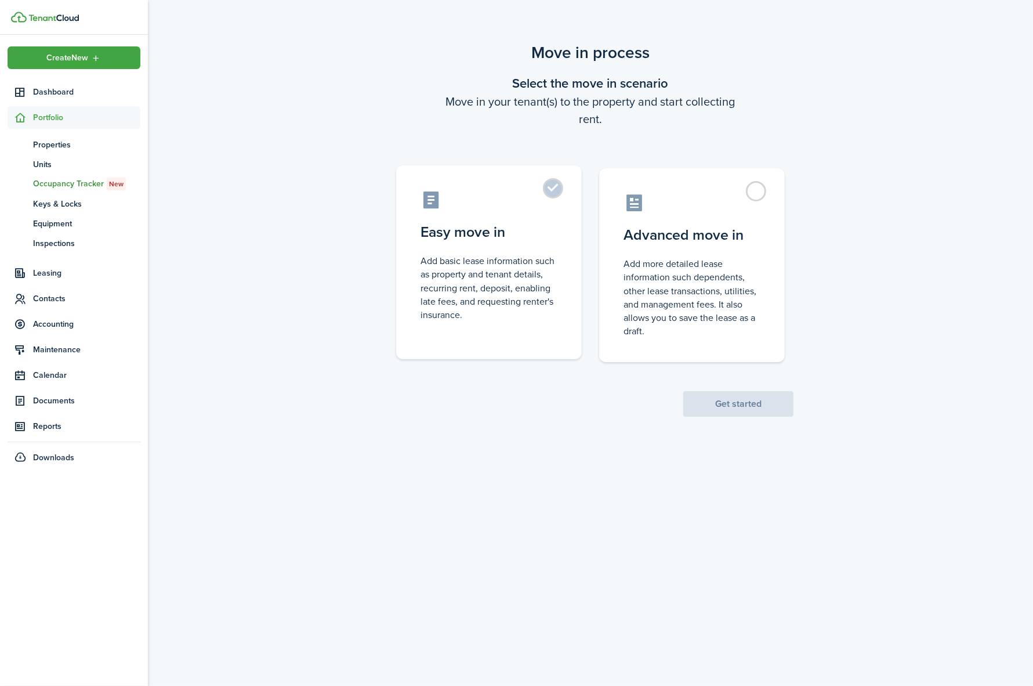
click at [559, 180] on label "Easy move in Add basic lease information such as property and tenant details, r…" at bounding box center [489, 262] width 186 height 194
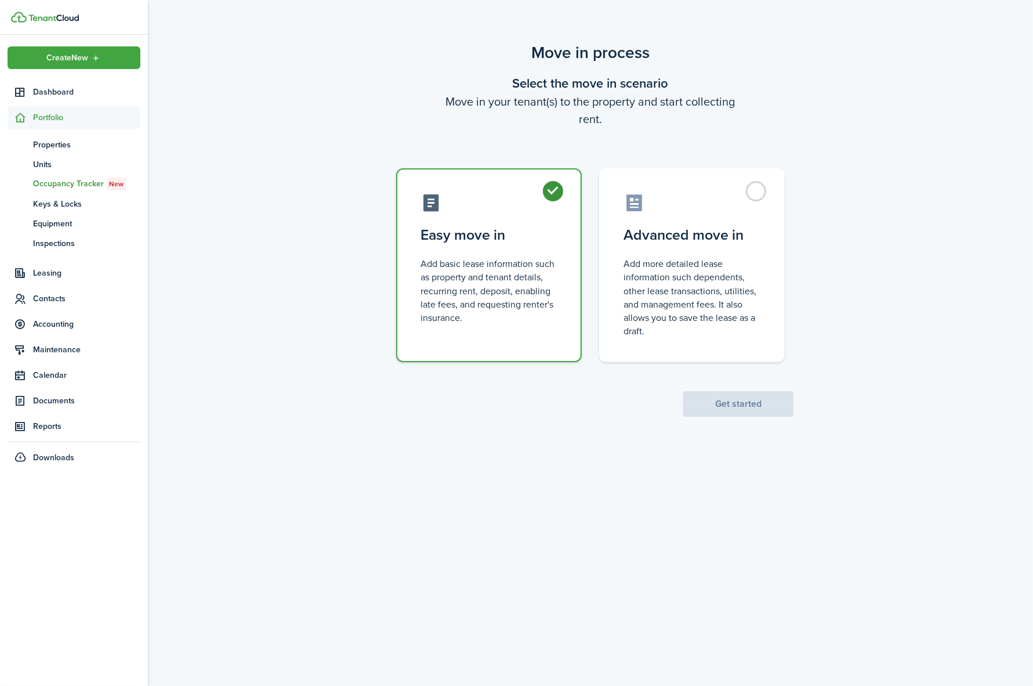
radio input "true"
click at [739, 414] on button "Get started" at bounding box center [739, 404] width 110 height 26
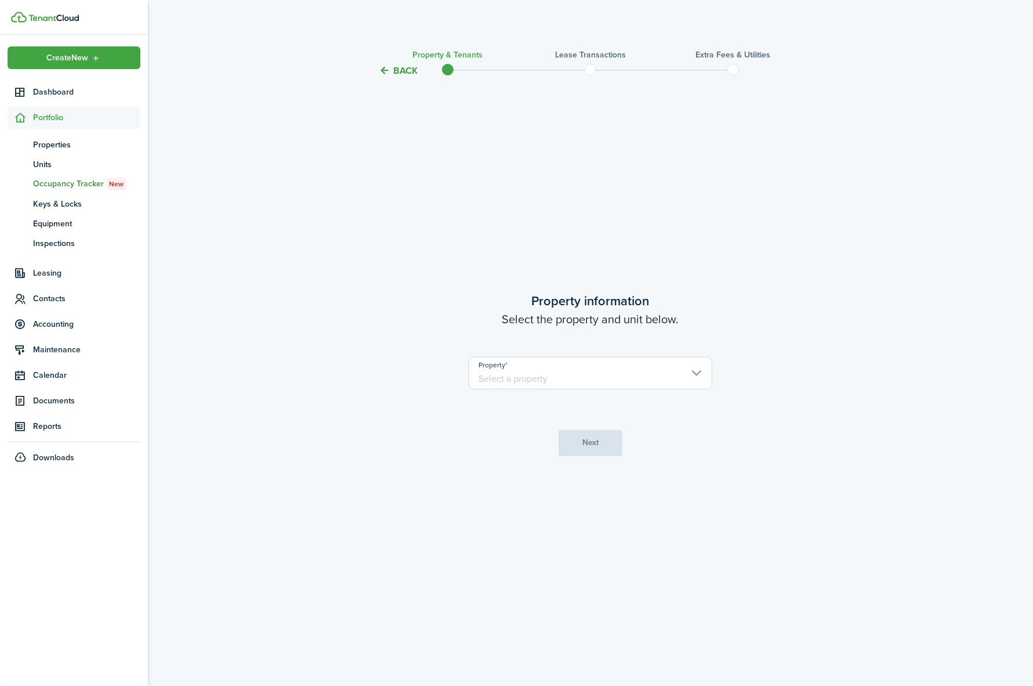
click at [584, 366] on input "Property" at bounding box center [591, 373] width 244 height 32
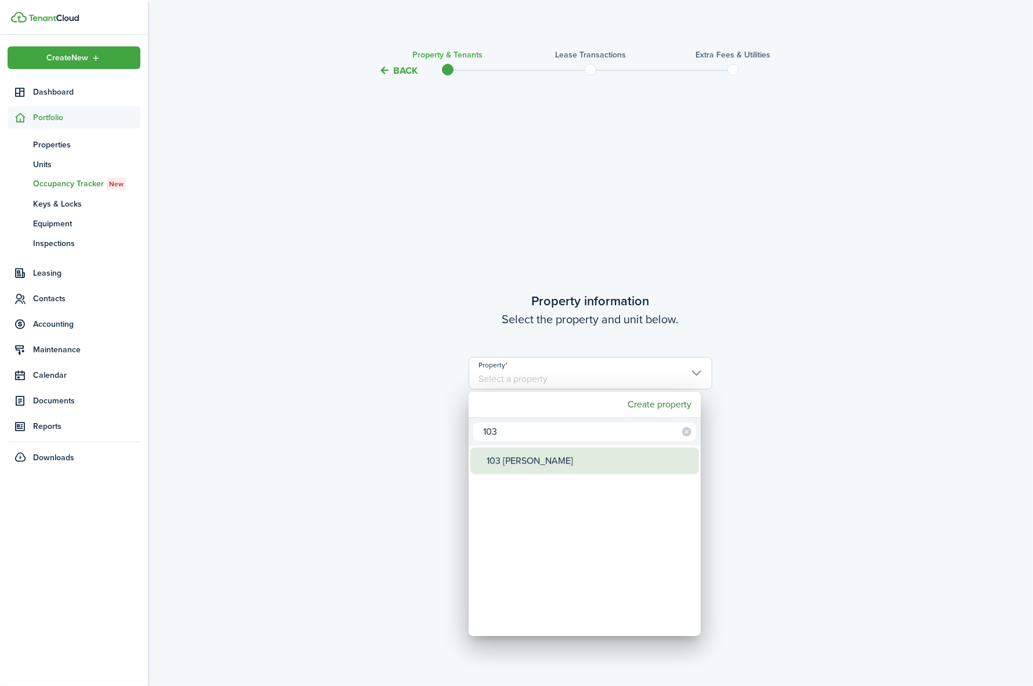
type input "103"
click at [517, 460] on div "103 [PERSON_NAME]" at bounding box center [589, 460] width 205 height 27
type input "103 [PERSON_NAME]"
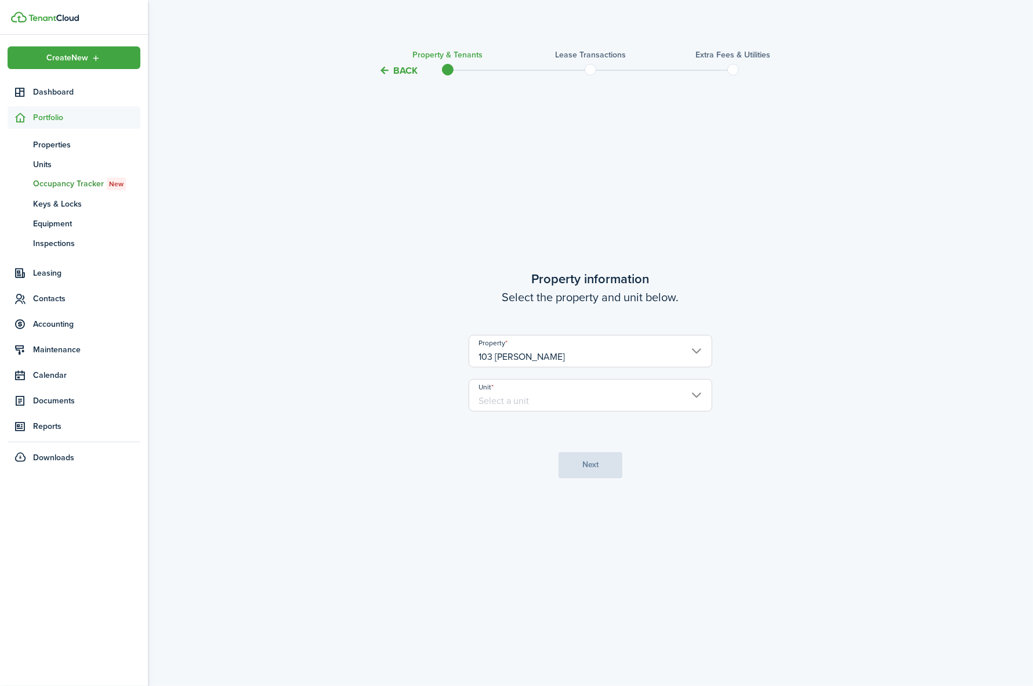
click at [498, 399] on input "Unit" at bounding box center [591, 395] width 244 height 32
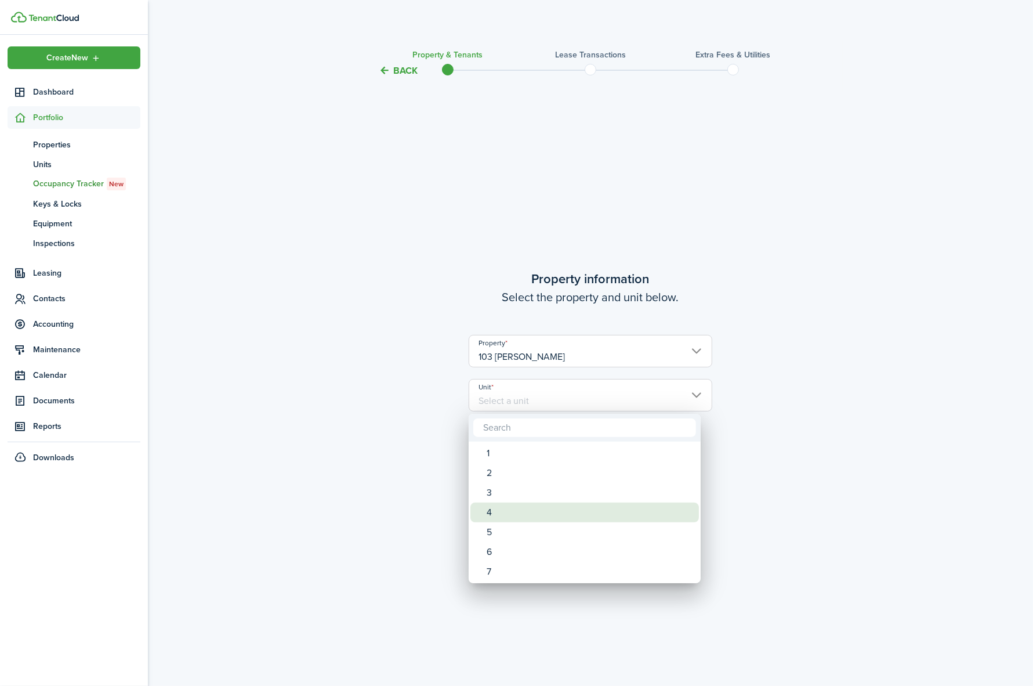
click at [504, 508] on div "4" at bounding box center [589, 512] width 205 height 20
type input "4"
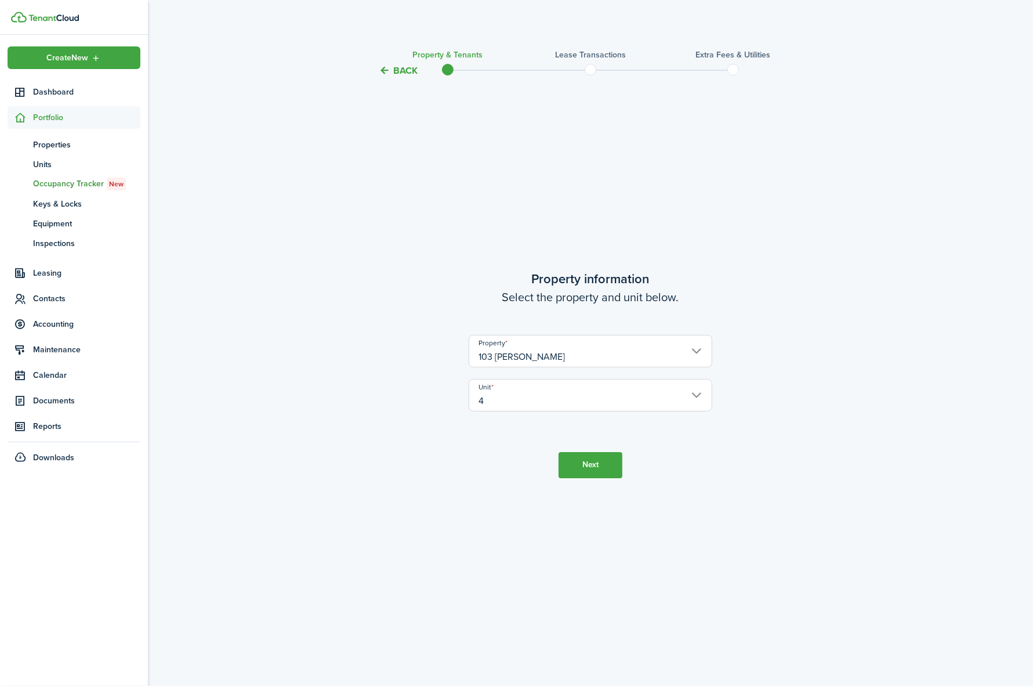
click at [585, 460] on button "Next" at bounding box center [591, 465] width 64 height 26
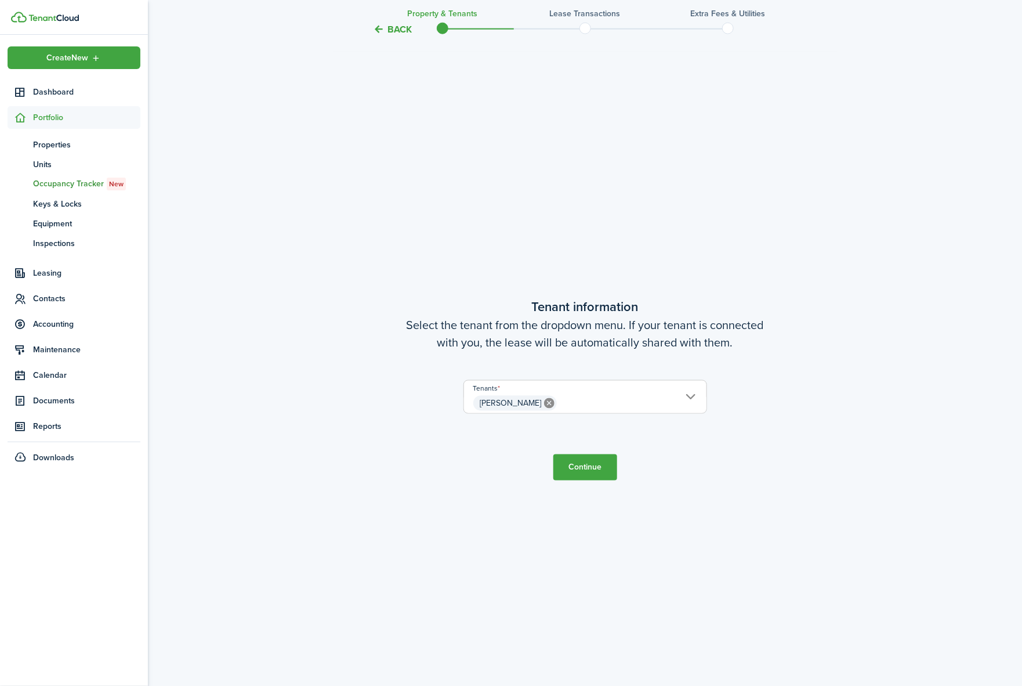
click at [576, 471] on button "Continue" at bounding box center [586, 467] width 64 height 26
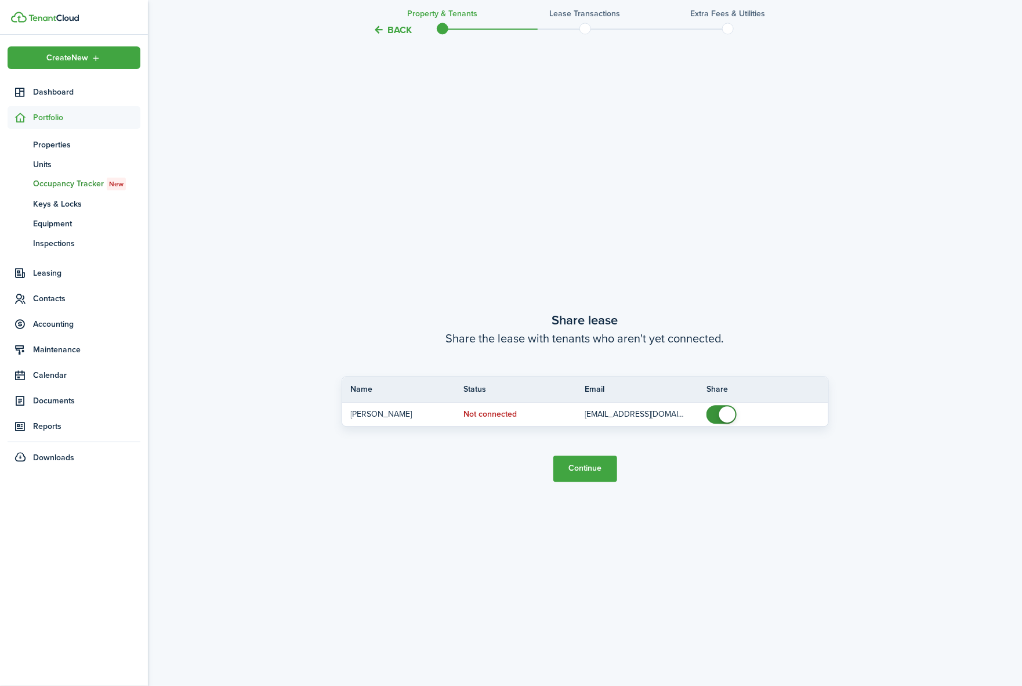
scroll to position [1295, 0]
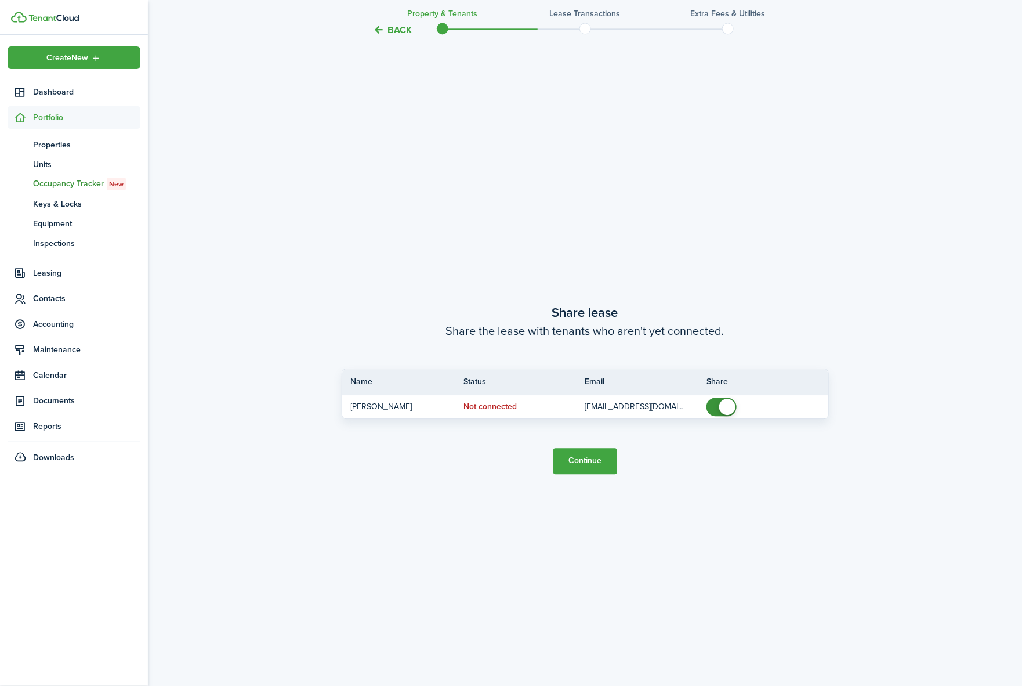
click at [605, 465] on button "Continue" at bounding box center [586, 461] width 64 height 26
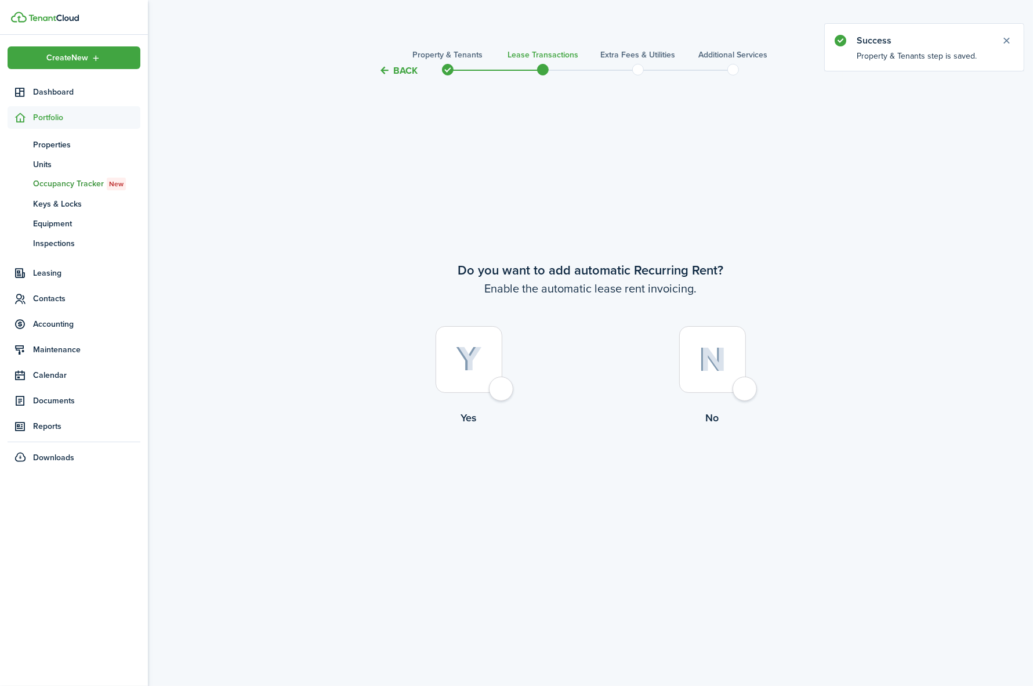
click at [493, 386] on div at bounding box center [469, 359] width 67 height 67
radio input "true"
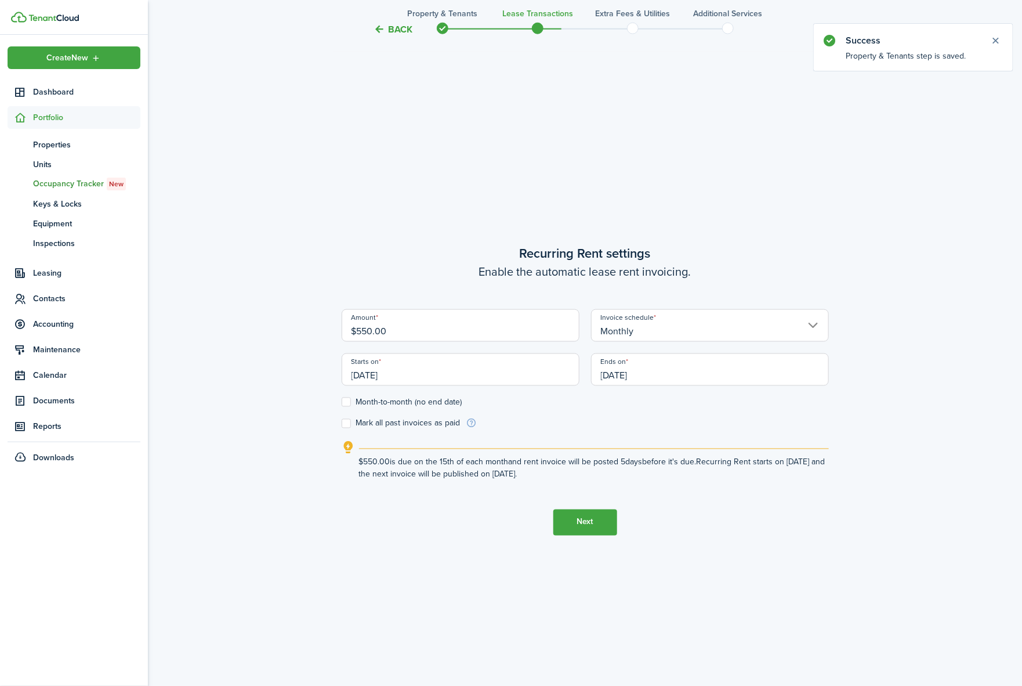
scroll to position [608, 0]
drag, startPoint x: 419, startPoint y: 332, endPoint x: 341, endPoint y: 326, distance: 78.6
click at [341, 326] on div "Amount $550.00" at bounding box center [461, 331] width 250 height 44
click at [418, 378] on input "[DATE]" at bounding box center [461, 369] width 238 height 32
type input "$750.00"
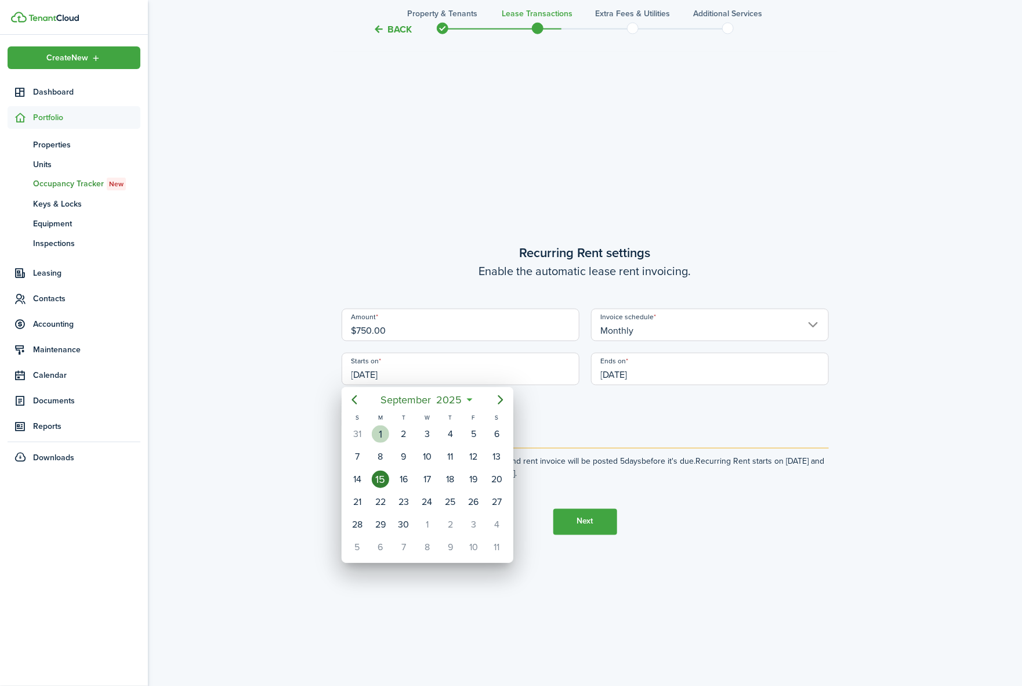
click at [379, 433] on div "1" at bounding box center [380, 433] width 17 height 17
type input "[DATE]"
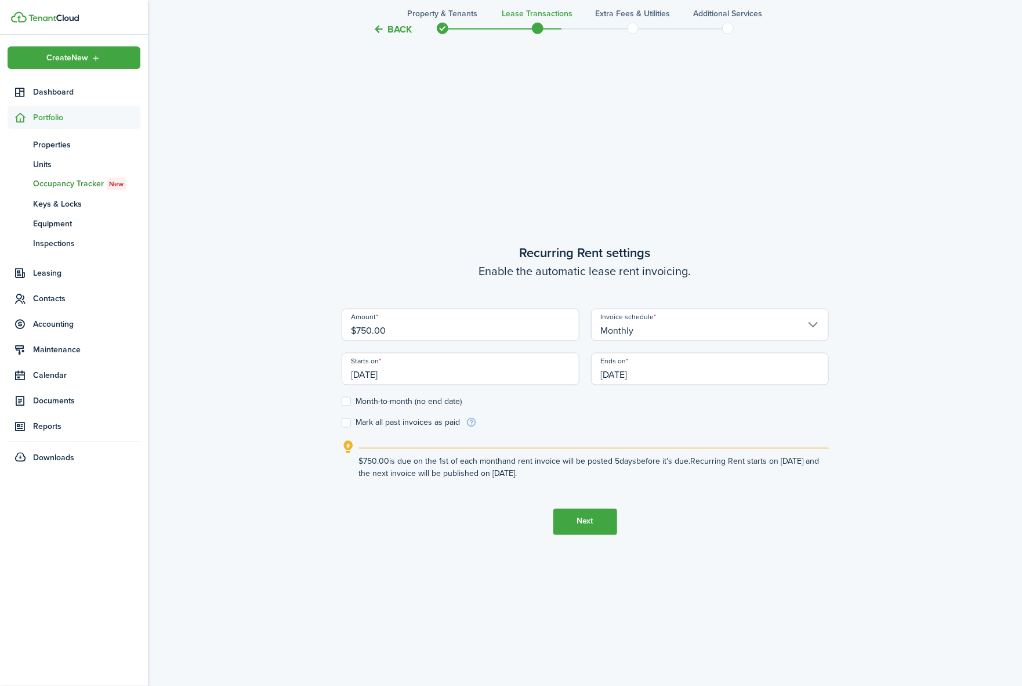
click at [581, 523] on button "Next" at bounding box center [586, 522] width 64 height 26
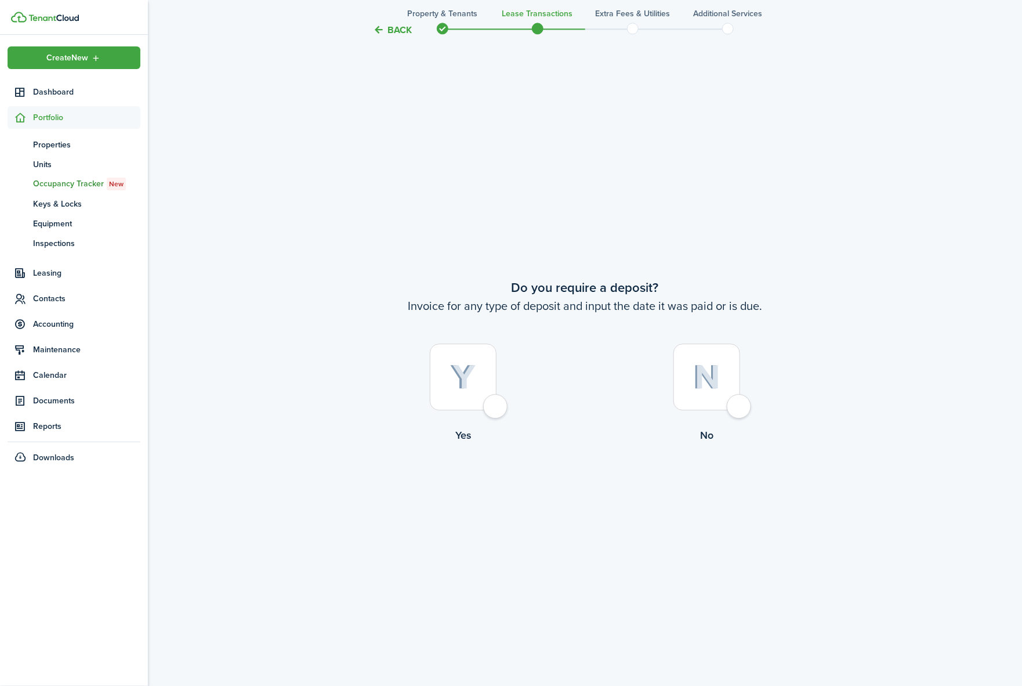
scroll to position [1295, 0]
click at [493, 397] on div at bounding box center [463, 374] width 67 height 67
radio input "true"
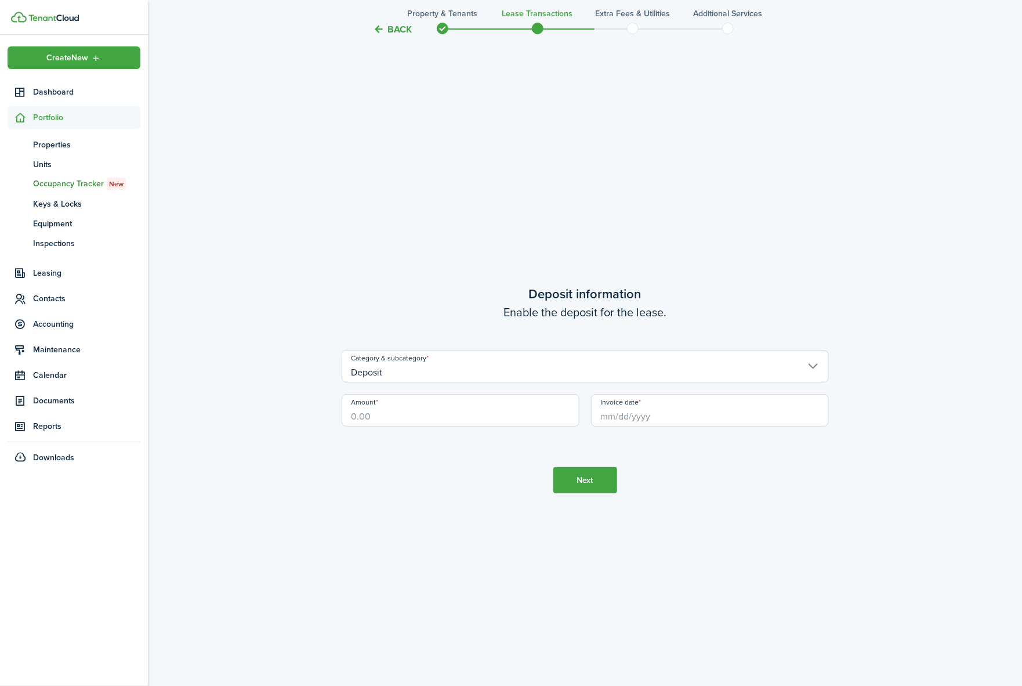
scroll to position [1980, 0]
drag, startPoint x: 395, startPoint y: 410, endPoint x: 386, endPoint y: 412, distance: 8.9
click at [386, 412] on input "Amount" at bounding box center [461, 409] width 238 height 32
click at [639, 415] on input "Invoice date" at bounding box center [710, 409] width 238 height 32
type input "$750.00"
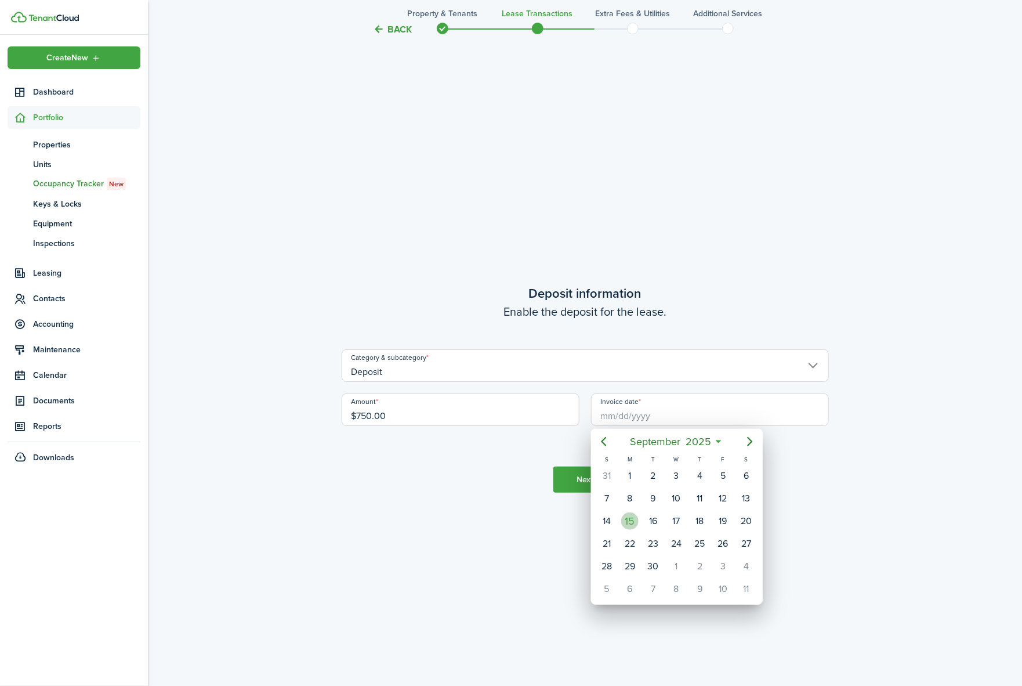
click at [628, 515] on div "15" at bounding box center [629, 520] width 17 height 17
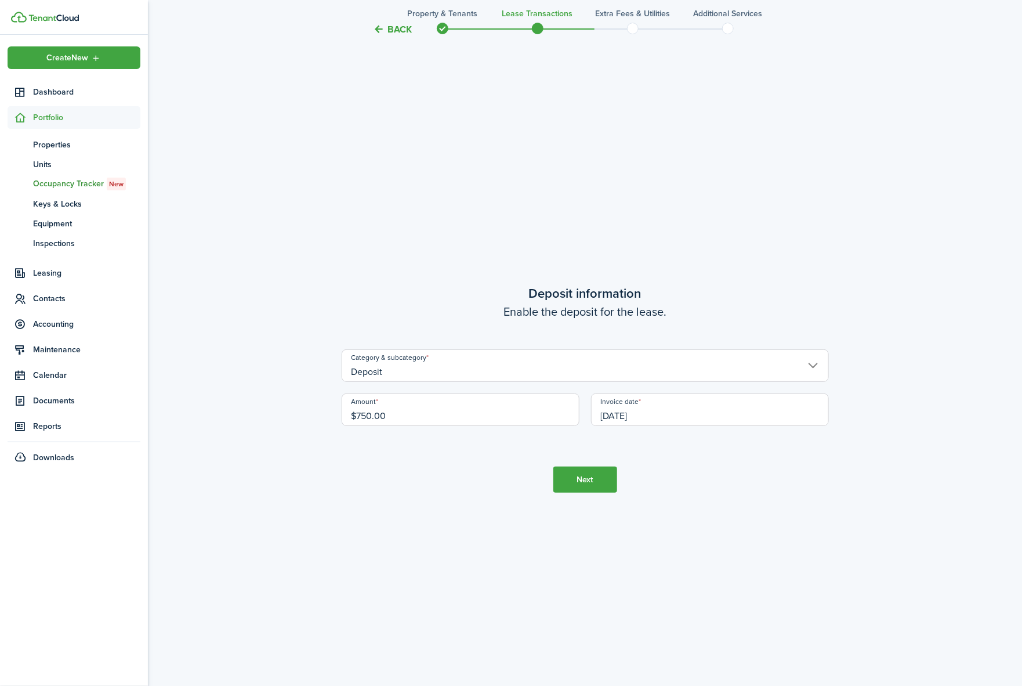
click at [624, 413] on input "[DATE]" at bounding box center [710, 409] width 238 height 32
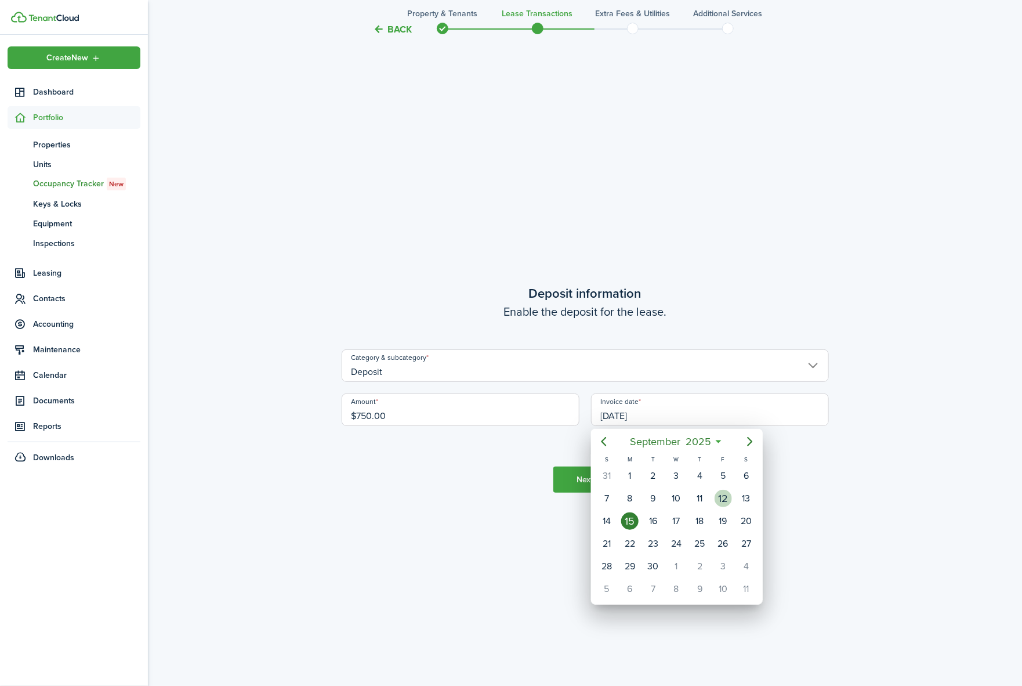
click at [725, 496] on div "12" at bounding box center [723, 498] width 17 height 17
type input "[DATE]"
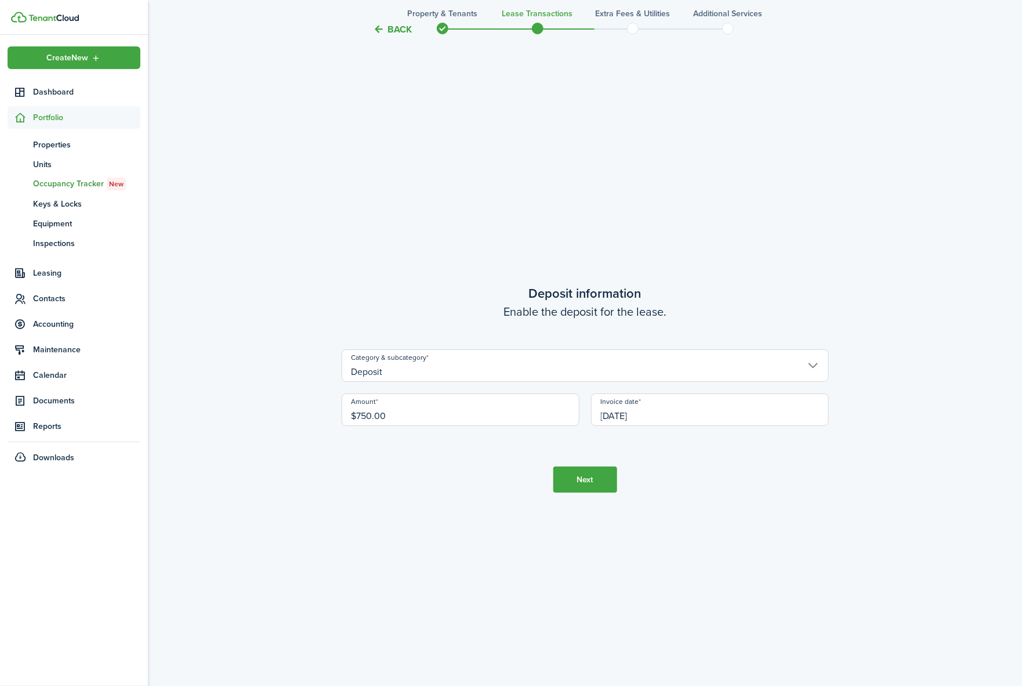
click at [596, 480] on button "Next" at bounding box center [586, 480] width 64 height 26
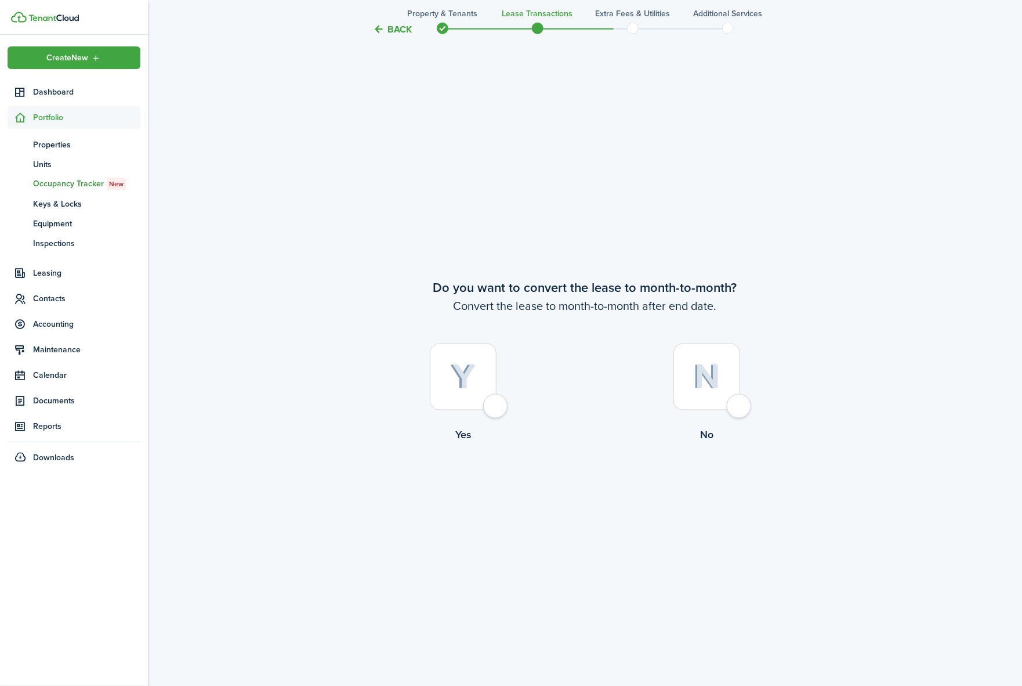
scroll to position [2667, 0]
click at [494, 403] on div at bounding box center [463, 373] width 67 height 67
radio input "true"
click at [599, 499] on button "Continue" at bounding box center [586, 488] width 64 height 26
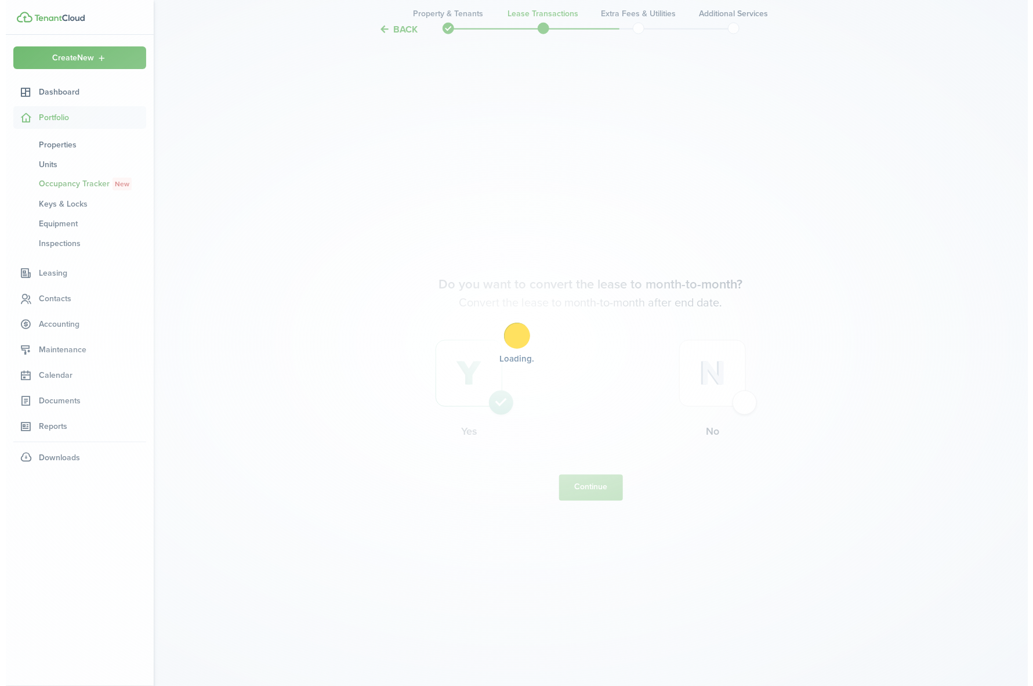
scroll to position [0, 0]
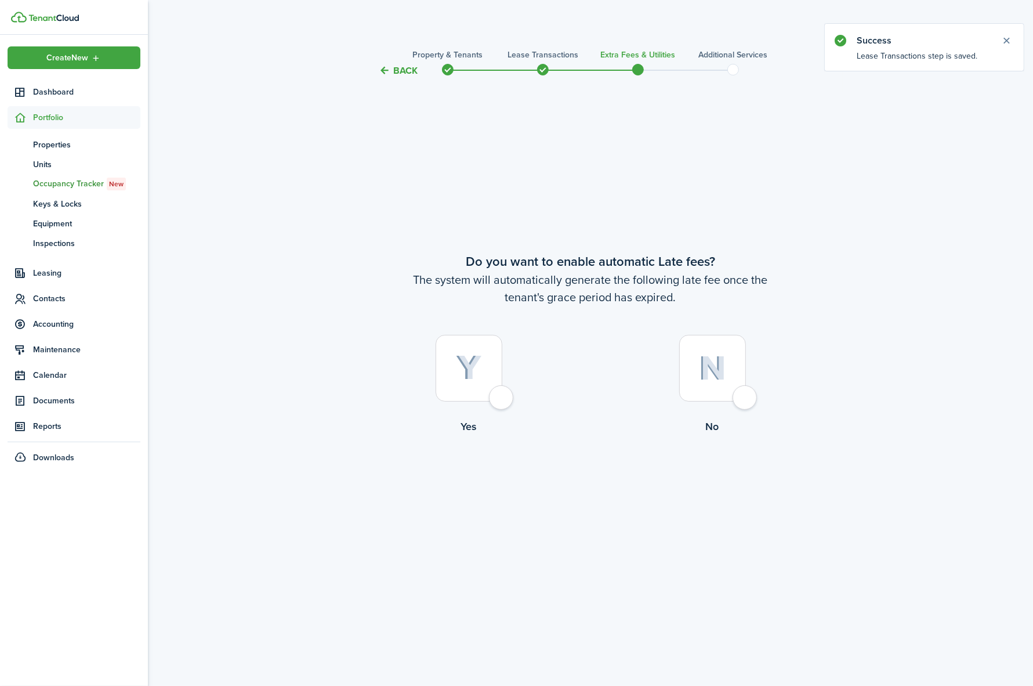
click at [491, 395] on div at bounding box center [469, 368] width 67 height 67
radio input "true"
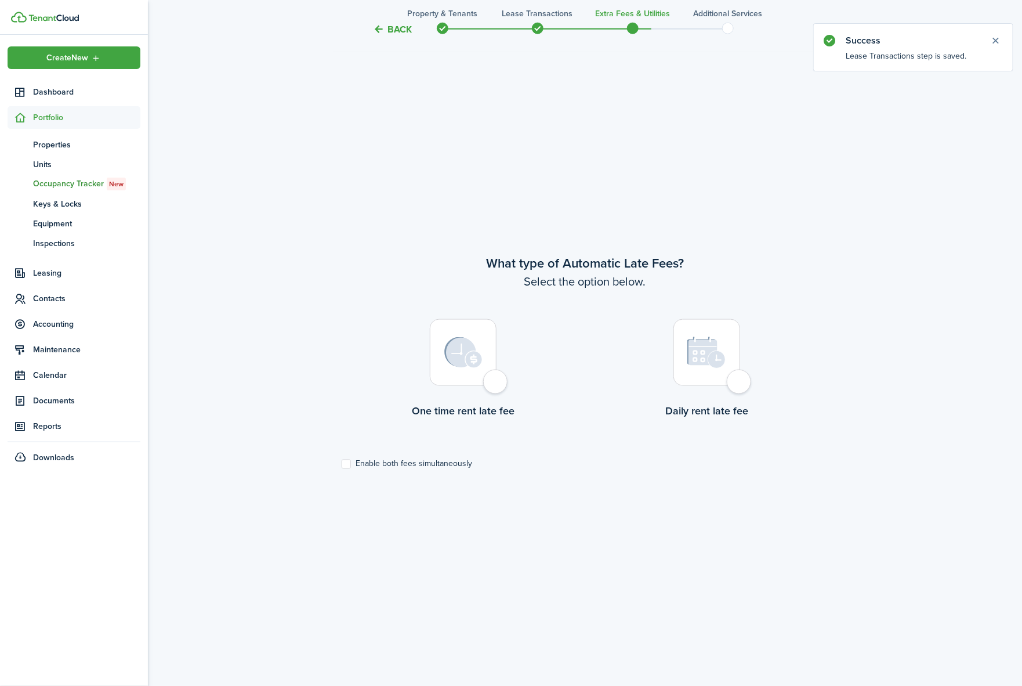
click at [497, 386] on div at bounding box center [463, 352] width 67 height 67
radio input "true"
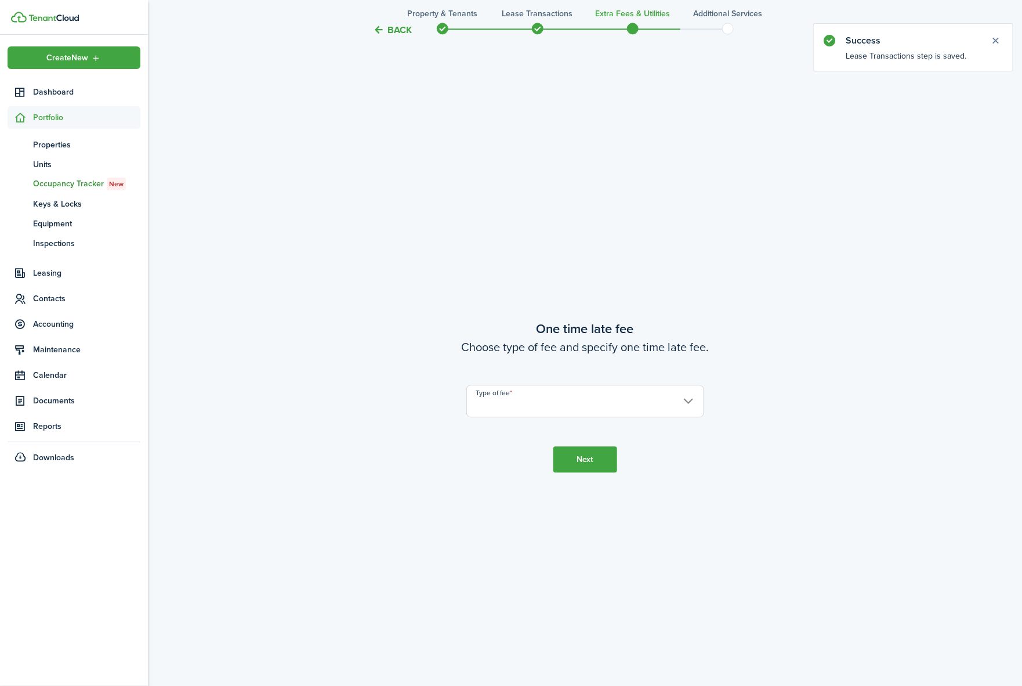
scroll to position [1295, 0]
click at [498, 389] on input "Type of fee" at bounding box center [586, 393] width 238 height 32
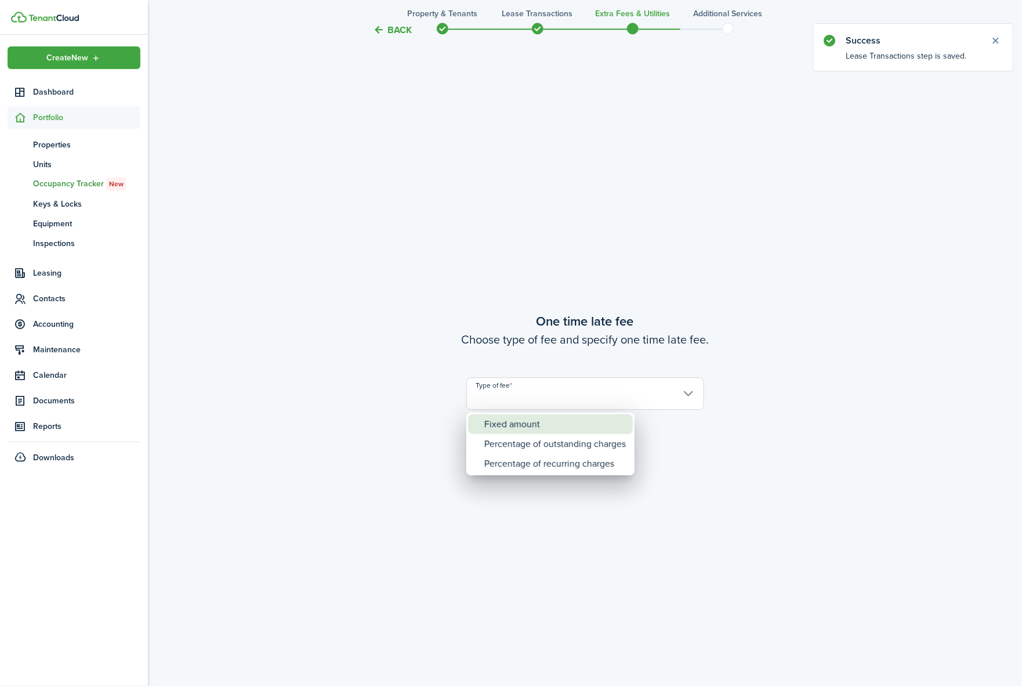
click at [512, 422] on div "Fixed amount" at bounding box center [555, 424] width 142 height 20
type input "Fixed amount"
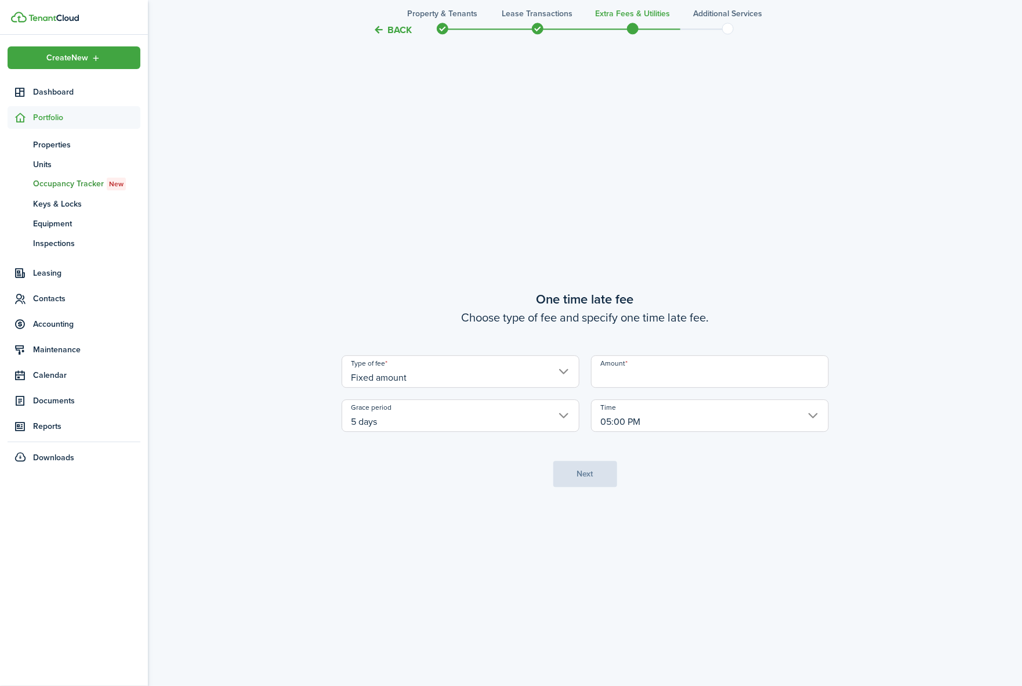
click at [623, 382] on input "Amount" at bounding box center [710, 371] width 238 height 32
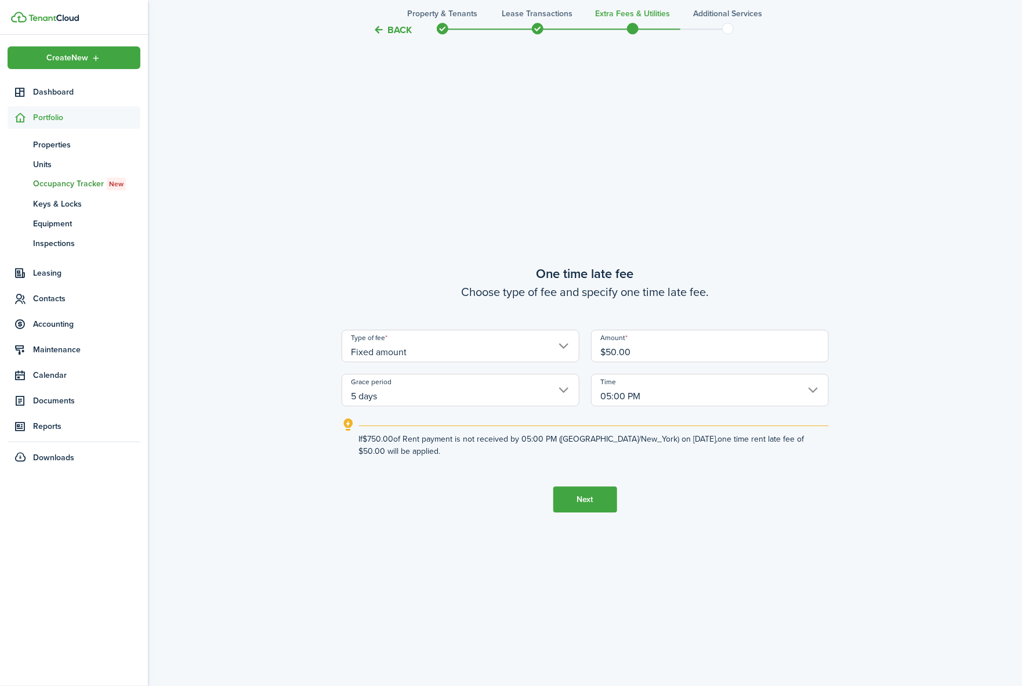
type input "$50.00"
click at [574, 502] on button "Next" at bounding box center [586, 499] width 64 height 26
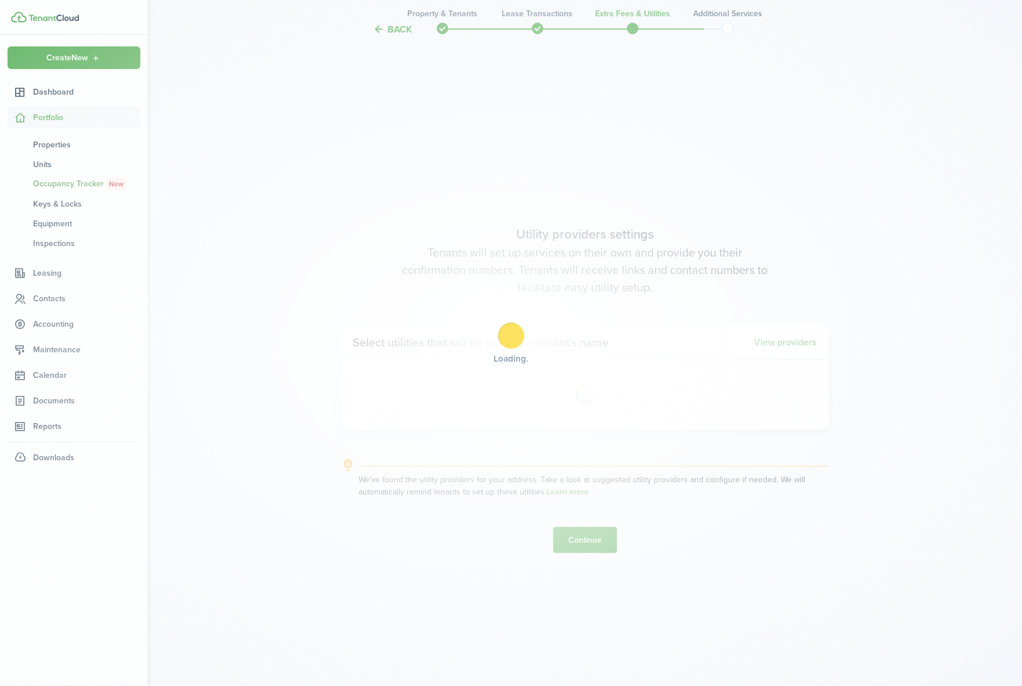
scroll to position [1980, 0]
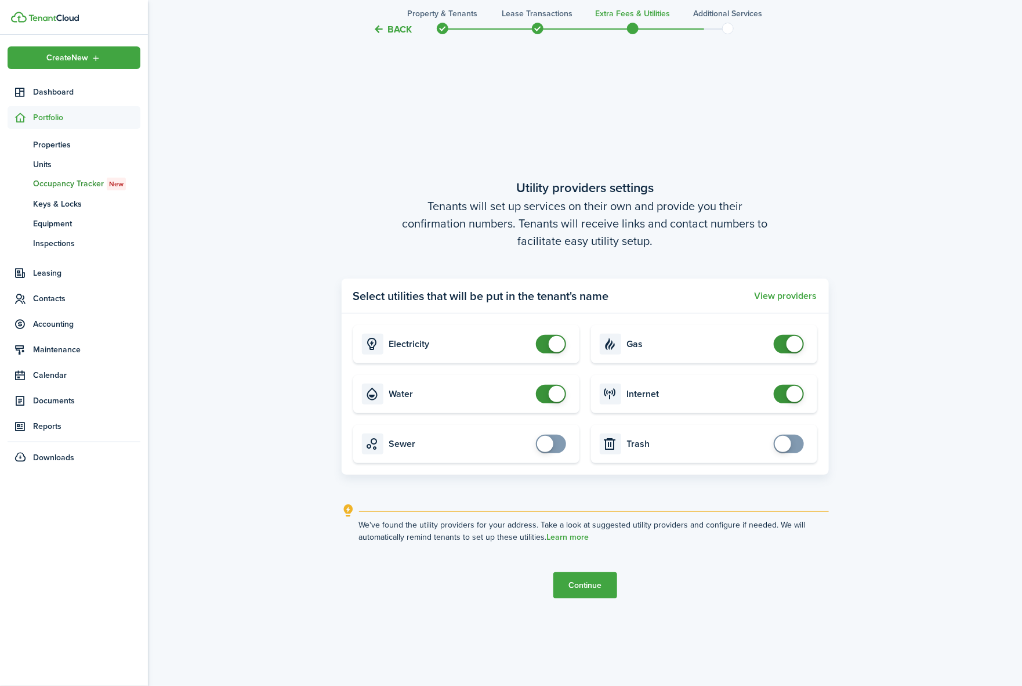
click at [594, 584] on button "Continue" at bounding box center [586, 585] width 64 height 26
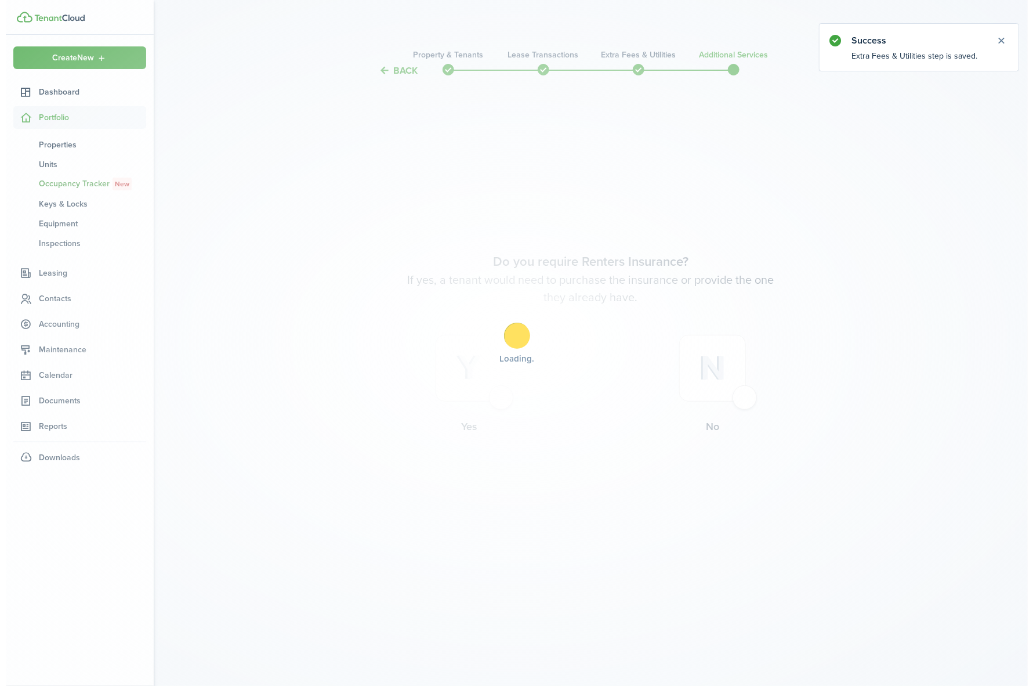
scroll to position [0, 0]
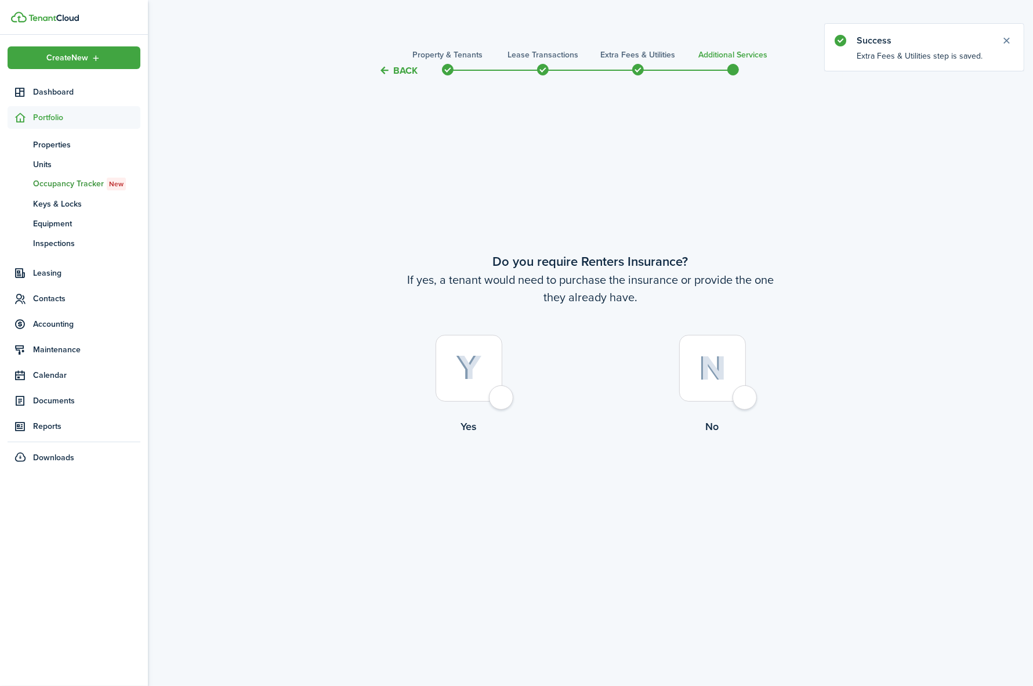
click at [499, 395] on div at bounding box center [469, 368] width 67 height 67
radio input "true"
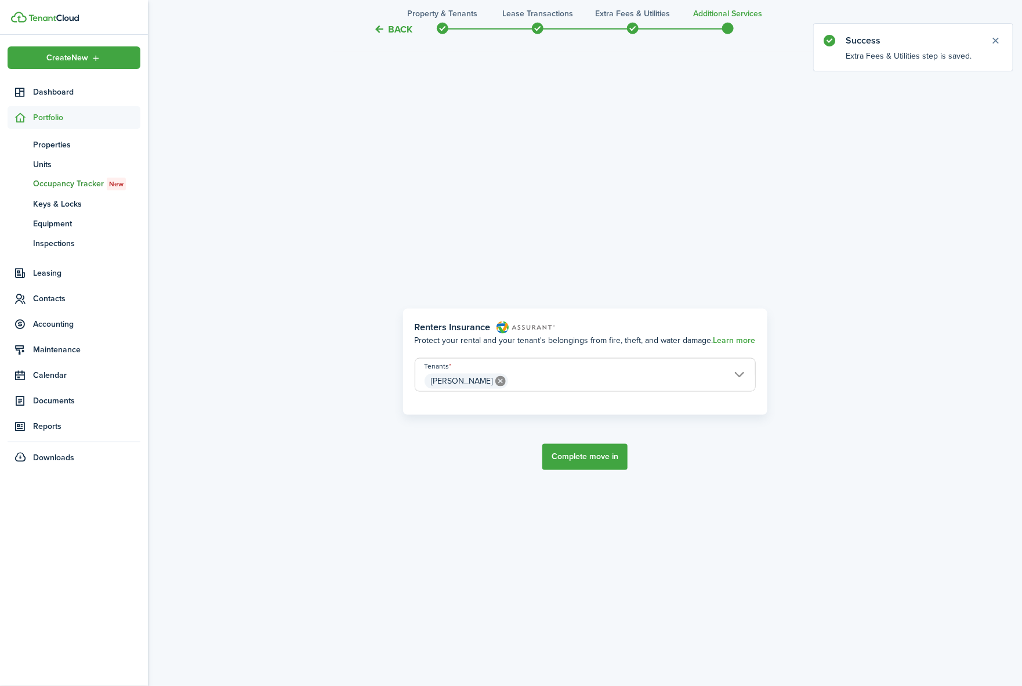
scroll to position [608, 0]
click at [573, 458] on button "Complete move in" at bounding box center [585, 456] width 85 height 26
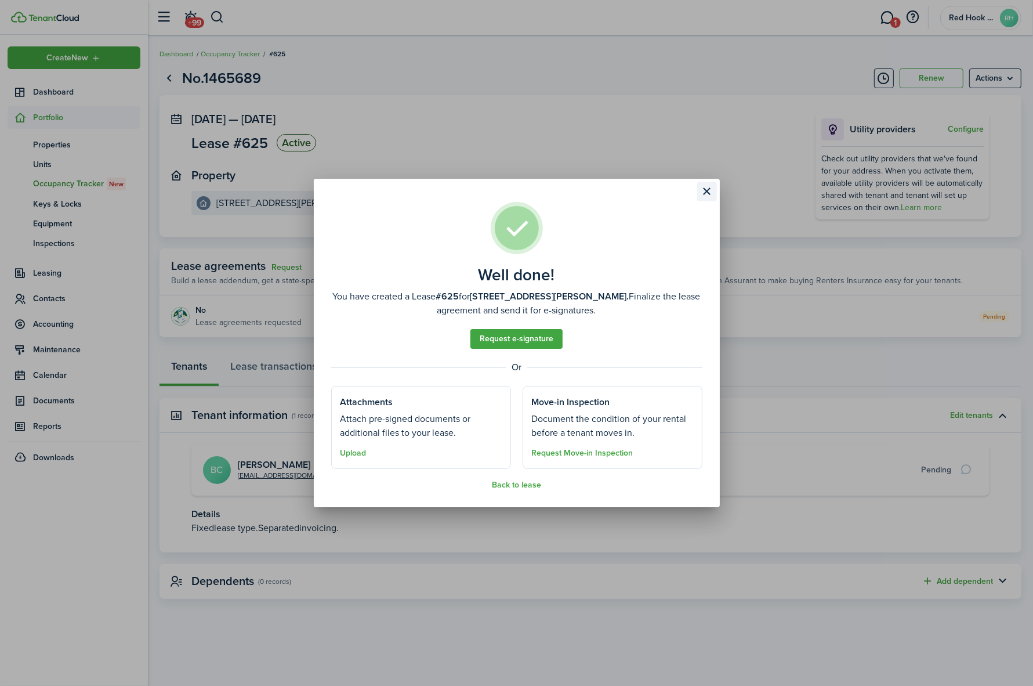
click at [708, 185] on button "Close modal" at bounding box center [707, 192] width 20 height 20
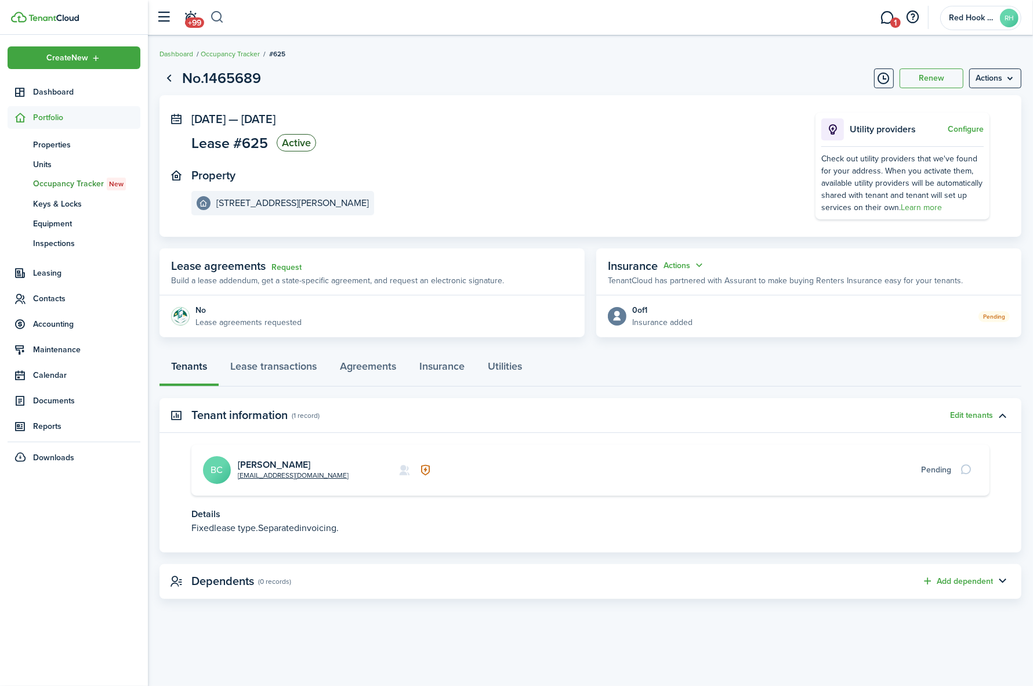
click at [219, 16] on button "button" at bounding box center [217, 18] width 15 height 20
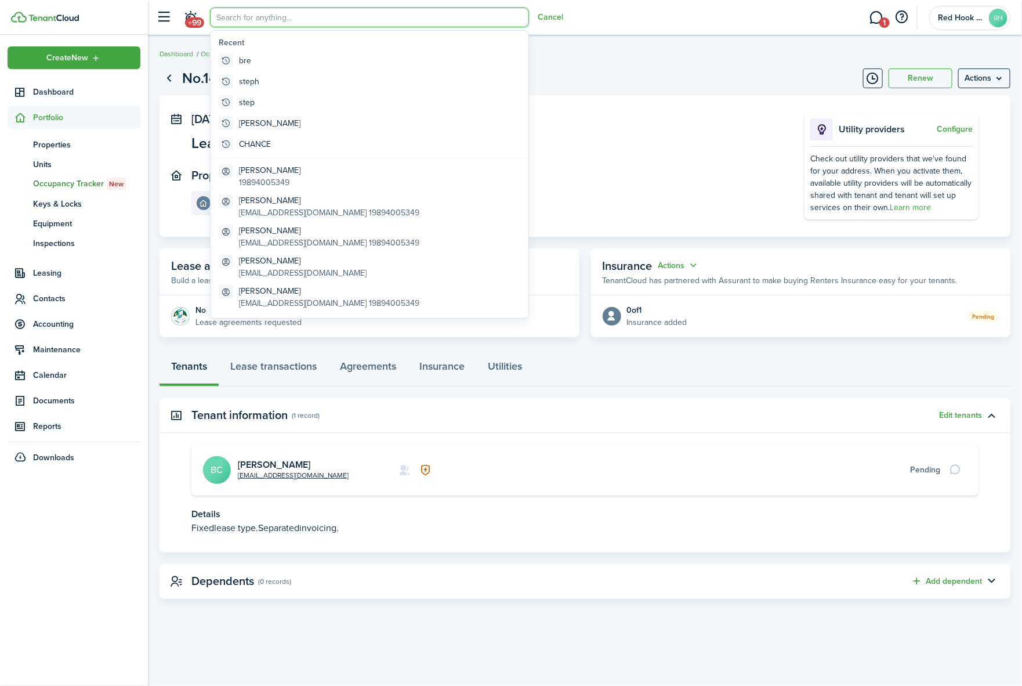
click at [610, 55] on breadcrumb "Dashboard Occupancy Tracker #625" at bounding box center [585, 48] width 851 height 27
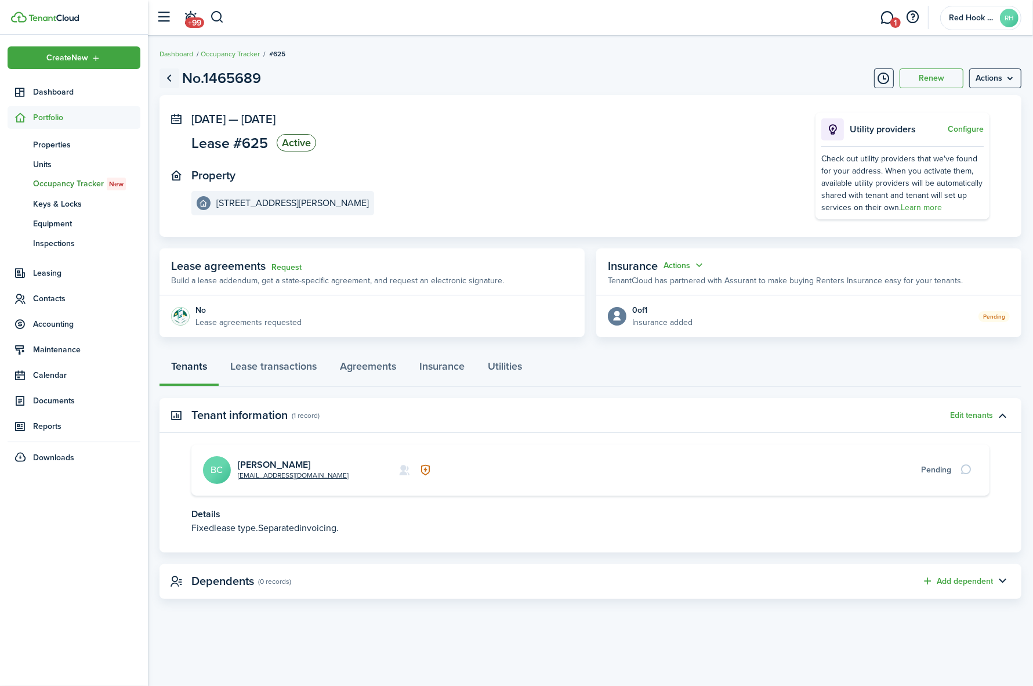
click at [169, 79] on link "Go back" at bounding box center [170, 78] width 20 height 20
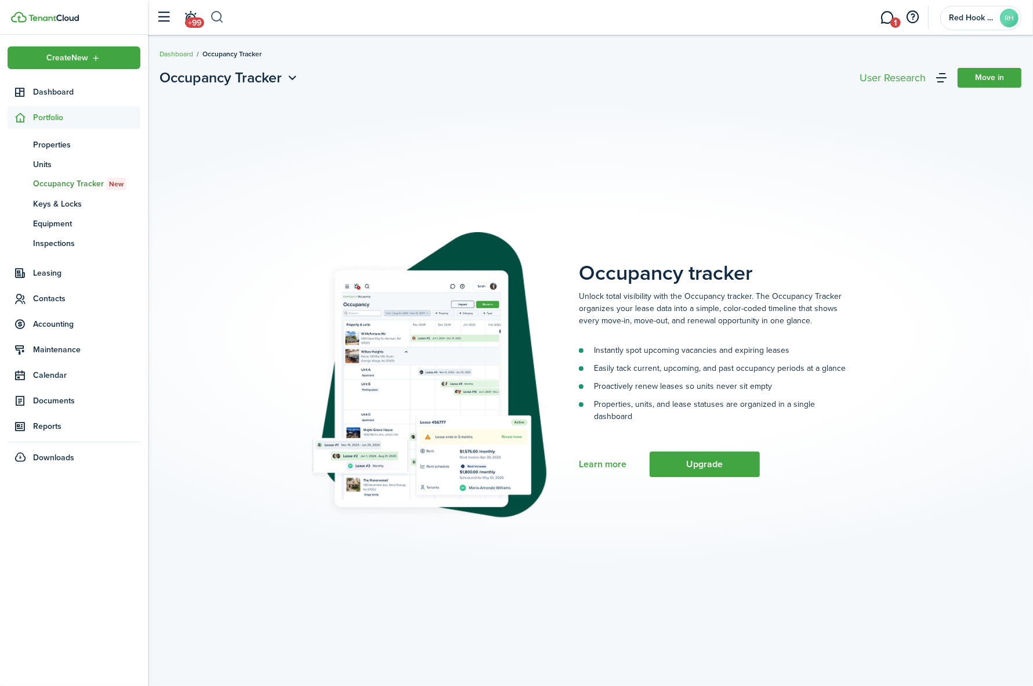
click at [218, 15] on button "button" at bounding box center [217, 18] width 15 height 20
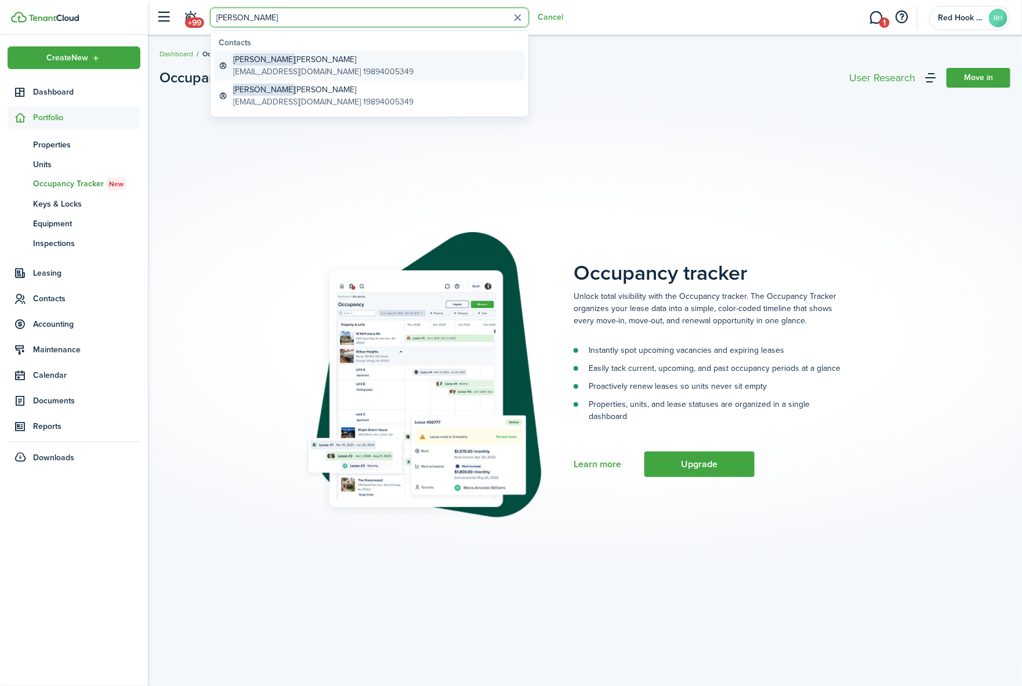
type input "[PERSON_NAME]"
click at [280, 66] on global-search-item-description "[EMAIL_ADDRESS][DOMAIN_NAME] 19894005349" at bounding box center [323, 72] width 180 height 12
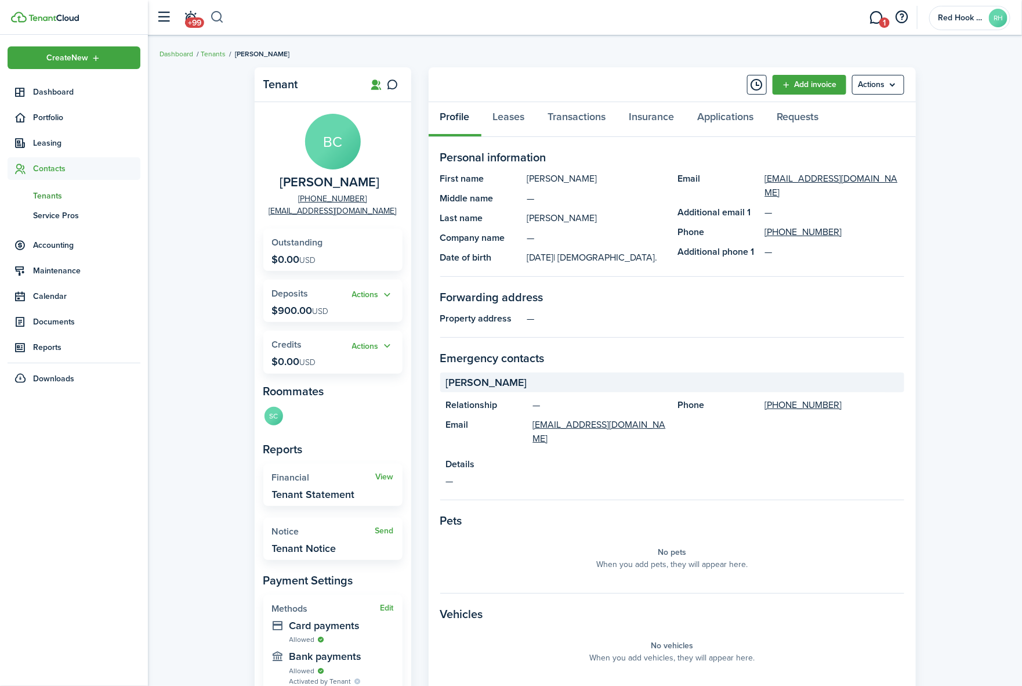
click at [218, 17] on button "button" at bounding box center [217, 18] width 15 height 20
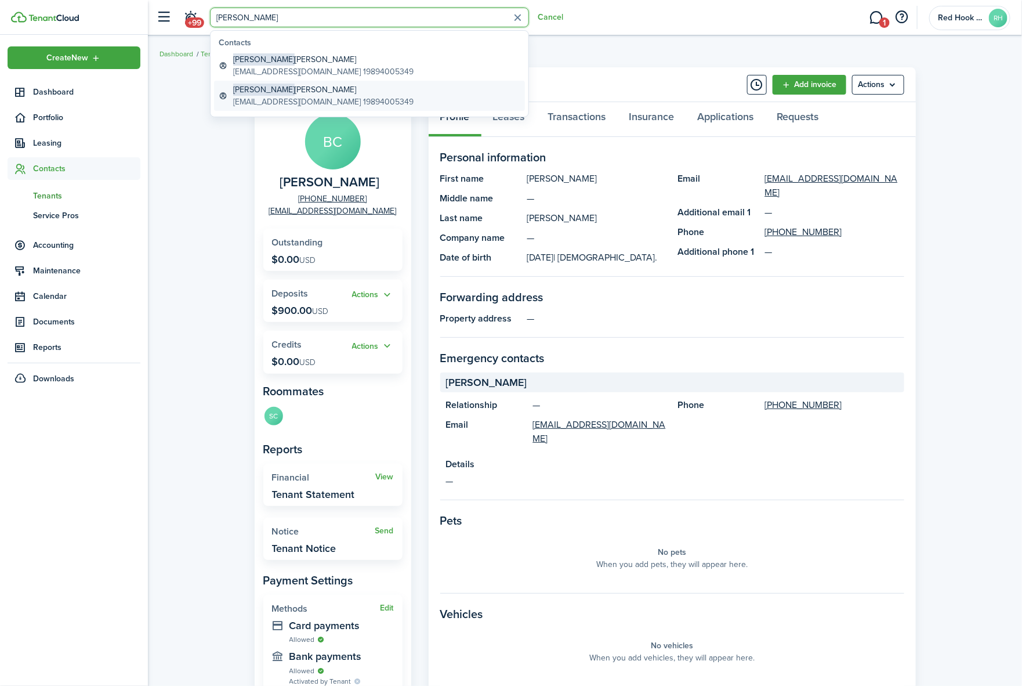
type input "[PERSON_NAME]"
click at [282, 93] on global-search-item-title "[PERSON_NAME]" at bounding box center [323, 90] width 180 height 12
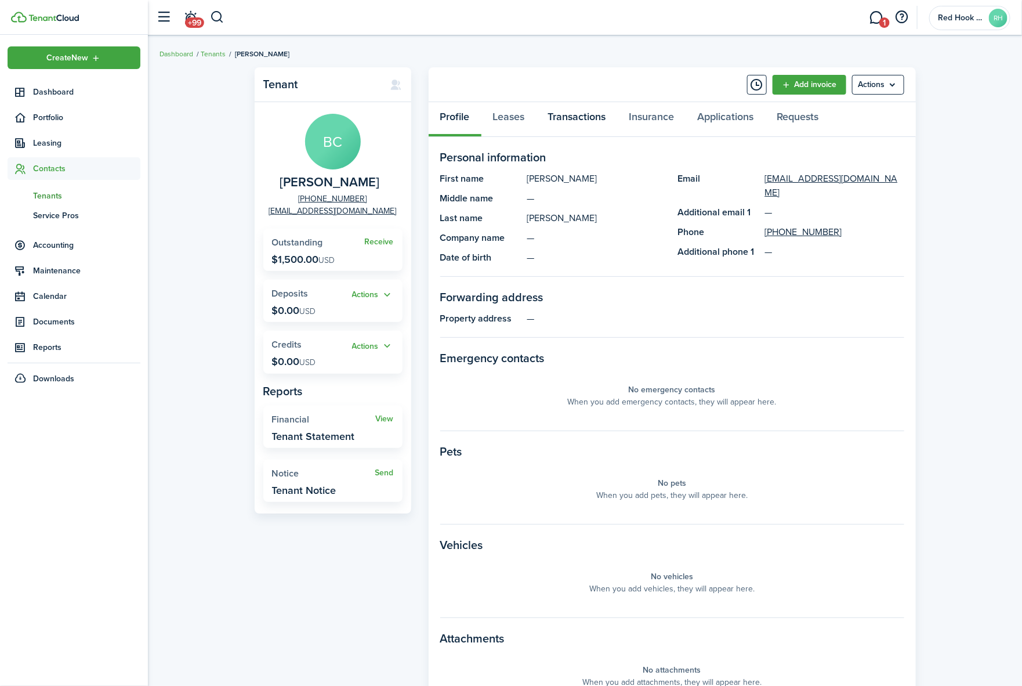
click at [570, 111] on link "Transactions" at bounding box center [577, 119] width 81 height 35
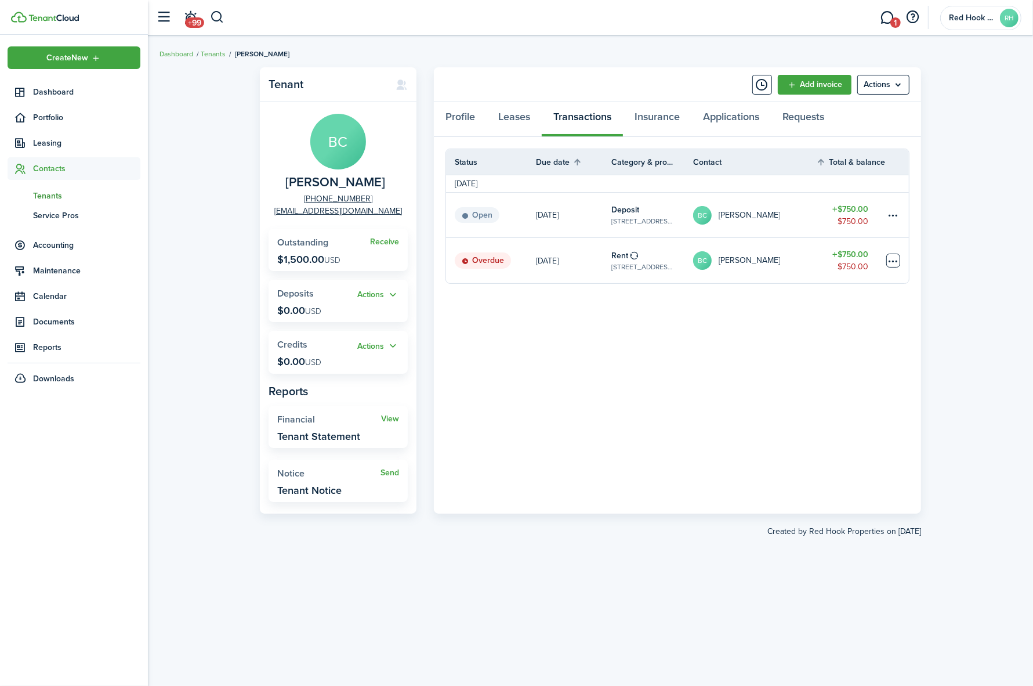
click at [895, 261] on table-menu-btn-icon at bounding box center [894, 261] width 14 height 14
click at [819, 283] on button "Edit" at bounding box center [850, 283] width 102 height 20
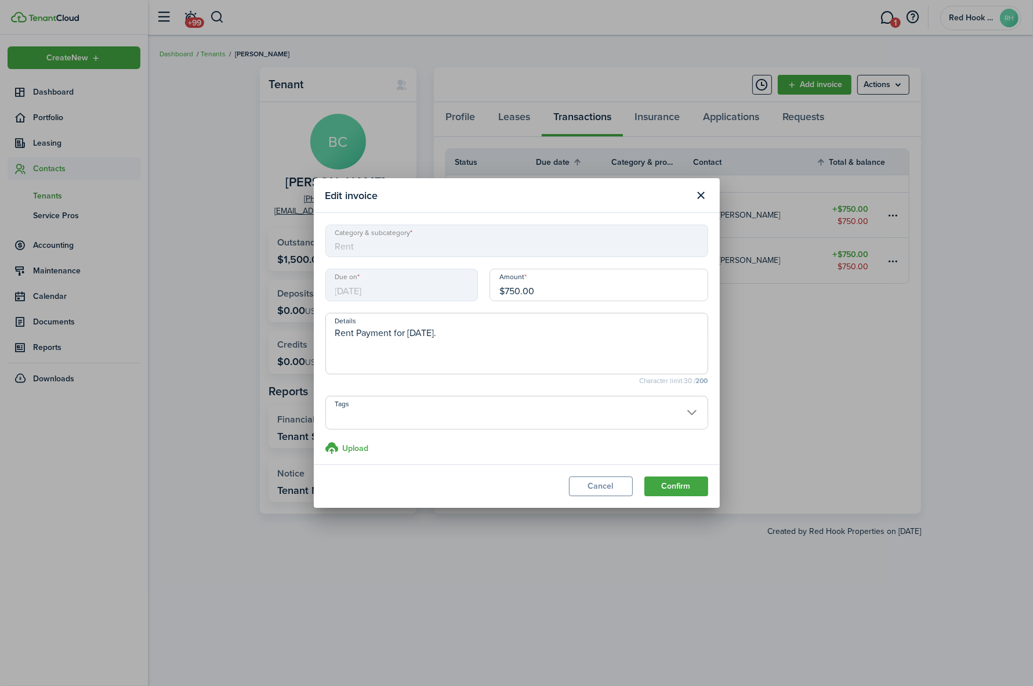
drag, startPoint x: 540, startPoint y: 287, endPoint x: 490, endPoint y: 291, distance: 50.1
click at [491, 290] on input "$750.00" at bounding box center [599, 285] width 219 height 32
type input "$475.00"
click at [483, 334] on textarea "Rent Payment for [DATE]." at bounding box center [517, 347] width 382 height 42
type textarea "Rent Payment for [DATE]. PRORATED FOR MIDDLE OF THE MONTH (ds)"
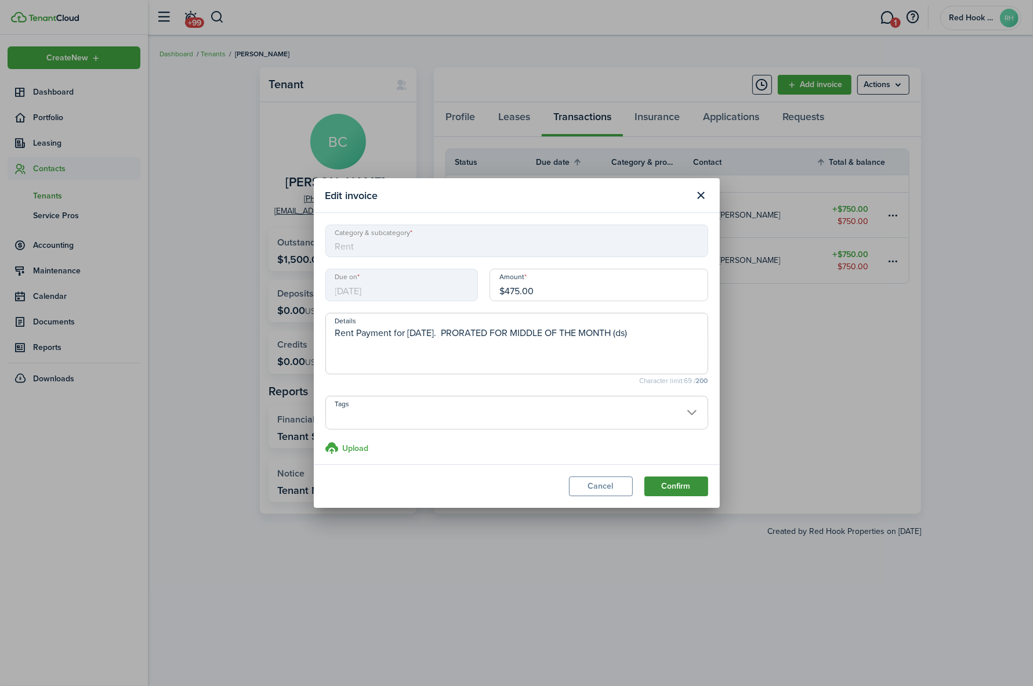
click at [671, 483] on button "Confirm" at bounding box center [677, 486] width 64 height 20
